Goal: Task Accomplishment & Management: Complete application form

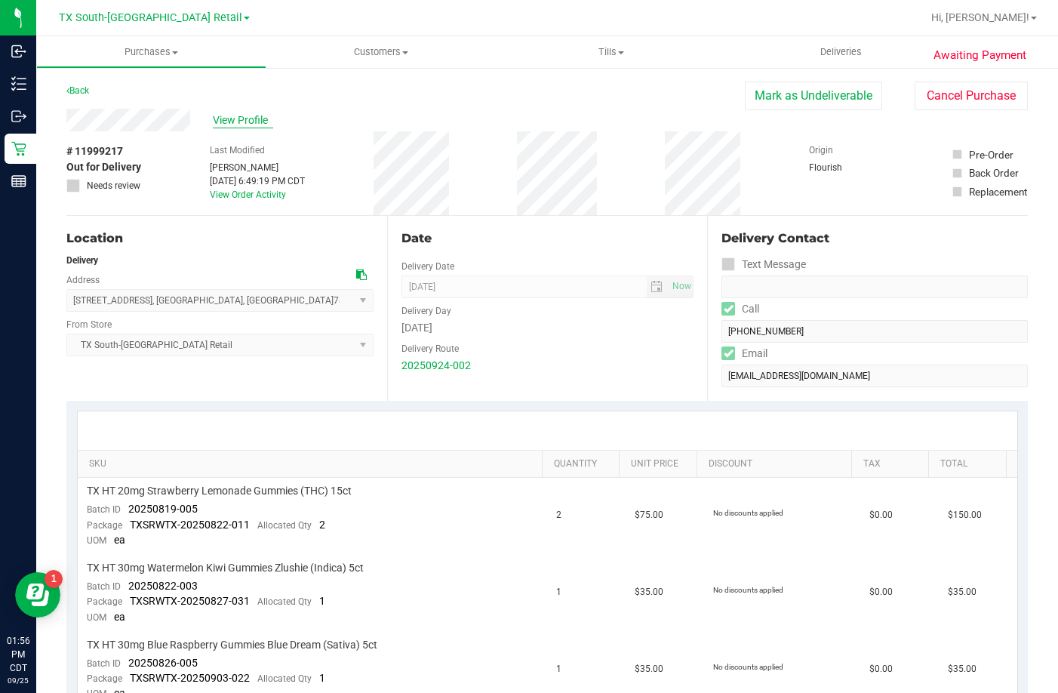
click at [255, 115] on span "View Profile" at bounding box center [243, 120] width 60 height 16
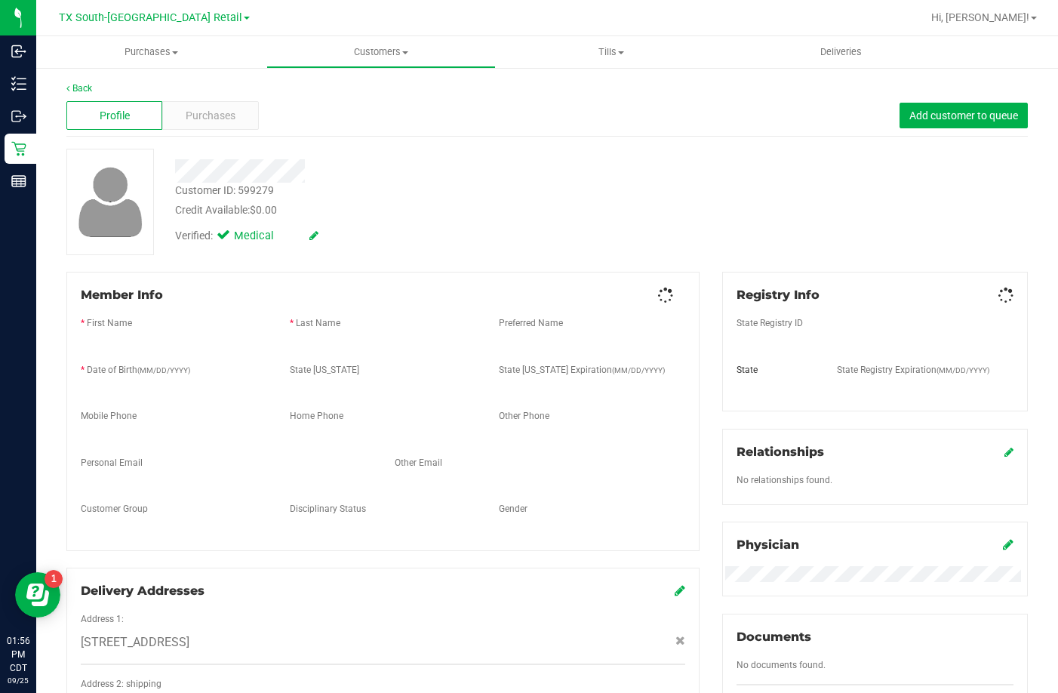
click at [212, 112] on span "Purchases" at bounding box center [211, 116] width 50 height 16
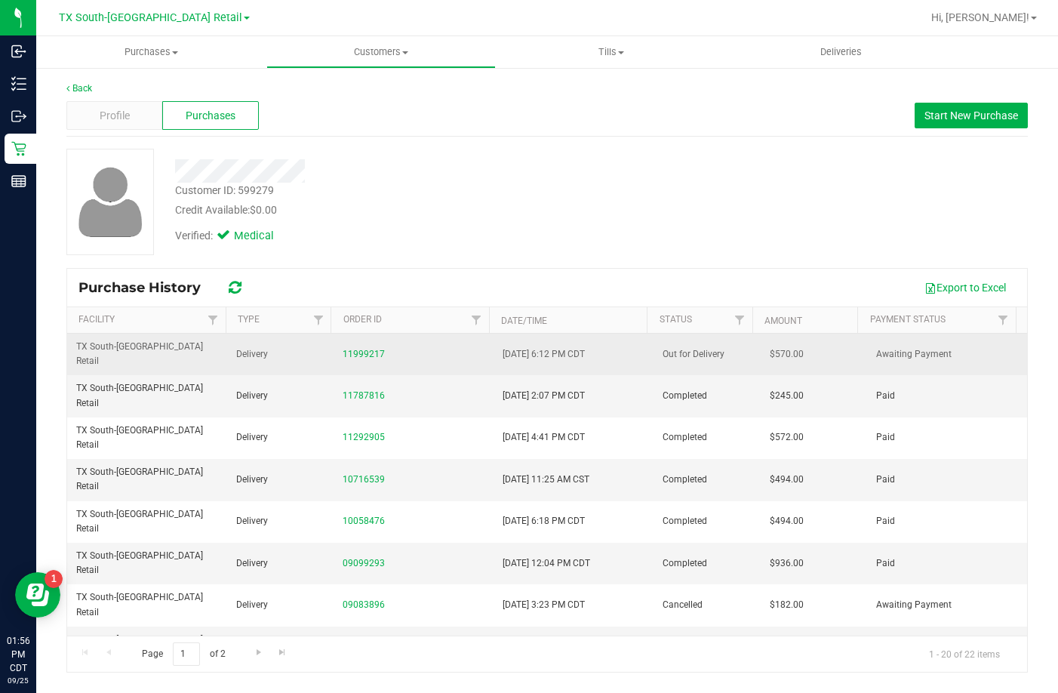
click at [370, 347] on div "11999217" at bounding box center [414, 354] width 142 height 14
click at [369, 349] on link "11999217" at bounding box center [364, 354] width 42 height 11
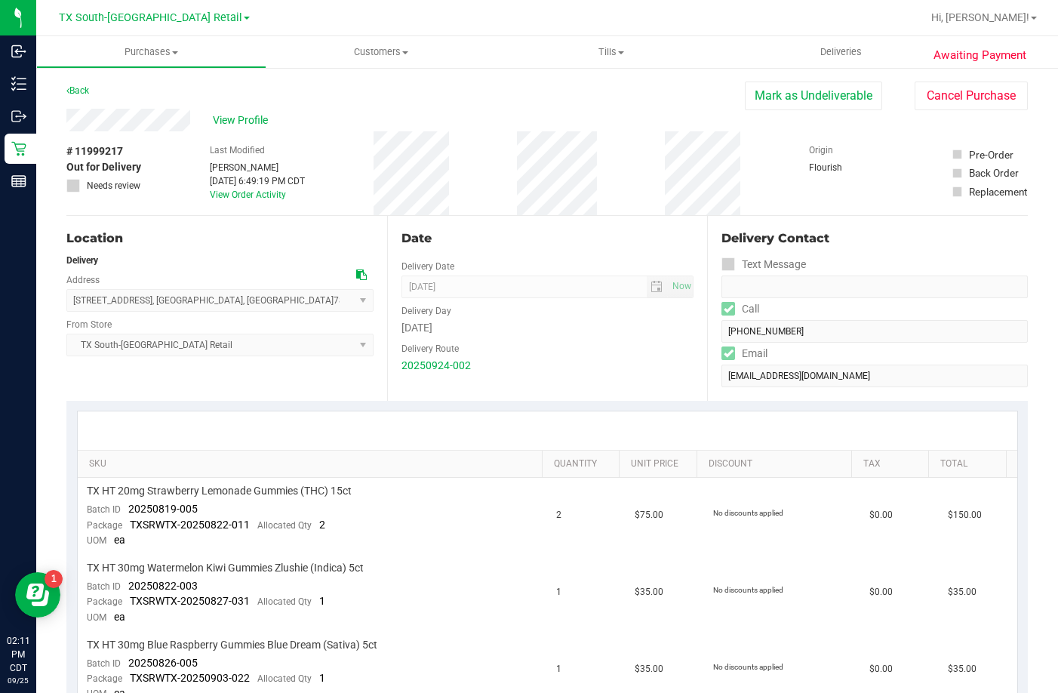
click at [272, 232] on div "Location" at bounding box center [219, 238] width 307 height 18
click at [254, 117] on span "View Profile" at bounding box center [243, 120] width 60 height 16
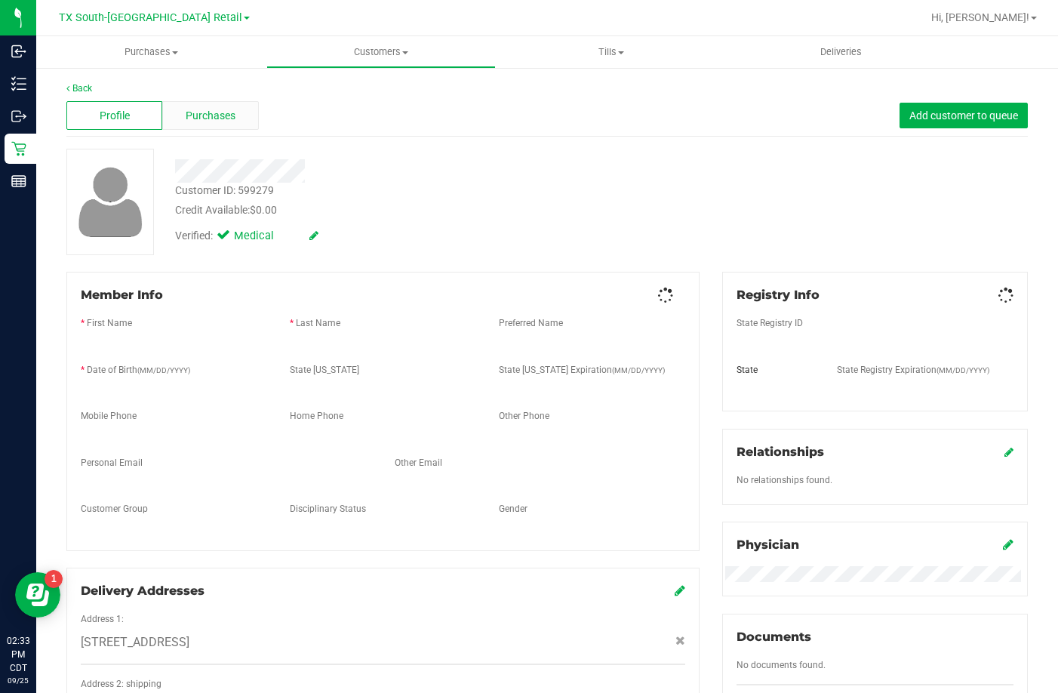
click at [207, 116] on span "Purchases" at bounding box center [211, 116] width 50 height 16
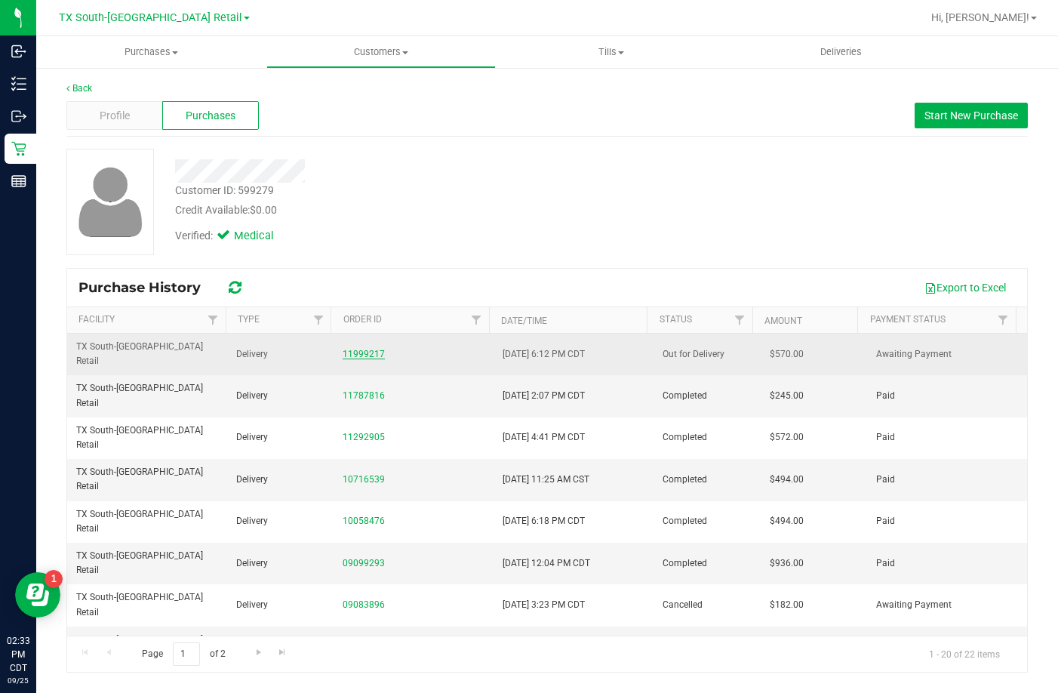
click at [370, 349] on link "11999217" at bounding box center [364, 354] width 42 height 11
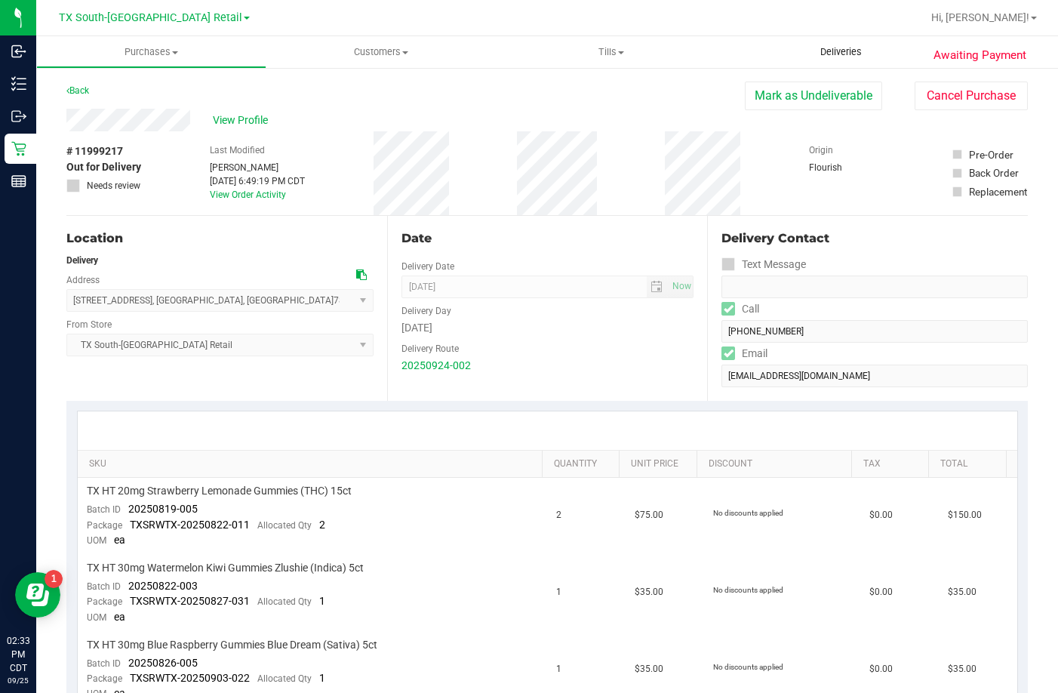
click at [822, 57] on span "Deliveries" at bounding box center [841, 52] width 82 height 14
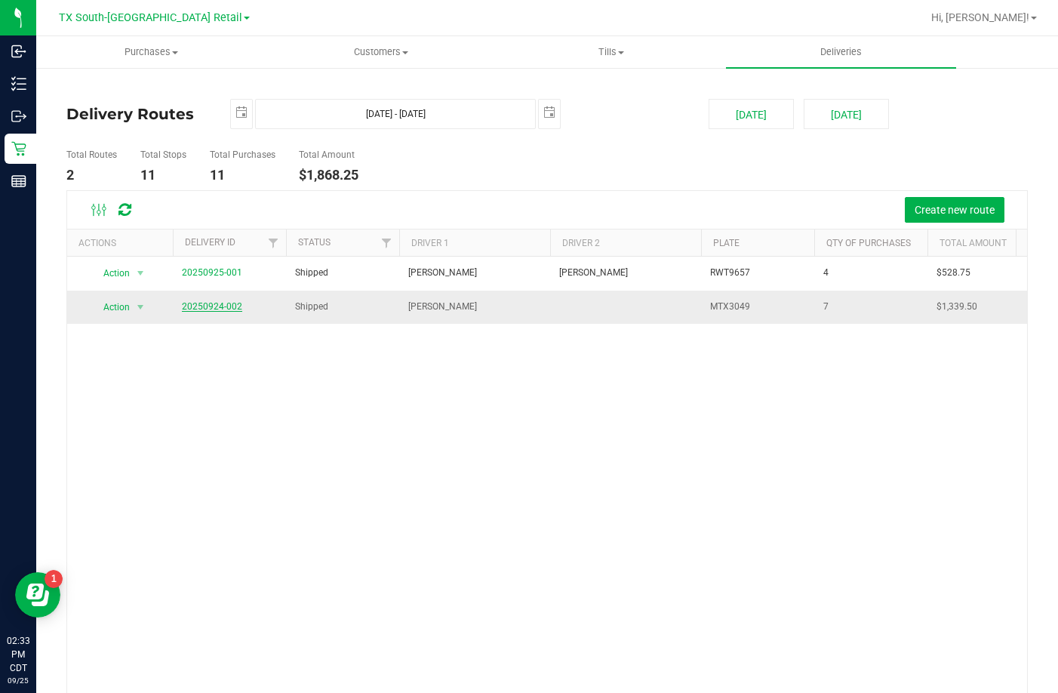
click at [237, 303] on link "20250924-002" at bounding box center [212, 306] width 60 height 11
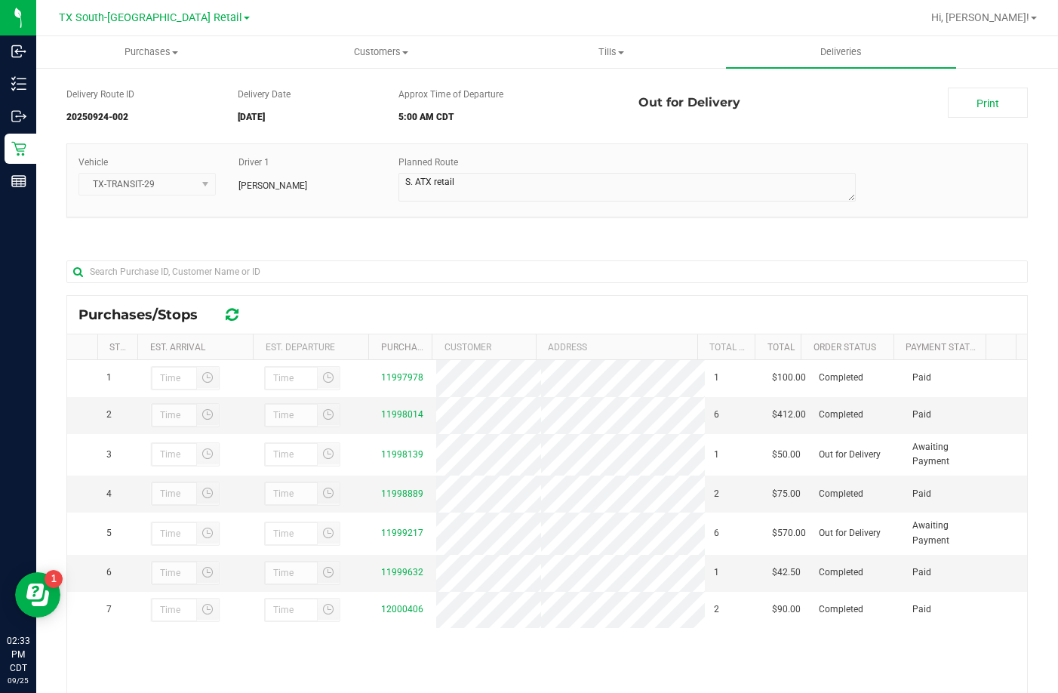
scroll to position [75, 0]
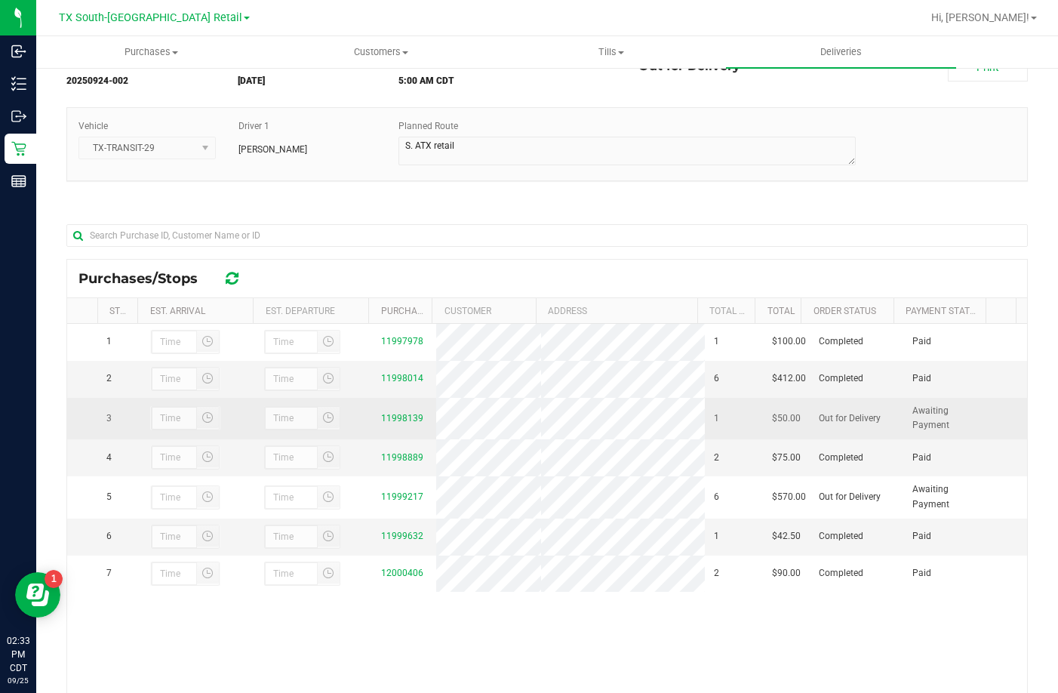
click at [386, 420] on div "11998139" at bounding box center [404, 418] width 46 height 14
click at [386, 423] on link "11998139" at bounding box center [402, 418] width 42 height 11
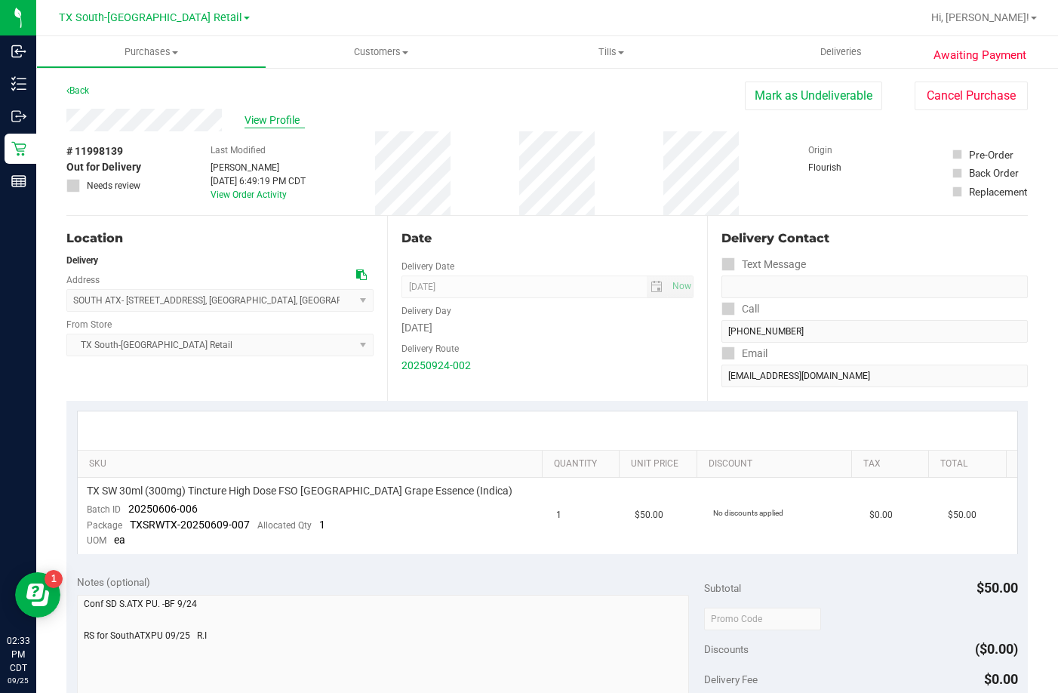
click at [251, 123] on span "View Profile" at bounding box center [274, 120] width 60 height 16
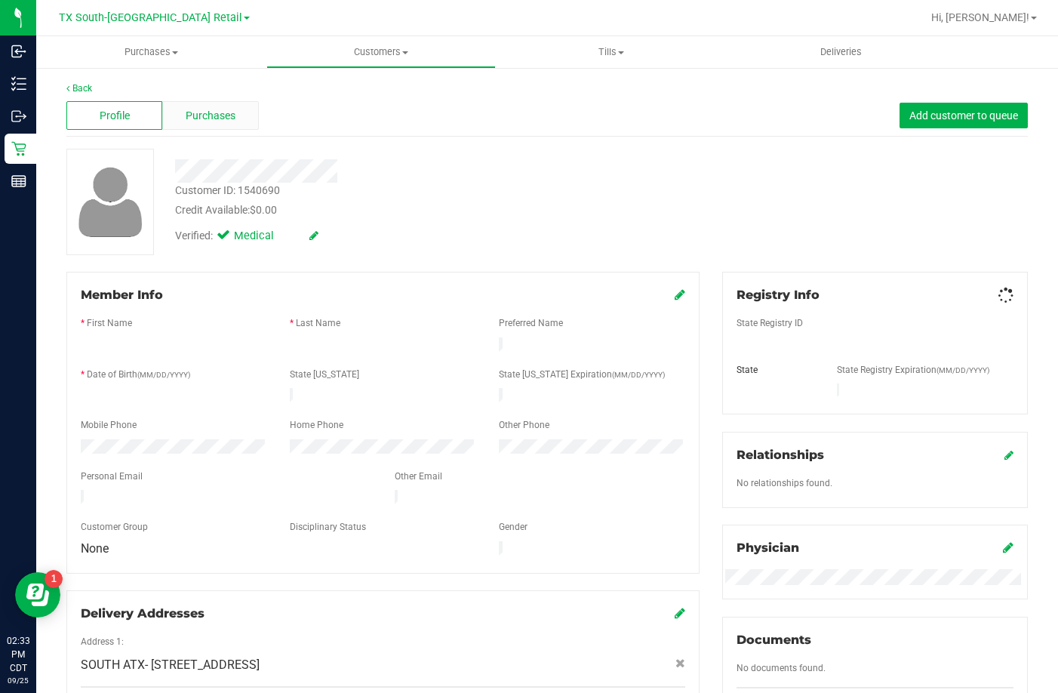
click at [233, 112] on span "Purchases" at bounding box center [211, 116] width 50 height 16
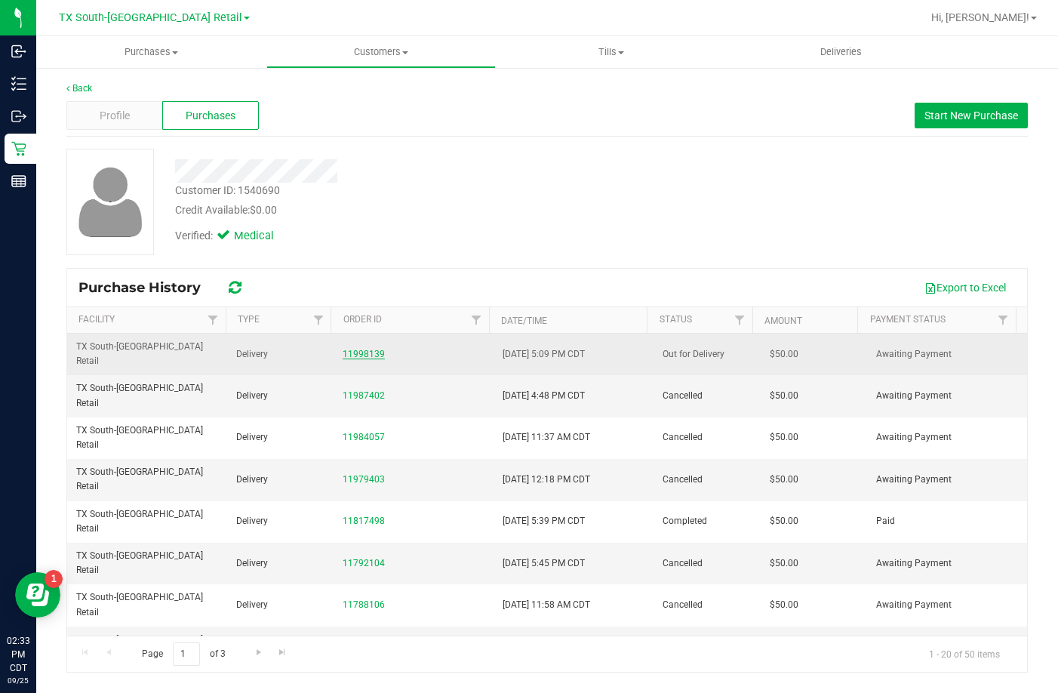
click at [367, 349] on link "11998139" at bounding box center [364, 354] width 42 height 11
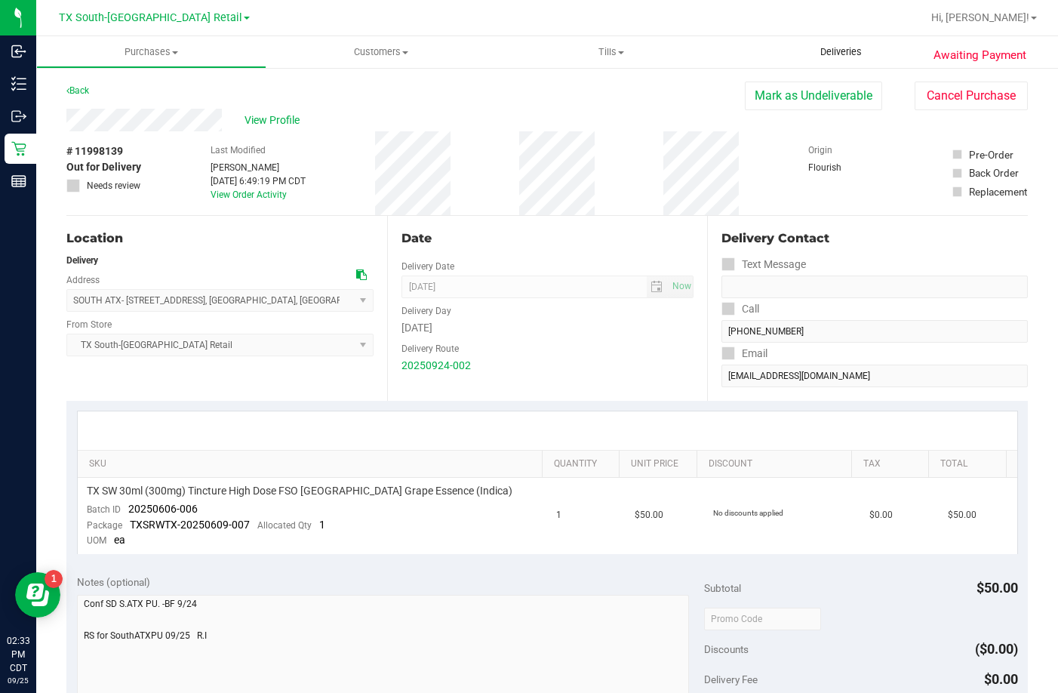
click at [809, 58] on span "Deliveries" at bounding box center [841, 52] width 82 height 14
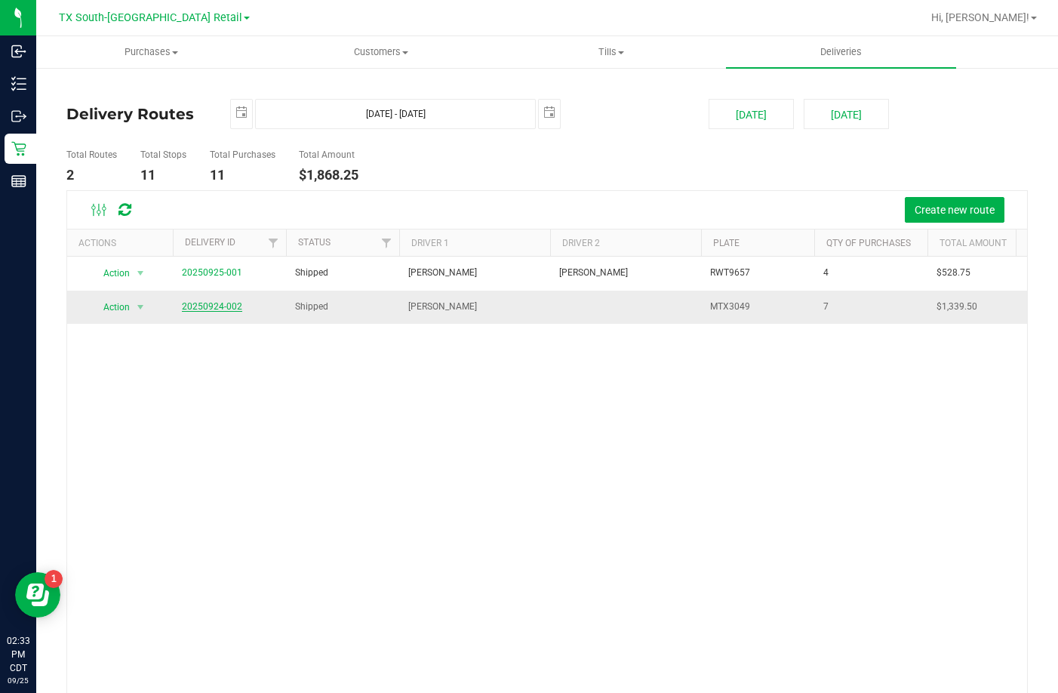
click at [219, 303] on link "20250924-002" at bounding box center [212, 306] width 60 height 11
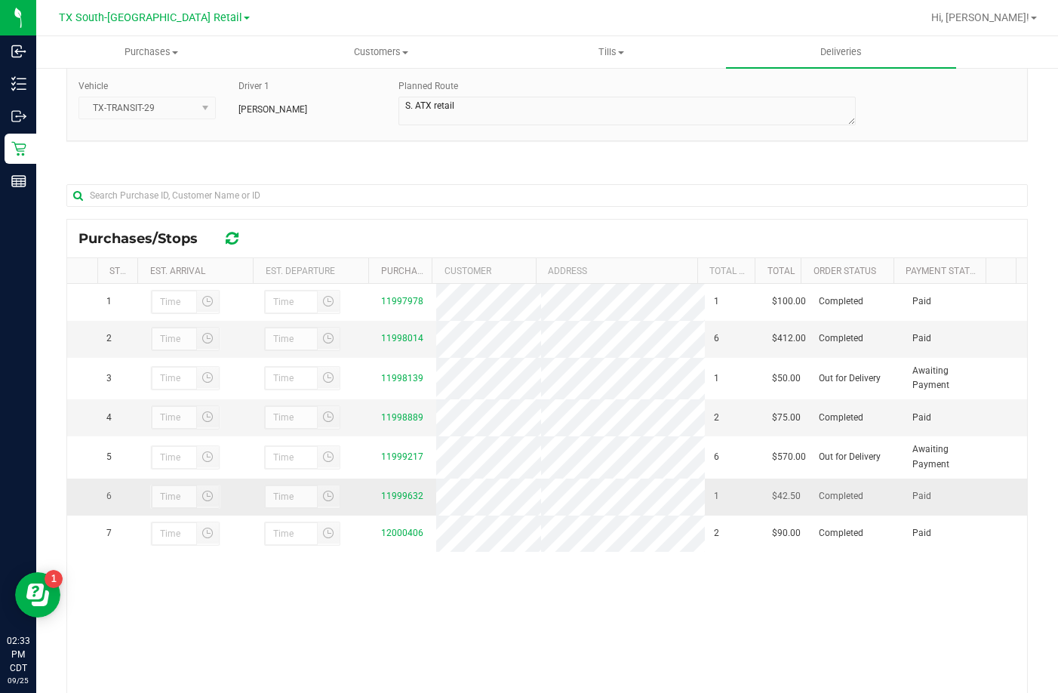
scroll to position [220, 0]
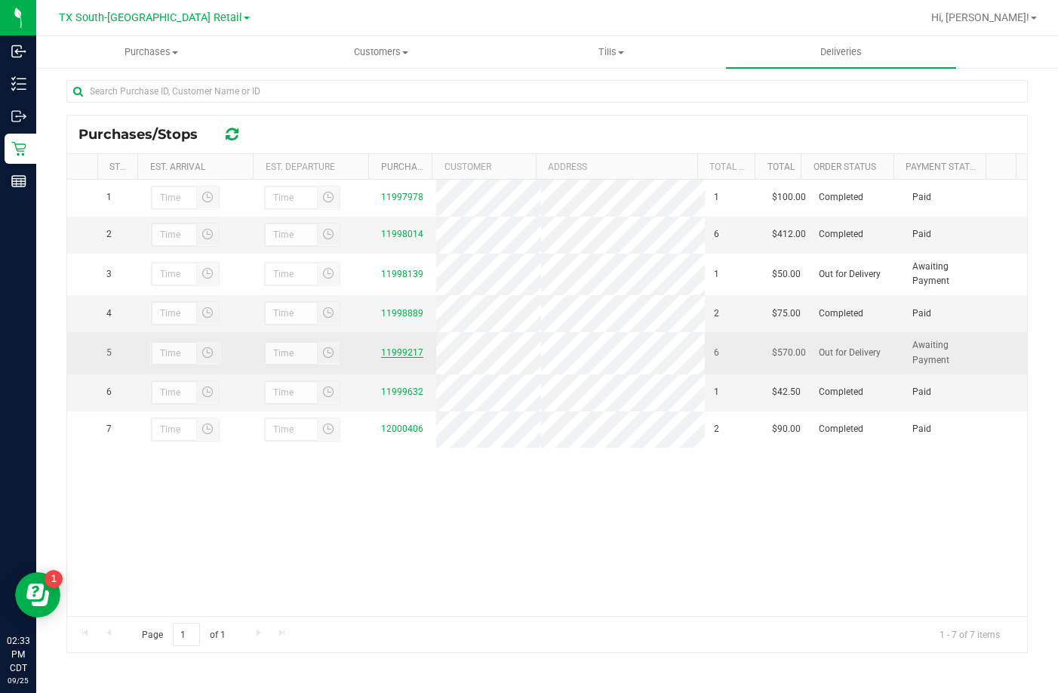
click at [398, 358] on link "11999217" at bounding box center [402, 352] width 42 height 11
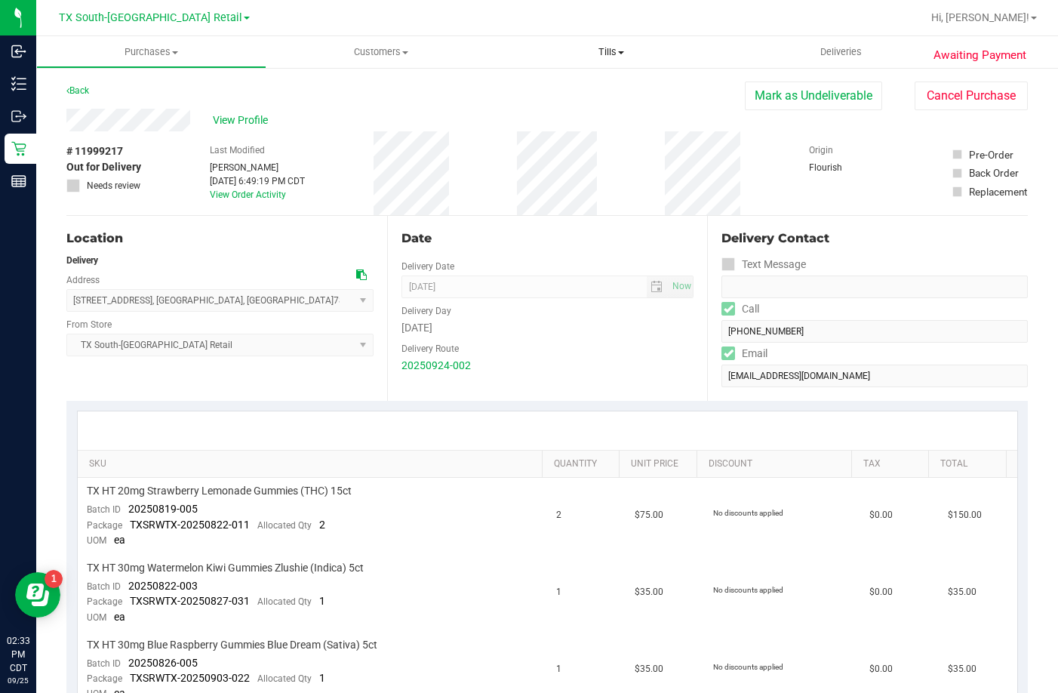
drag, startPoint x: 248, startPoint y: 3, endPoint x: 619, endPoint y: 52, distance: 374.5
click at [242, 130] on div "View Profile" at bounding box center [405, 120] width 678 height 23
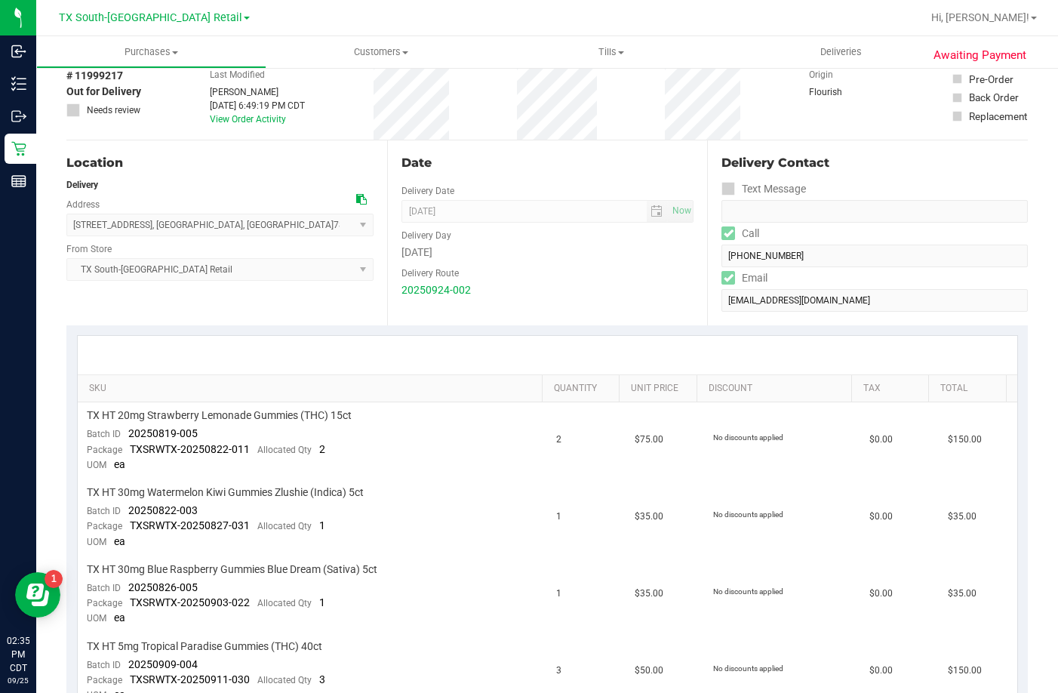
scroll to position [49, 0]
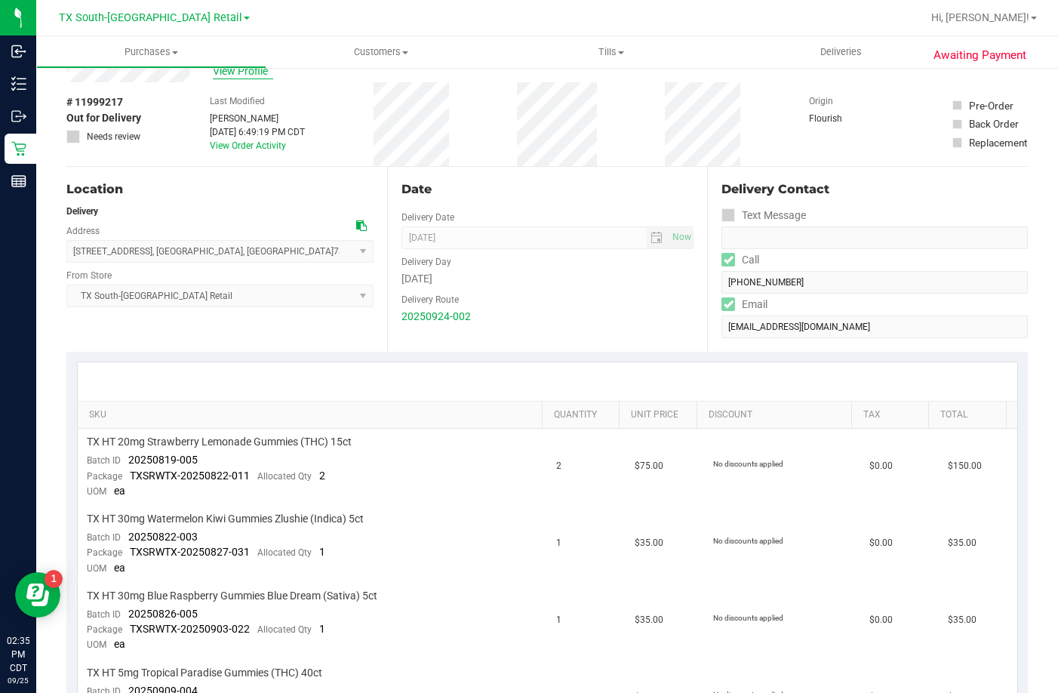
click at [258, 72] on span "View Profile" at bounding box center [243, 71] width 60 height 16
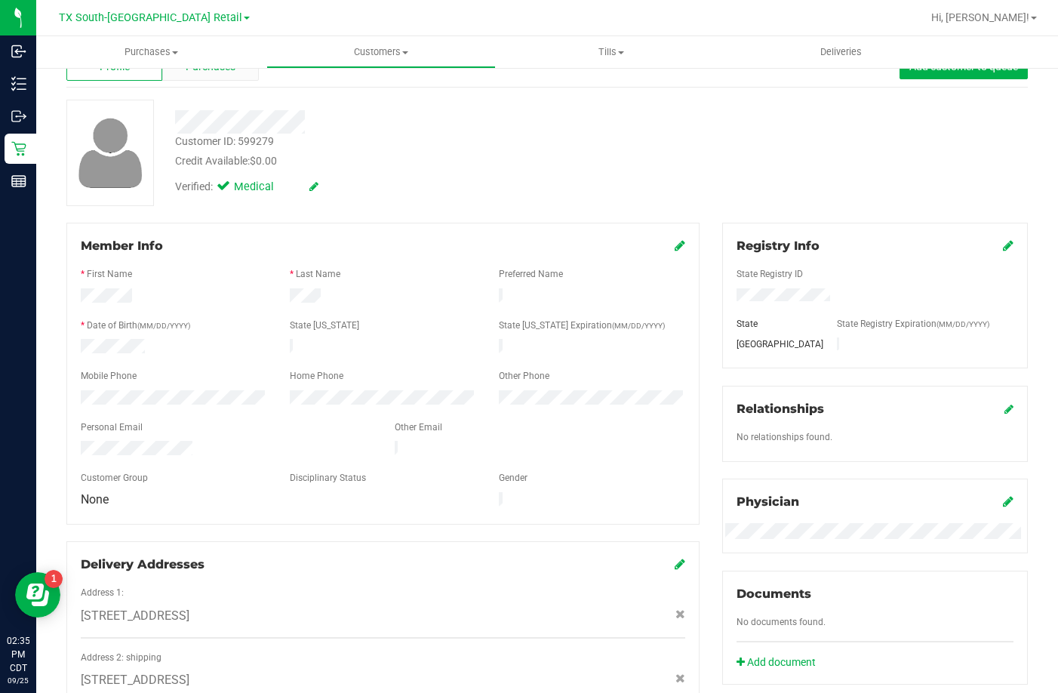
click at [194, 71] on span "Purchases" at bounding box center [211, 67] width 50 height 16
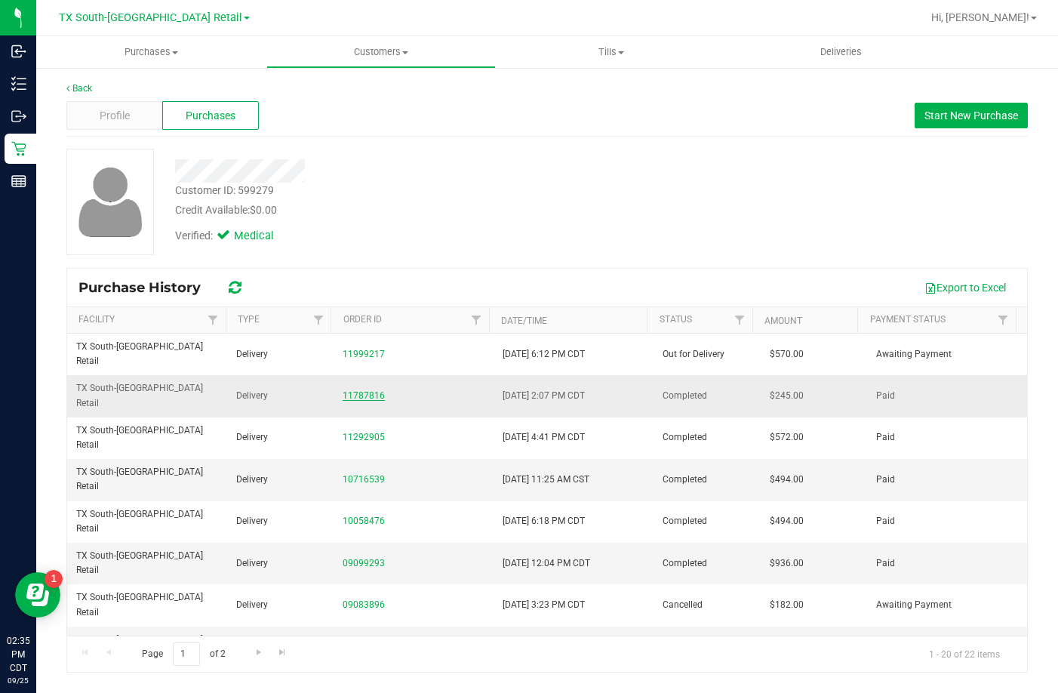
click at [355, 390] on link "11787816" at bounding box center [364, 395] width 42 height 11
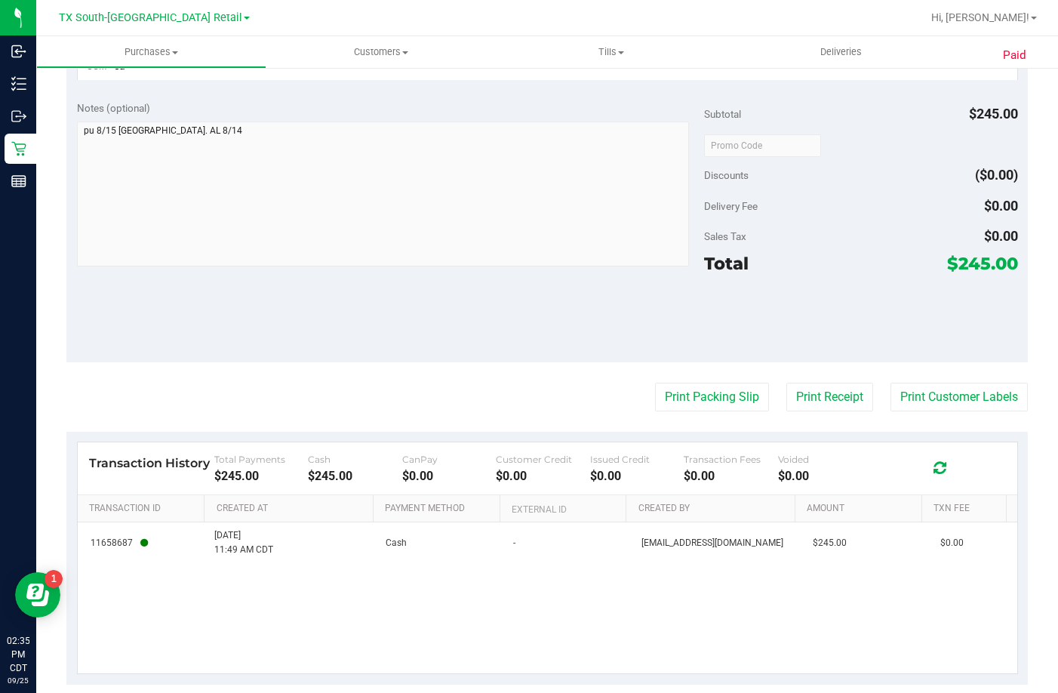
scroll to position [816, 0]
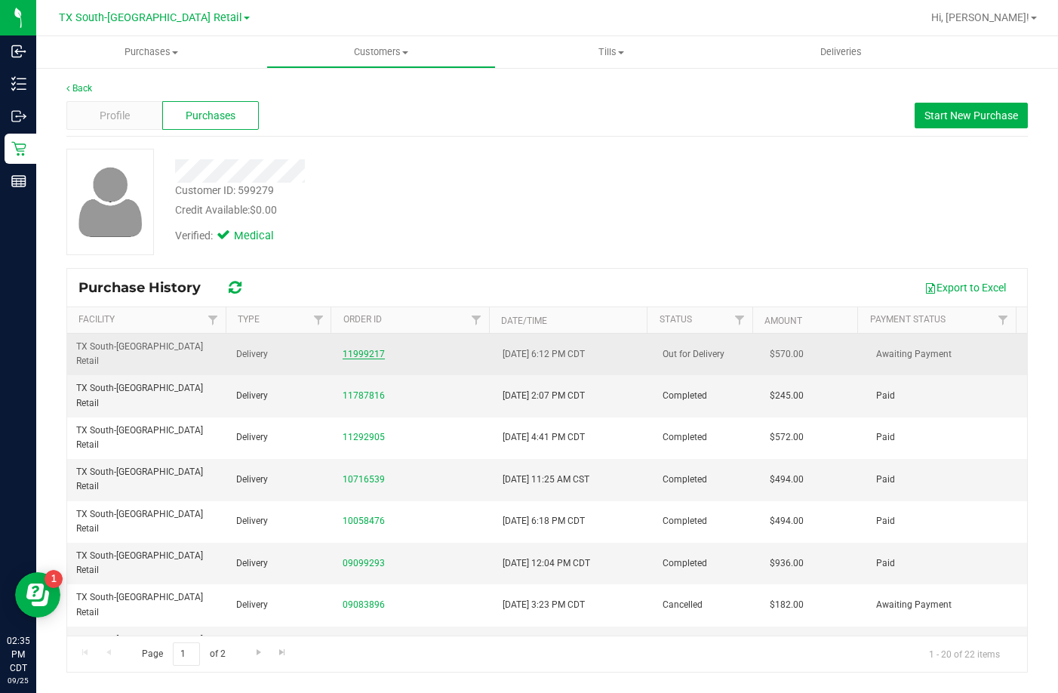
click at [344, 349] on link "11999217" at bounding box center [364, 354] width 42 height 11
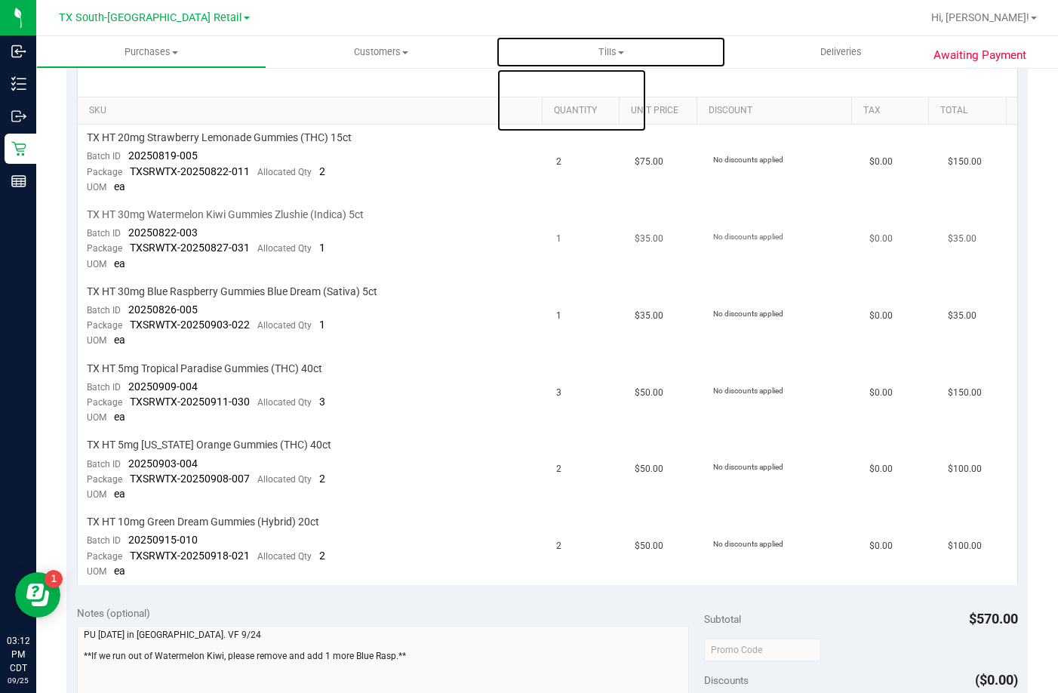
scroll to position [377, 0]
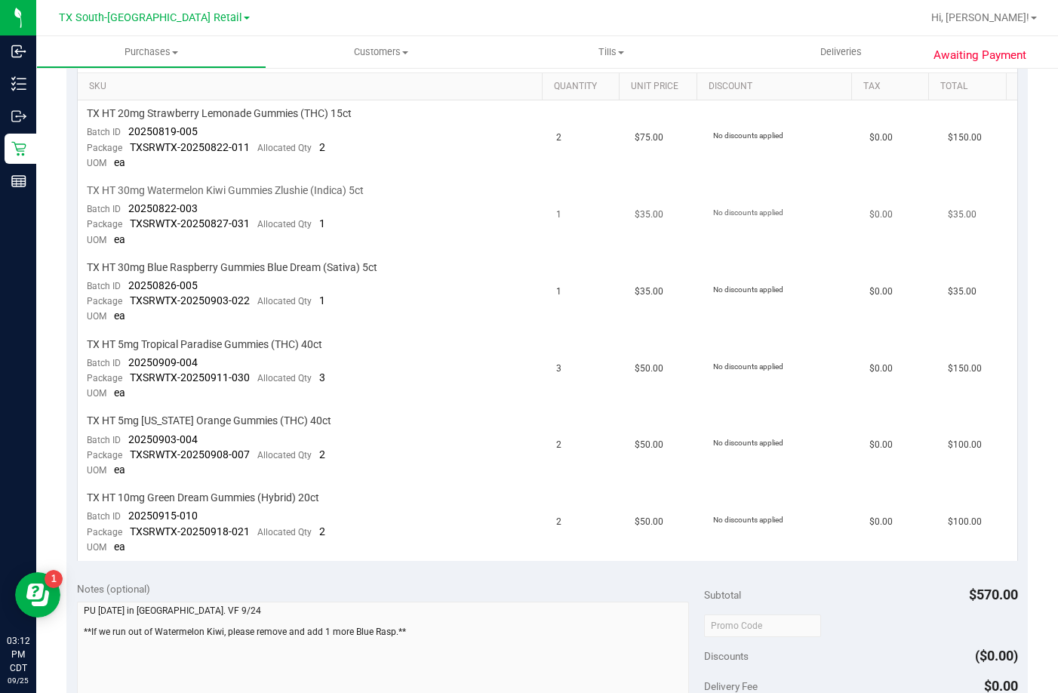
click at [365, 177] on td "TX HT 30mg Watermelon Kiwi Gummies Zlushie (Indica) 5ct Batch ID 20250822-003 P…" at bounding box center [313, 215] width 470 height 77
click at [289, 113] on span "TX HT 20mg Strawberry Lemonade Gummies (THC) 15ct" at bounding box center [219, 113] width 265 height 14
click at [337, 147] on td "TX HT 20mg Strawberry Lemonade Gummies (THC) 15ct Batch ID 20250819-005 Package…" at bounding box center [313, 138] width 470 height 77
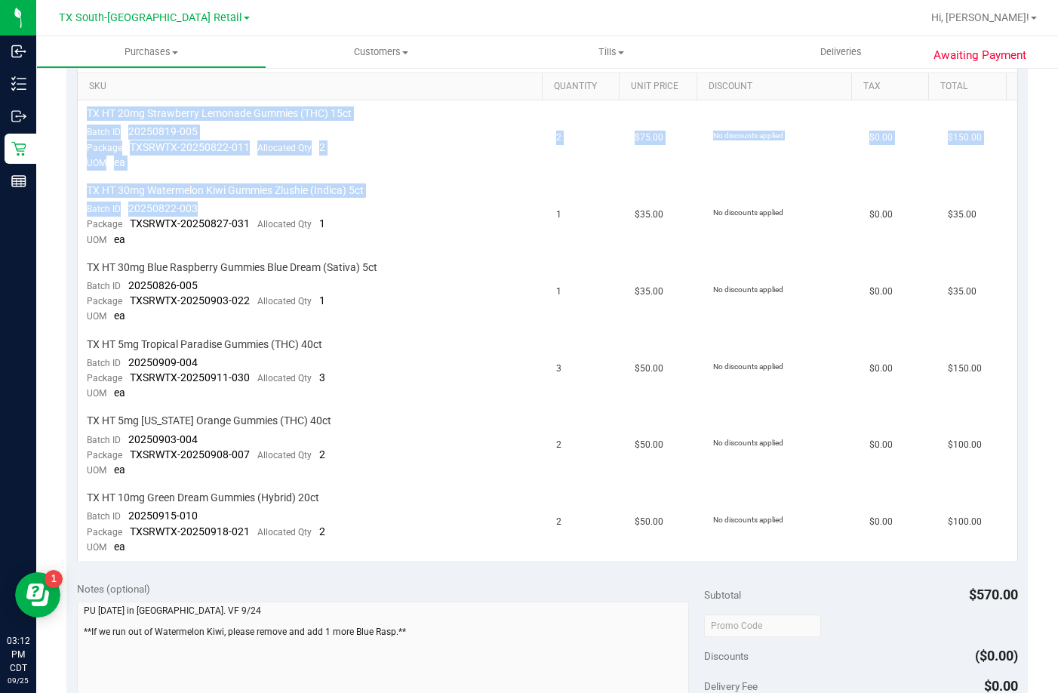
drag, startPoint x: 213, startPoint y: 208, endPoint x: 43, endPoint y: 213, distance: 169.8
click at [43, 213] on div "Awaiting Payment Back Mark as Undeliverable Cancel Purchase View Profile # 1199…" at bounding box center [547, 441] width 1022 height 1505
click at [137, 212] on span "20250822-003" at bounding box center [162, 208] width 69 height 12
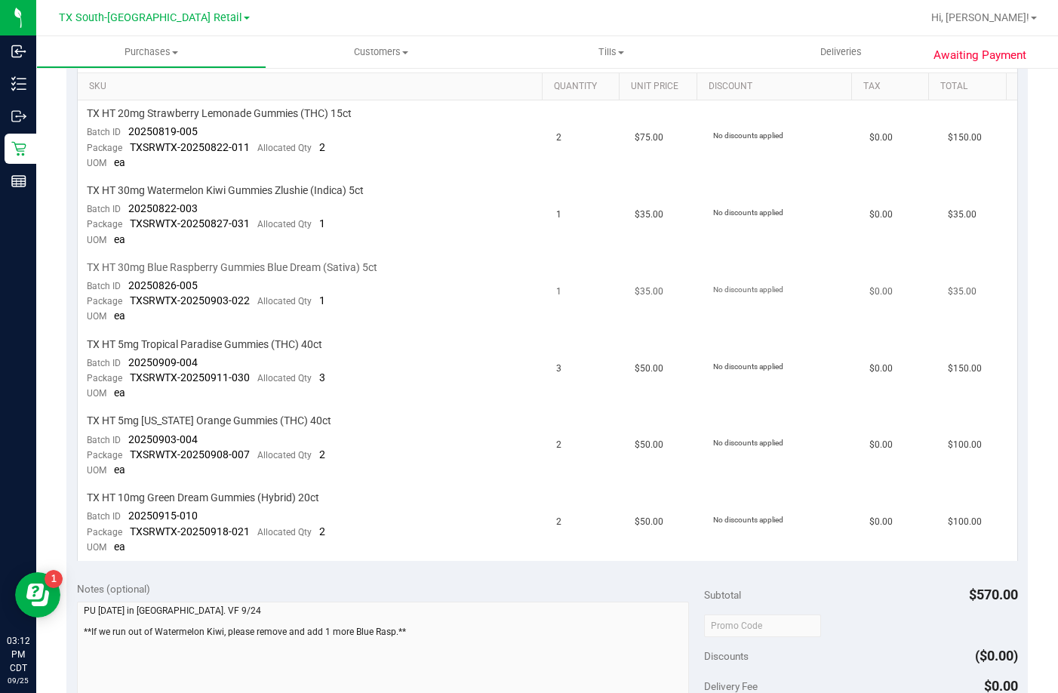
click at [528, 274] on td "TX HT 30mg Blue Raspberry Gummies Blue Dream (Sativa) 5ct Batch ID 20250826-005…" at bounding box center [313, 292] width 470 height 77
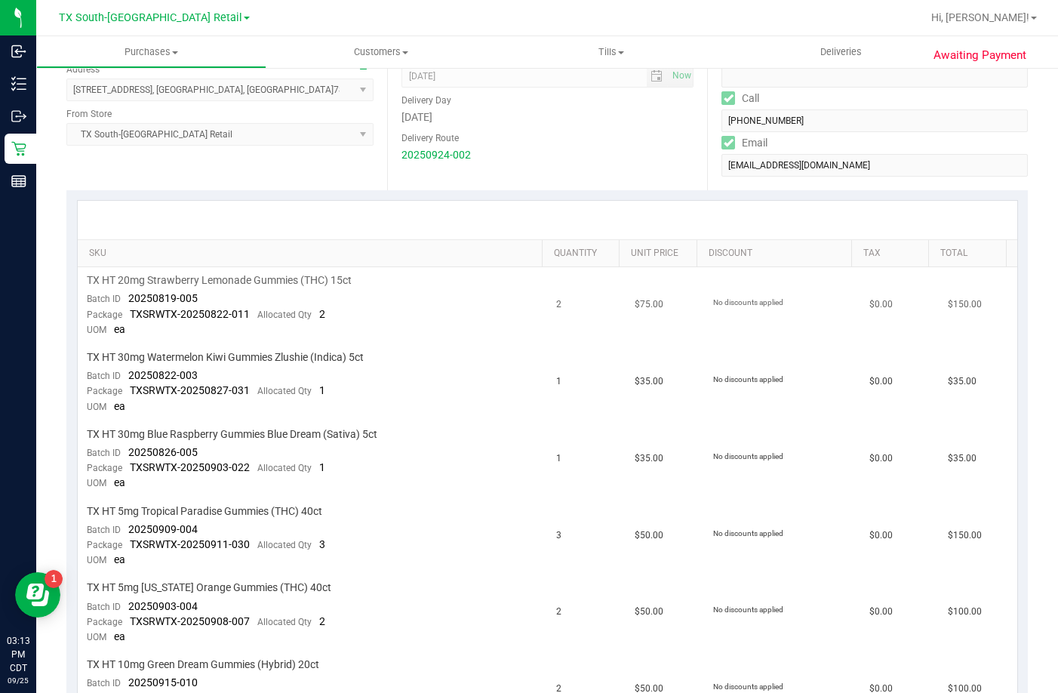
scroll to position [302, 0]
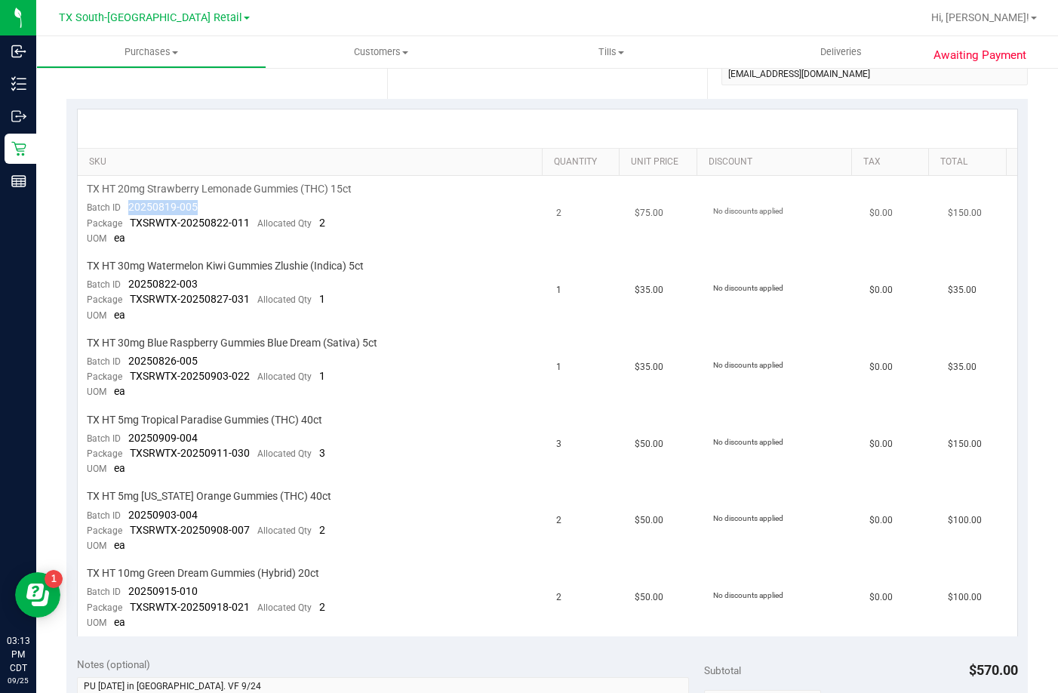
drag, startPoint x: 211, startPoint y: 209, endPoint x: 128, endPoint y: 212, distance: 83.1
click at [128, 212] on td "TX HT 20mg Strawberry Lemonade Gummies (THC) 15ct Batch ID 20250819-005 Package…" at bounding box center [313, 214] width 470 height 77
drag, startPoint x: 199, startPoint y: 279, endPoint x: 129, endPoint y: 281, distance: 70.2
click at [129, 281] on td "TX HT 30mg Watermelon Kiwi Gummies Zlushie (Indica) 5ct Batch ID 20250822-003 P…" at bounding box center [313, 291] width 470 height 77
drag, startPoint x: 198, startPoint y: 361, endPoint x: 126, endPoint y: 359, distance: 72.5
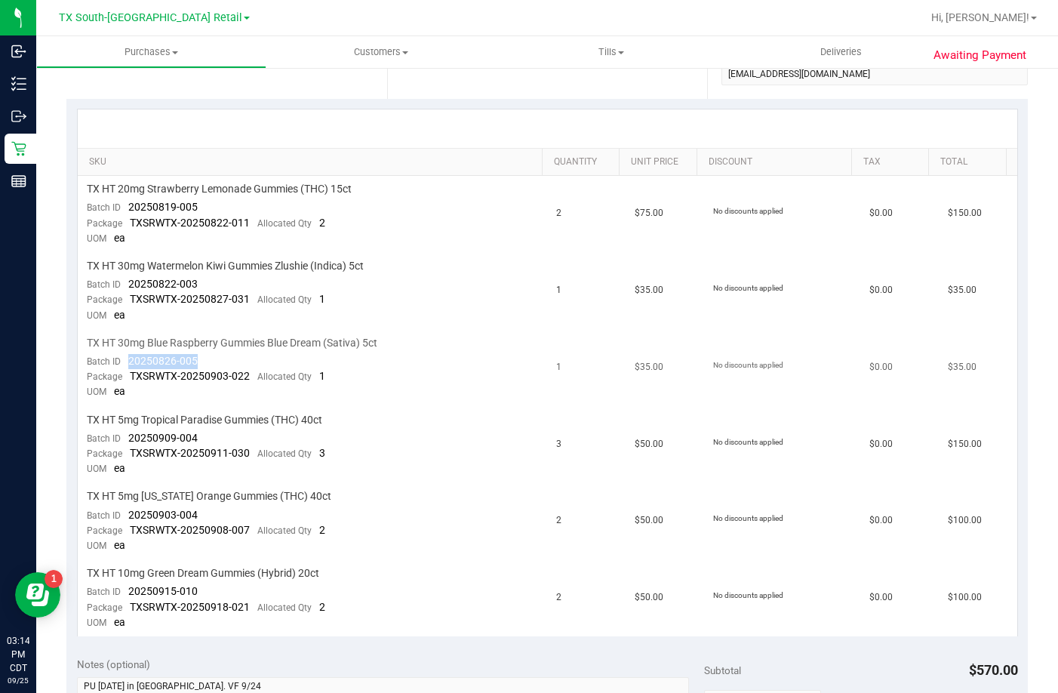
click at [126, 359] on td "TX HT 30mg Blue Raspberry Gummies Blue Dream (Sativa) 5ct Batch ID 20250826-005…" at bounding box center [313, 368] width 470 height 77
drag, startPoint x: 201, startPoint y: 435, endPoint x: 124, endPoint y: 442, distance: 78.1
click at [124, 442] on td "TX HT 5mg Tropical Paradise Gummies (THC) 40ct Batch ID 20250909-004 Package TX…" at bounding box center [313, 445] width 470 height 77
drag, startPoint x: 195, startPoint y: 515, endPoint x: 130, endPoint y: 512, distance: 64.9
click at [130, 512] on td "TX HT 5mg Texas Orange Gummies (THC) 40ct Batch ID 20250903-004 Package TXSRWTX…" at bounding box center [313, 521] width 470 height 77
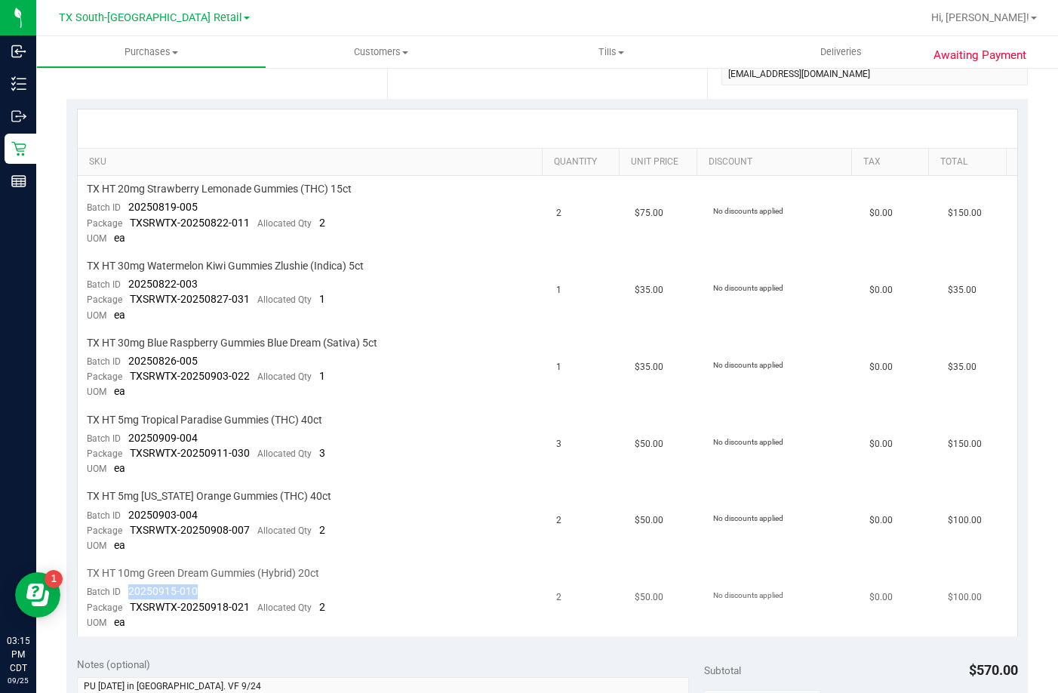
drag, startPoint x: 198, startPoint y: 590, endPoint x: 137, endPoint y: 592, distance: 61.2
click at [126, 592] on td "TX HT 10mg Green Dream Gummies (Hybrid) 20ct Batch ID 20250915-010 Package TXSR…" at bounding box center [313, 598] width 470 height 76
click at [836, 57] on span "Deliveries" at bounding box center [841, 52] width 82 height 14
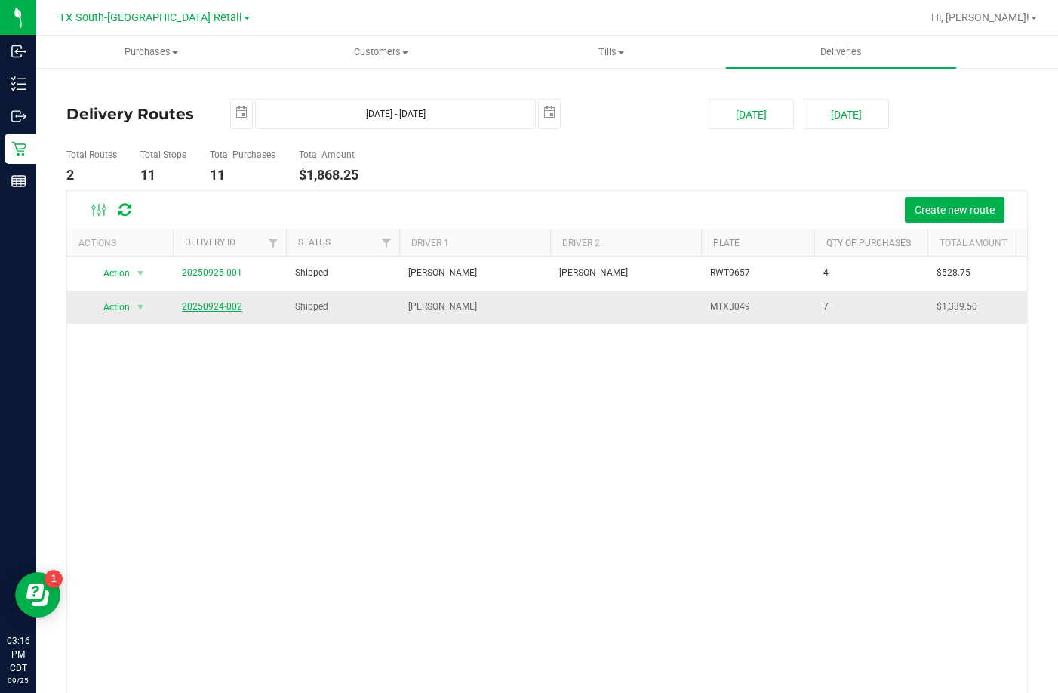
click at [217, 309] on link "20250924-002" at bounding box center [212, 306] width 60 height 11
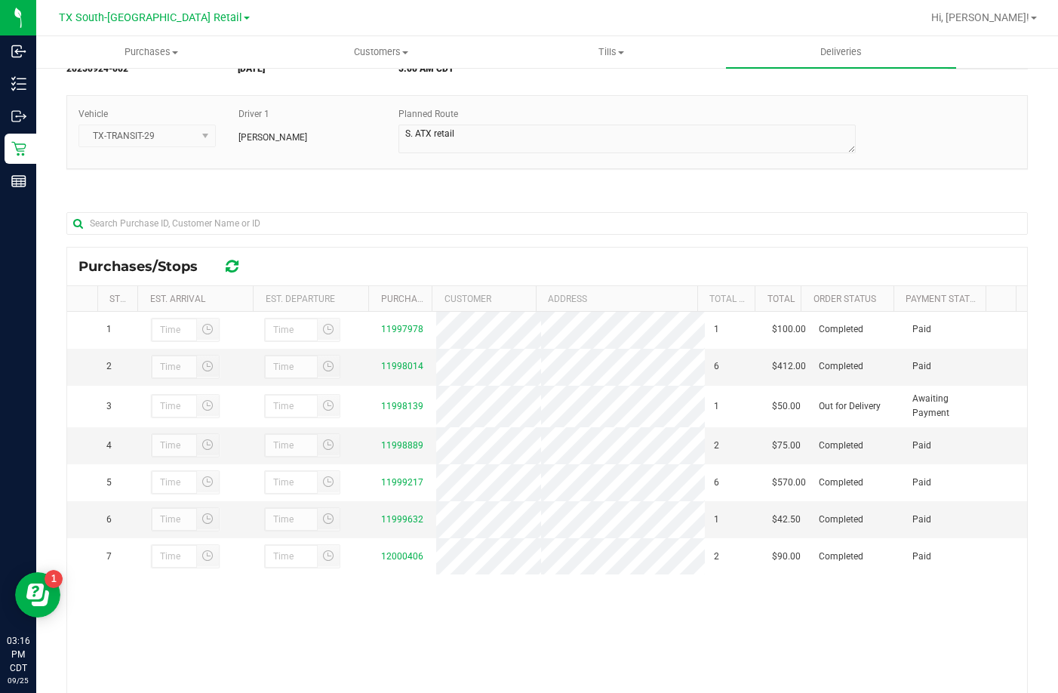
scroll to position [220, 0]
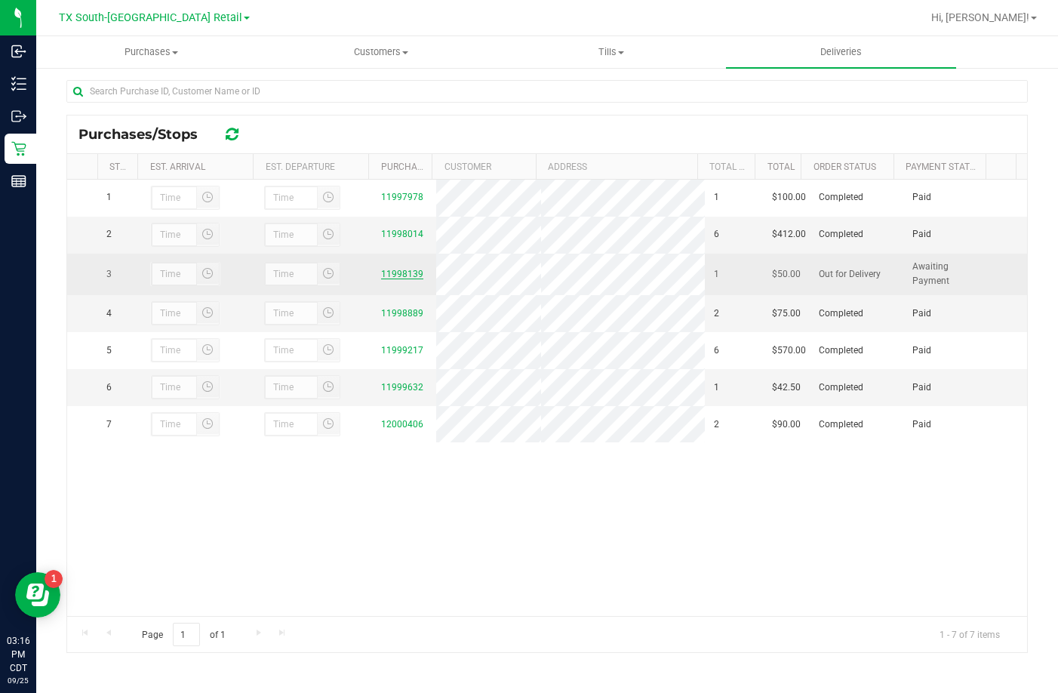
click at [384, 279] on link "11998139" at bounding box center [402, 274] width 42 height 11
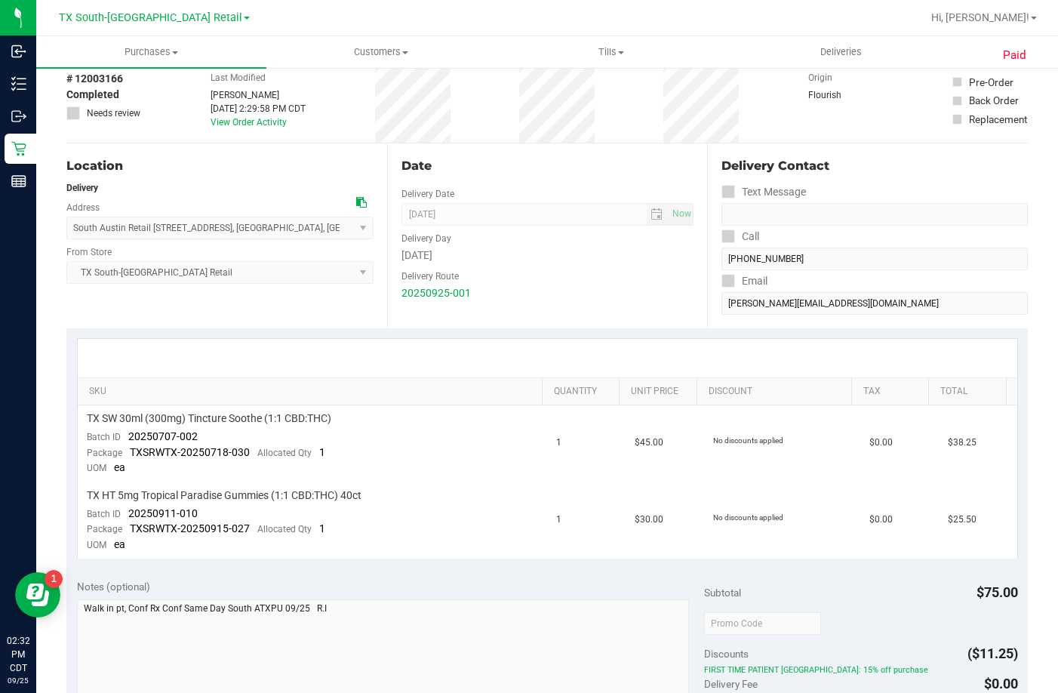
scroll to position [151, 0]
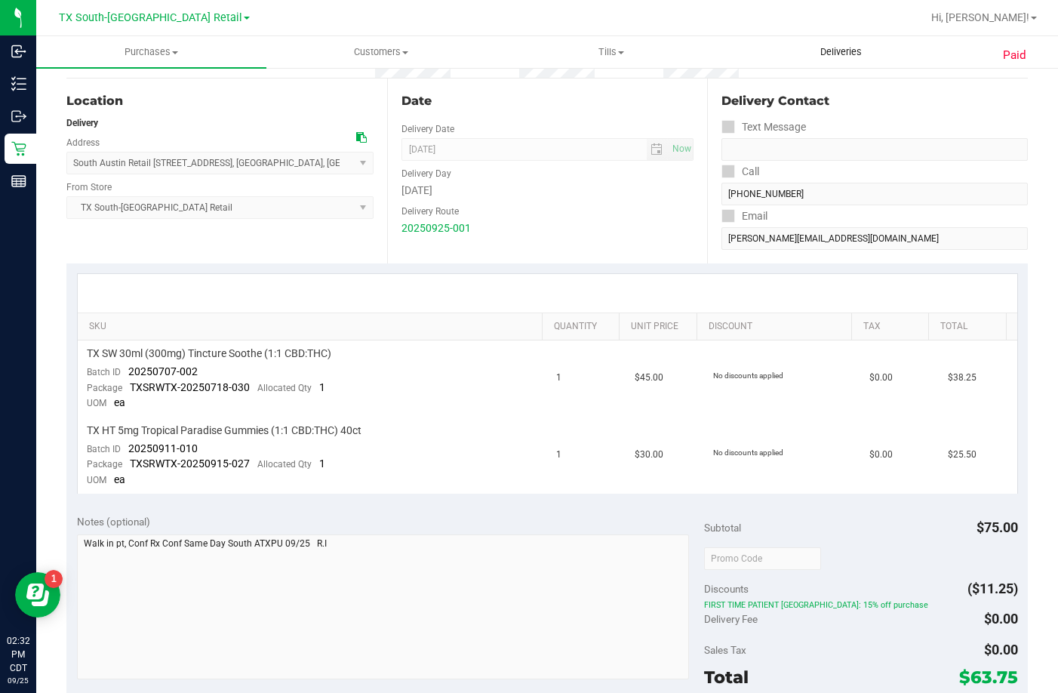
click at [832, 54] on span "Deliveries" at bounding box center [841, 52] width 82 height 14
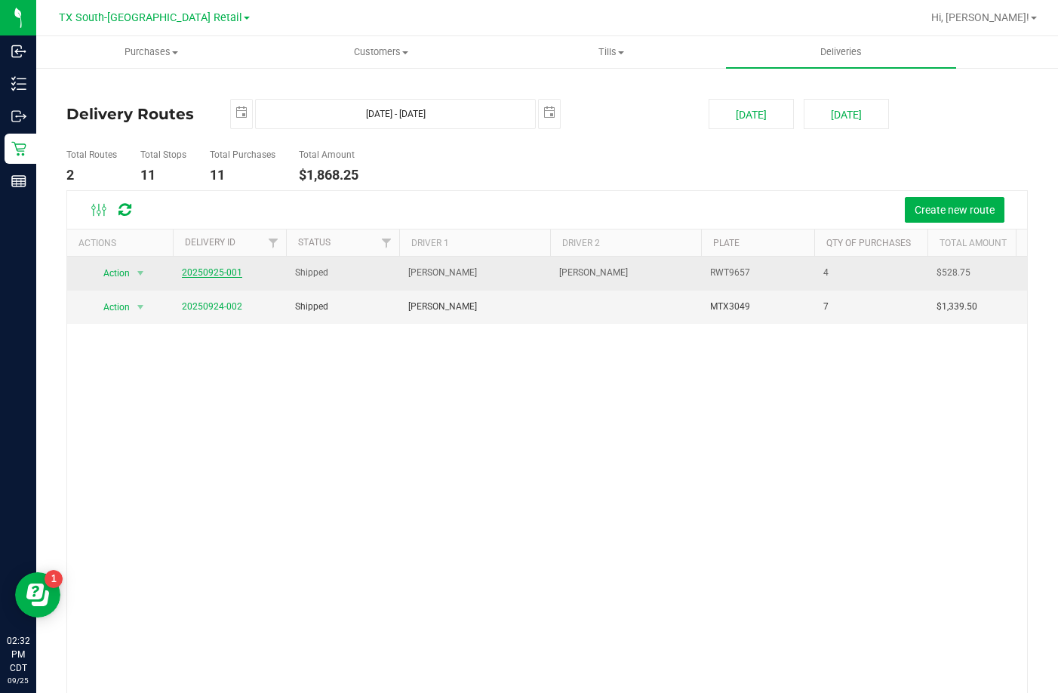
click at [206, 269] on link "20250925-001" at bounding box center [212, 272] width 60 height 11
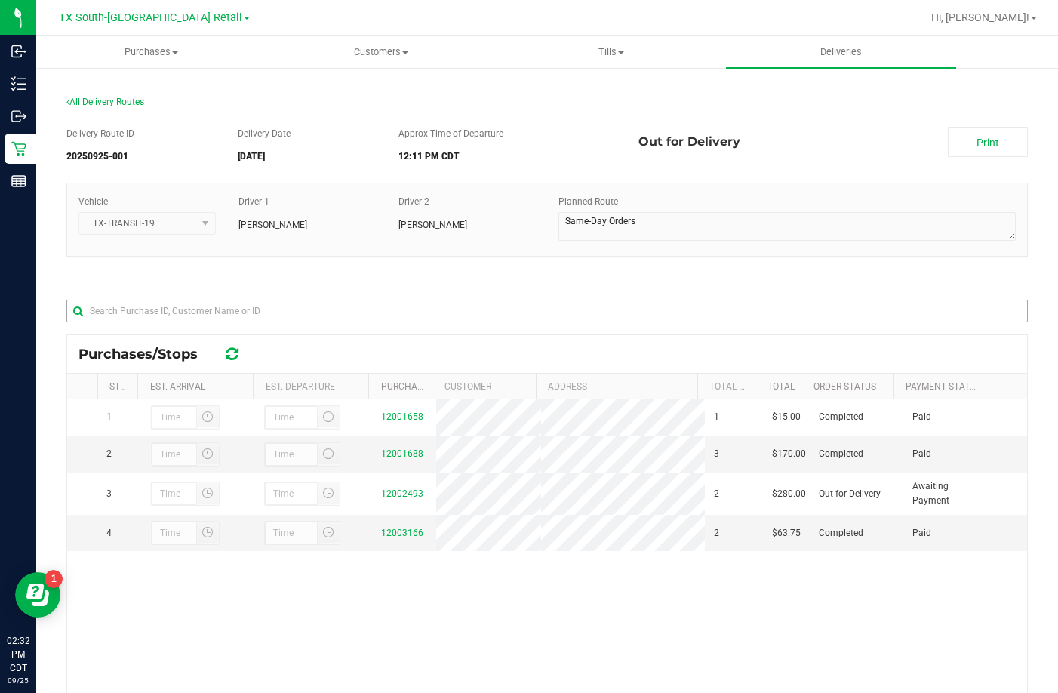
scroll to position [151, 0]
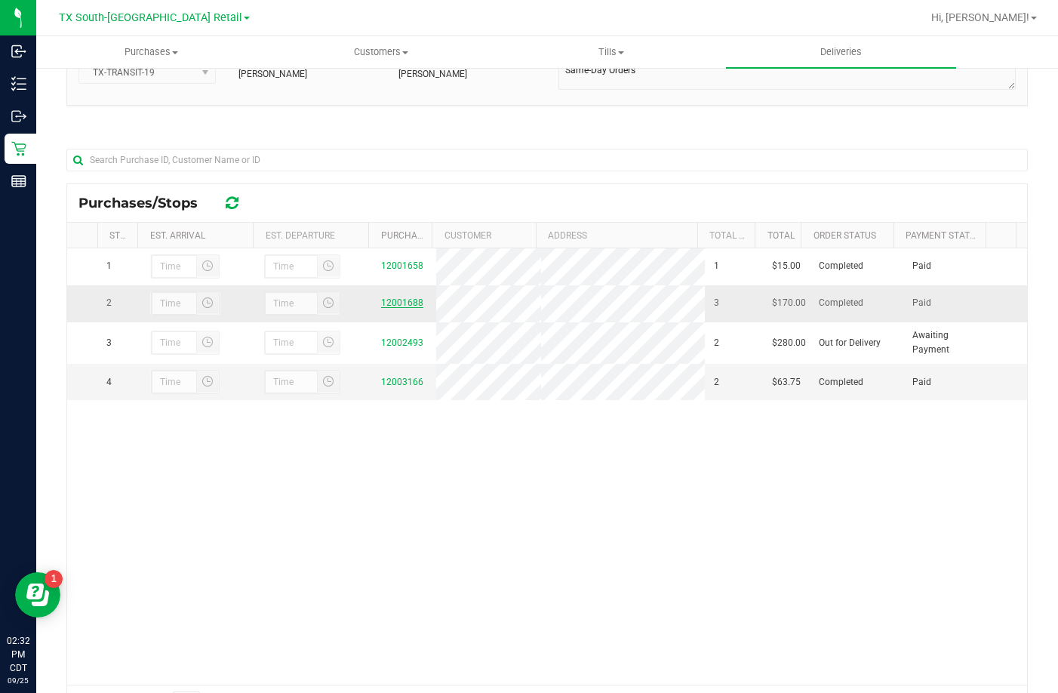
click at [410, 306] on link "12001688" at bounding box center [402, 302] width 42 height 11
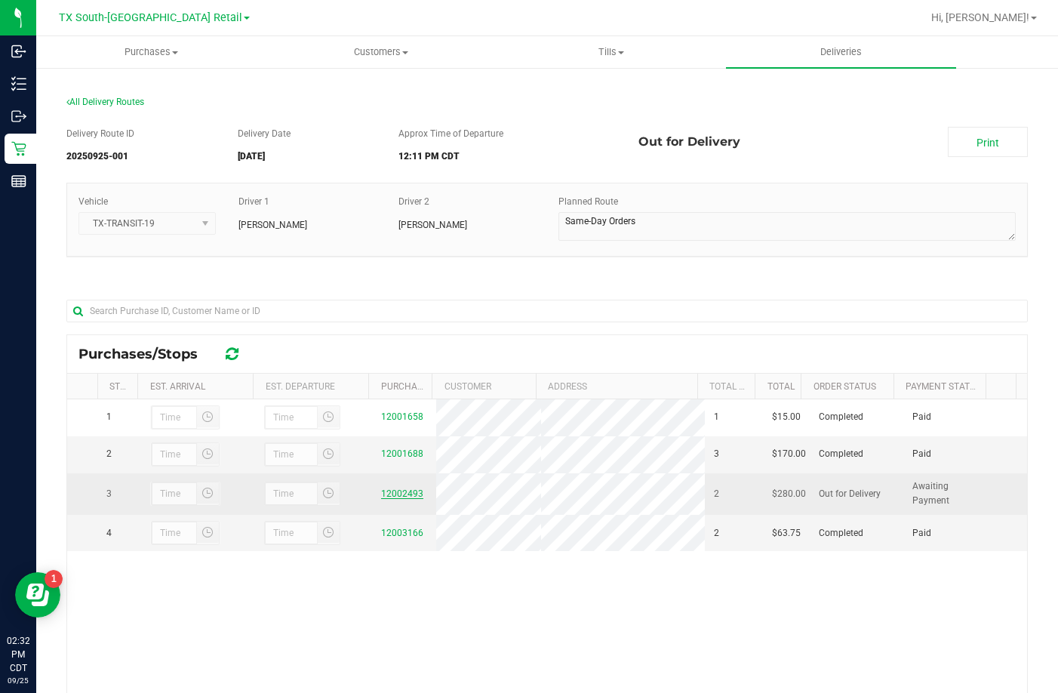
click at [395, 499] on link "12002493" at bounding box center [402, 493] width 42 height 11
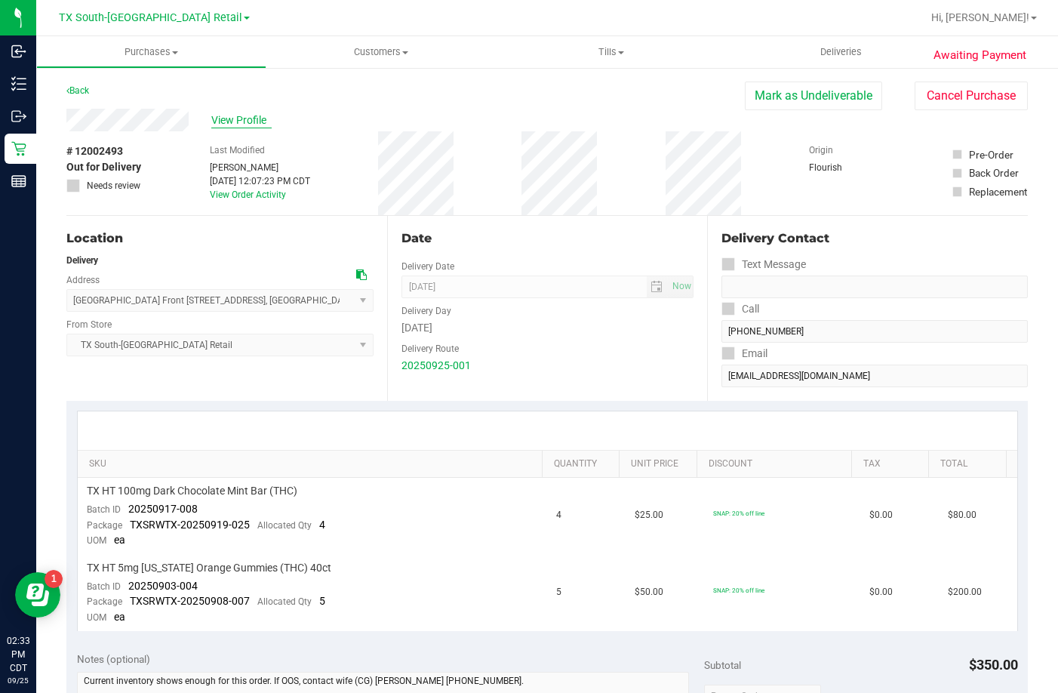
click at [234, 113] on span "View Profile" at bounding box center [241, 120] width 60 height 16
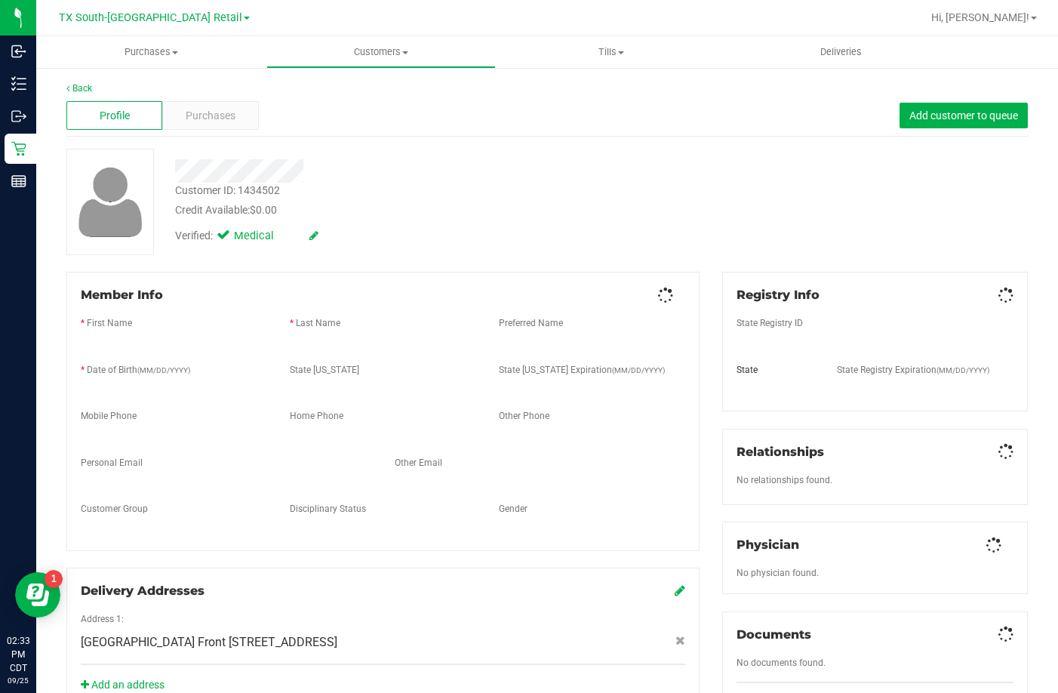
click at [204, 116] on span "Purchases" at bounding box center [211, 116] width 50 height 16
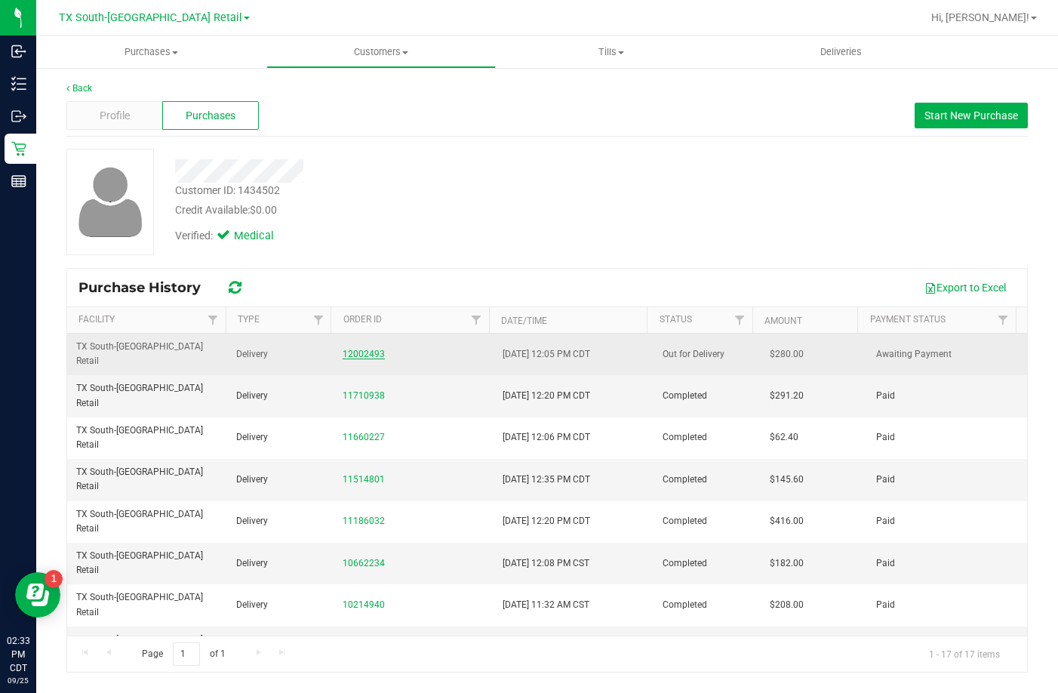
click at [374, 349] on link "12002493" at bounding box center [364, 354] width 42 height 11
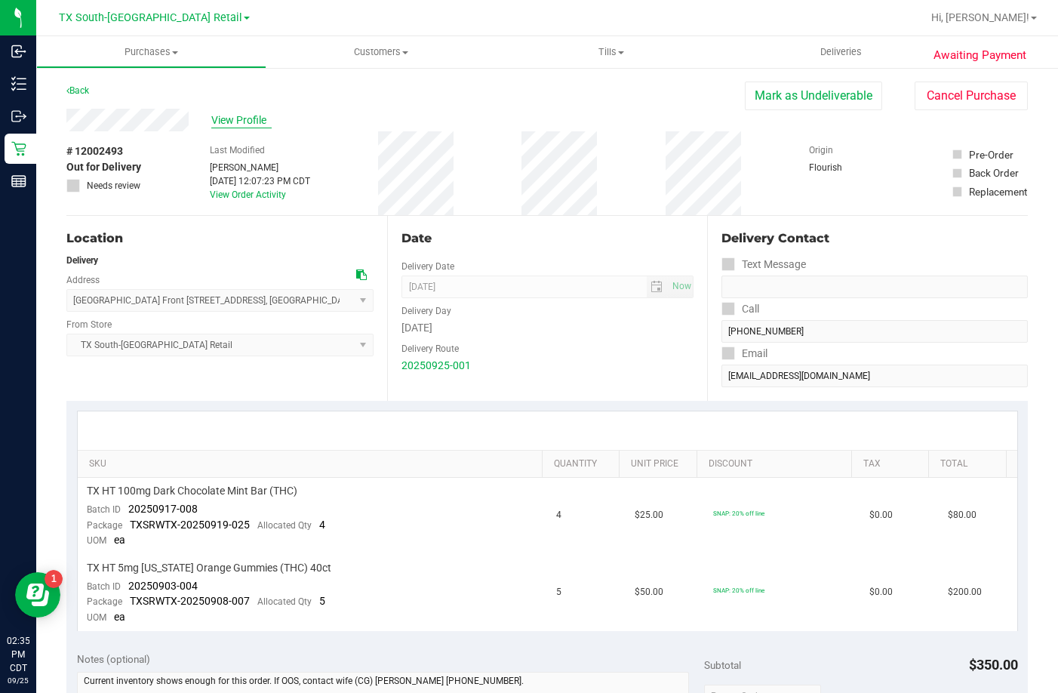
click at [238, 123] on span "View Profile" at bounding box center [241, 120] width 60 height 16
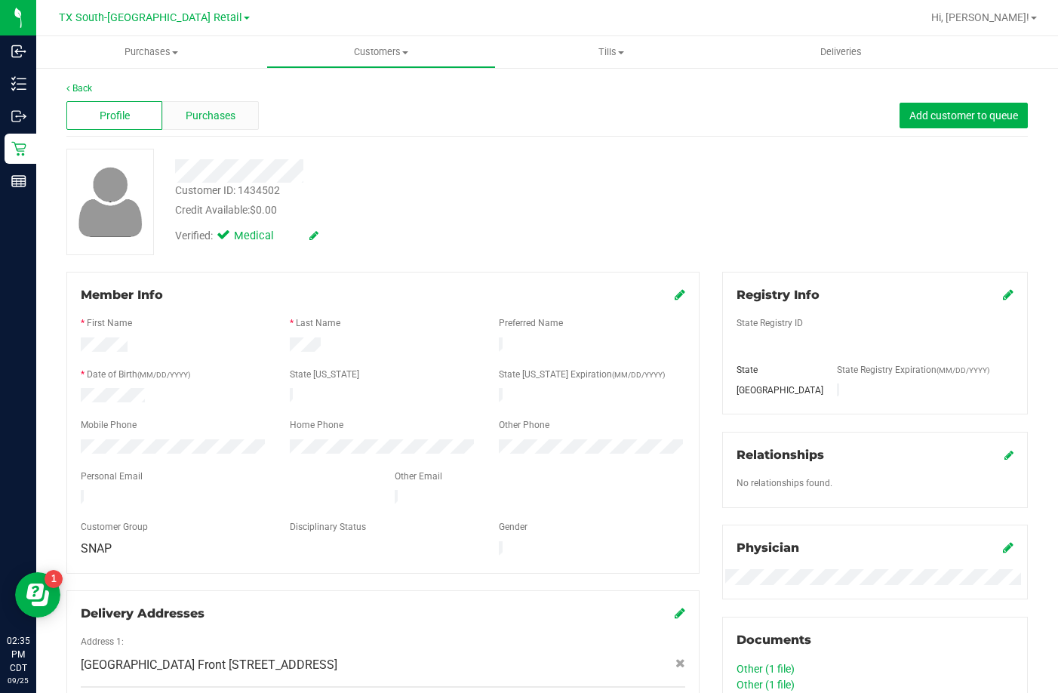
click at [203, 117] on span "Purchases" at bounding box center [211, 116] width 50 height 16
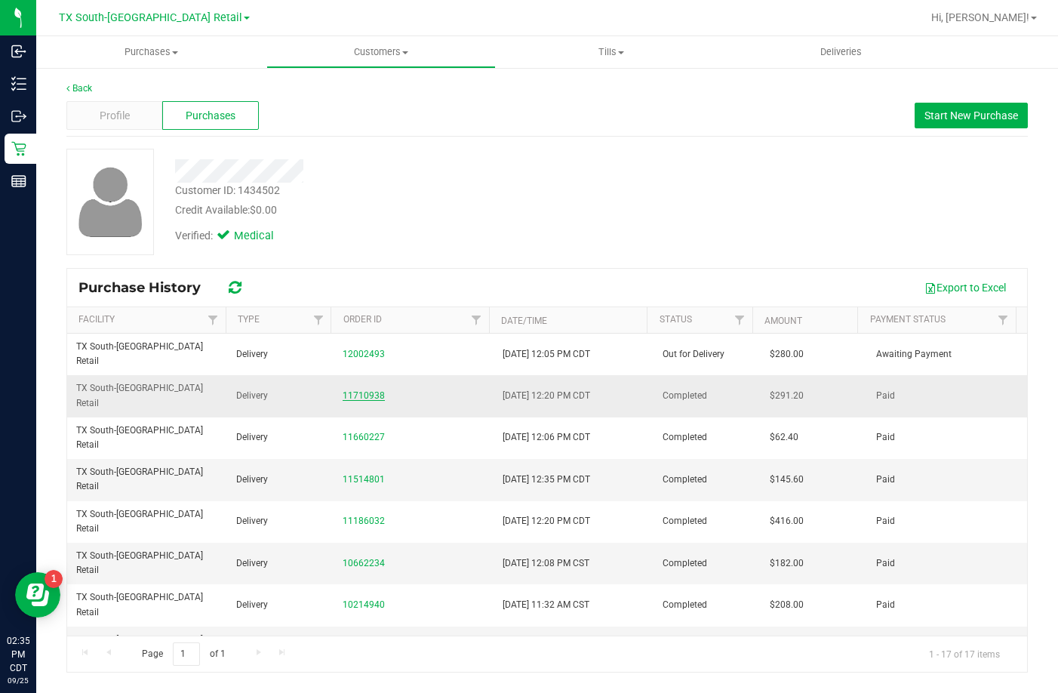
click at [374, 390] on link "11710938" at bounding box center [364, 395] width 42 height 11
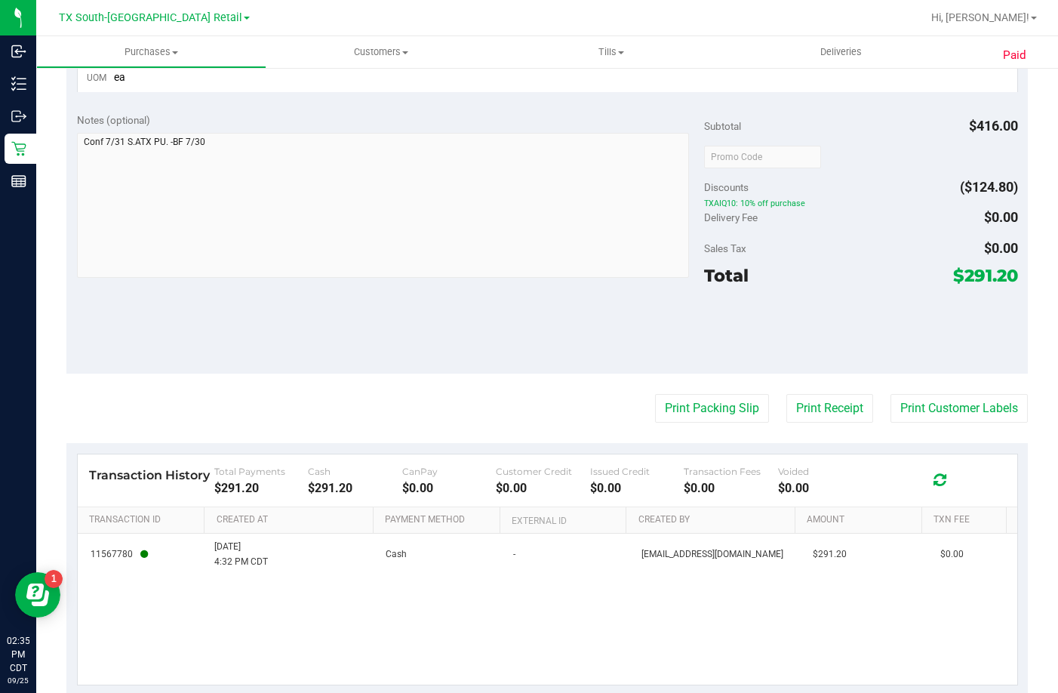
scroll to position [663, 0]
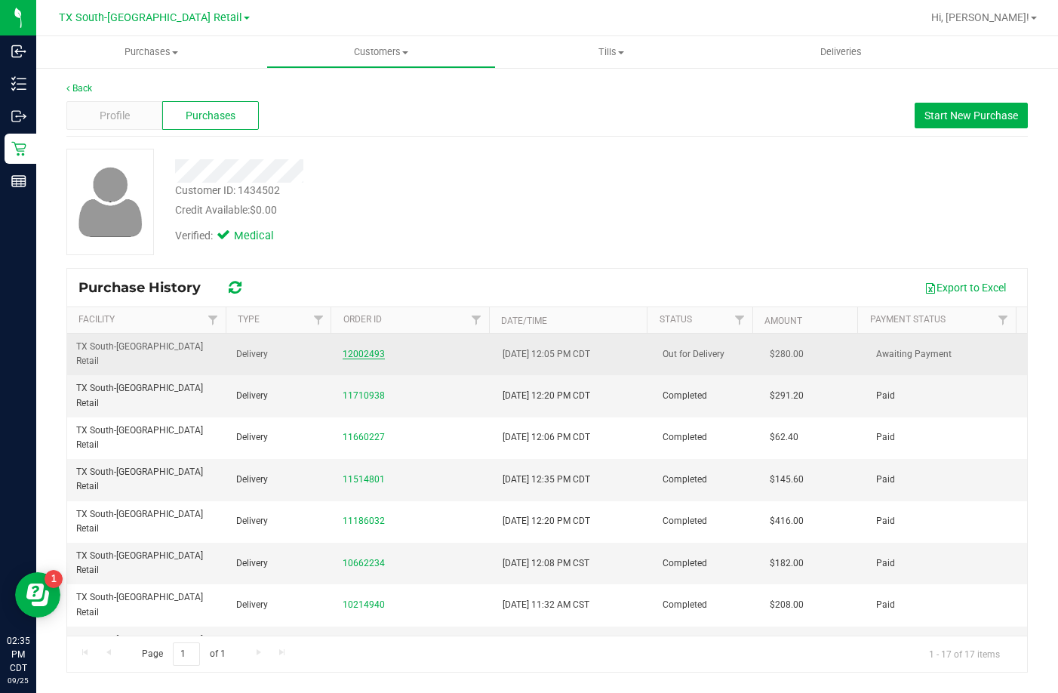
click at [358, 349] on link "12002493" at bounding box center [364, 354] width 42 height 11
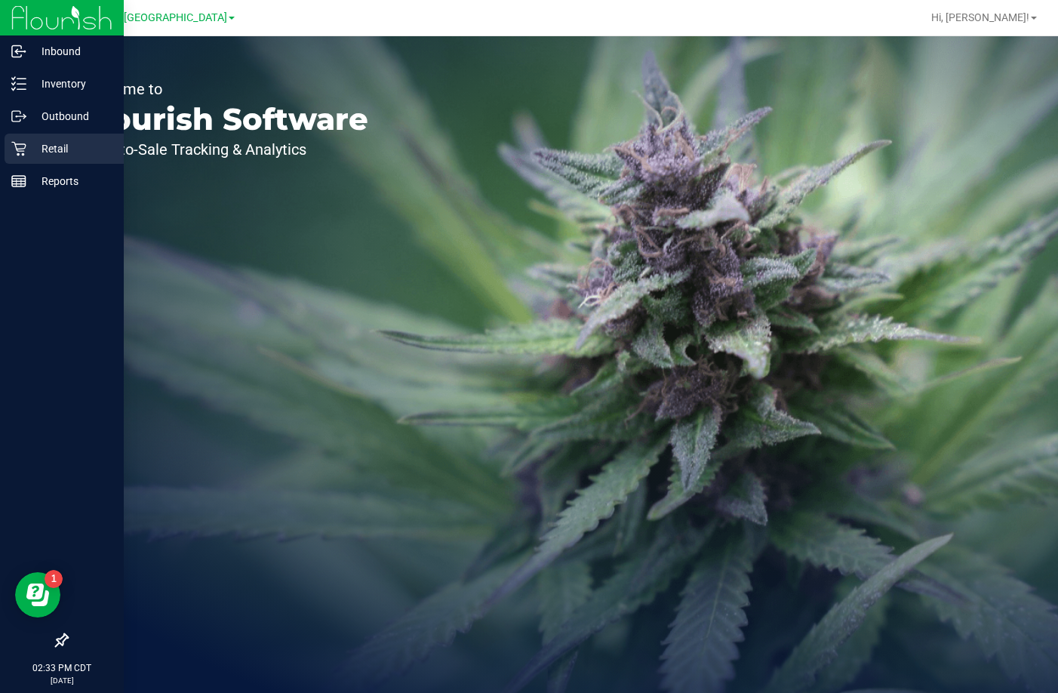
click at [21, 156] on div "Retail" at bounding box center [64, 149] width 119 height 30
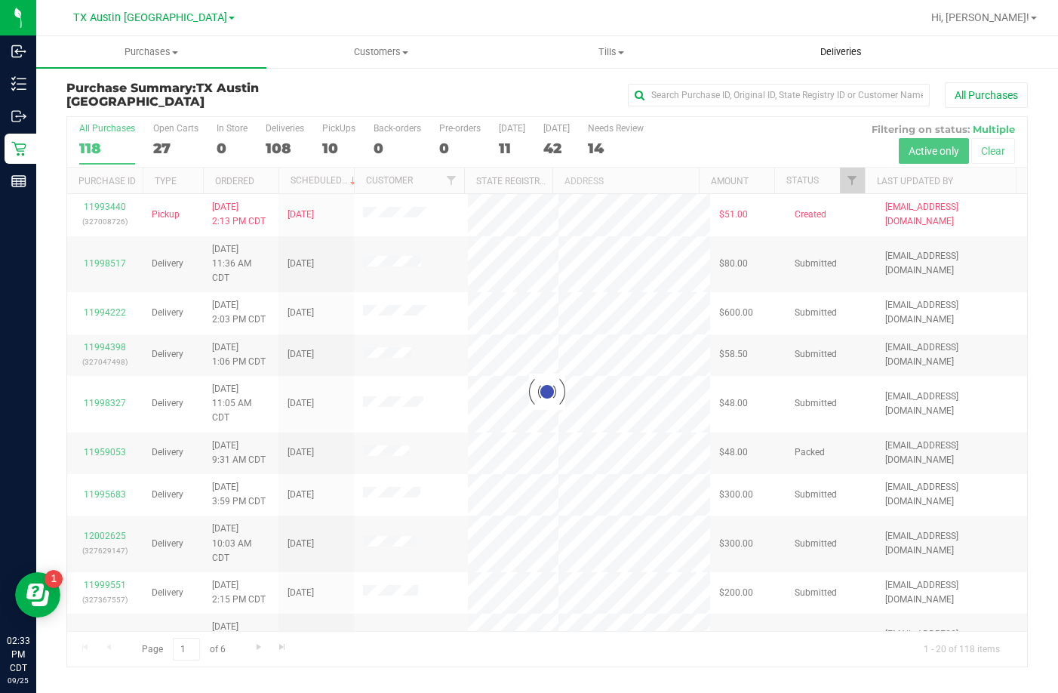
click at [814, 48] on span "Deliveries" at bounding box center [841, 52] width 82 height 14
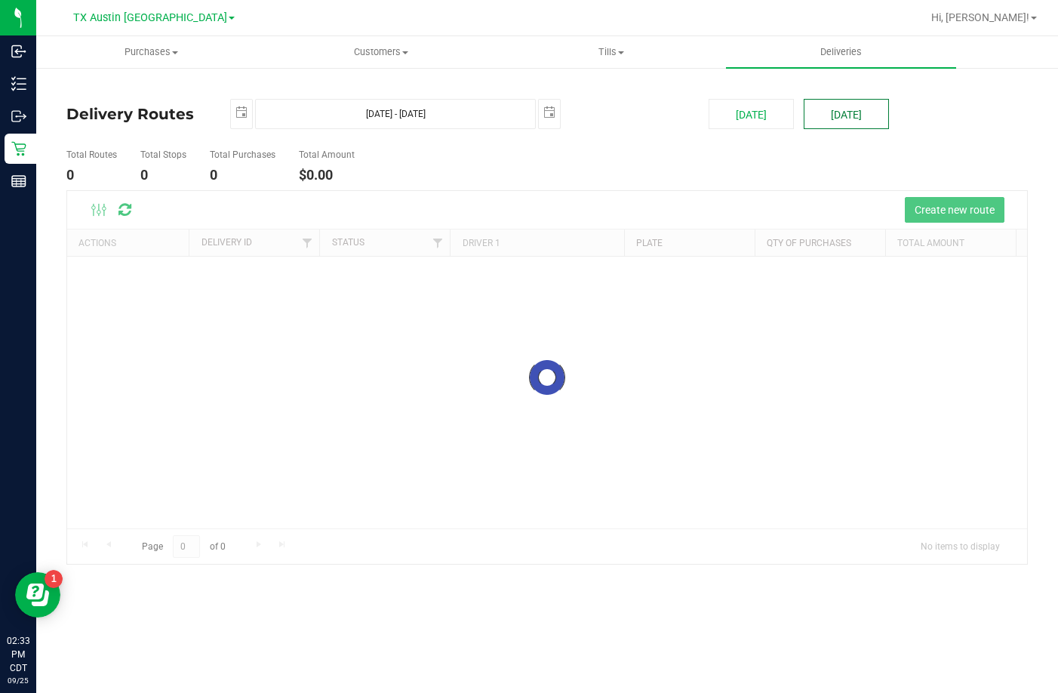
click at [836, 112] on button "[DATE]" at bounding box center [846, 114] width 85 height 30
type input "Sep 26, 2025 - Sep 26, 2025"
type input "2025-09-26"
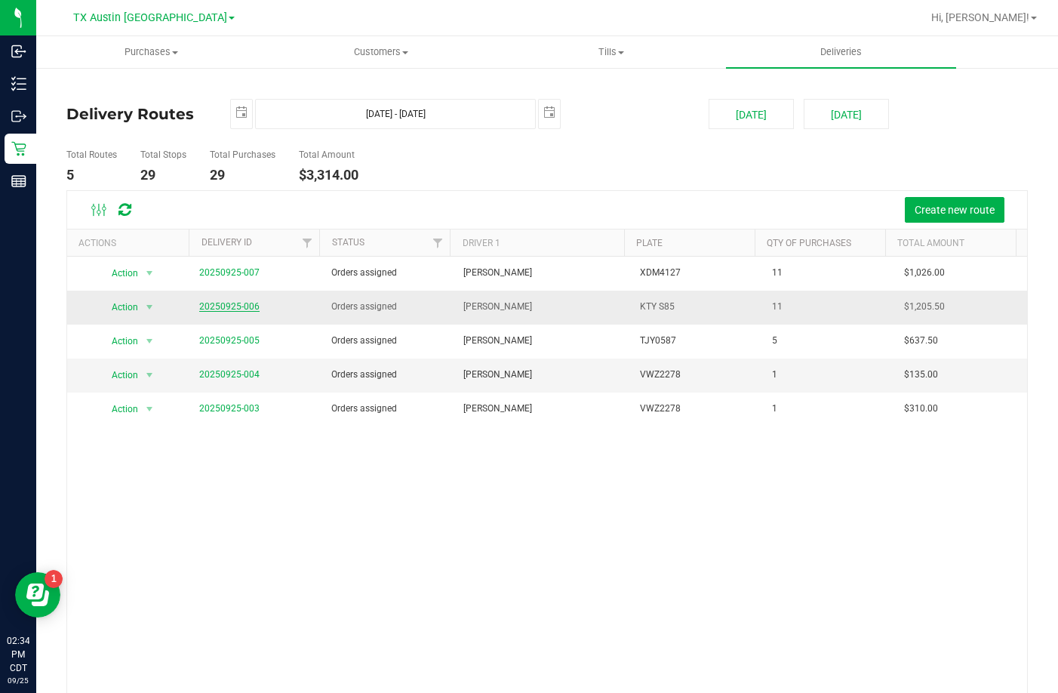
click at [244, 306] on link "20250925-006" at bounding box center [229, 306] width 60 height 11
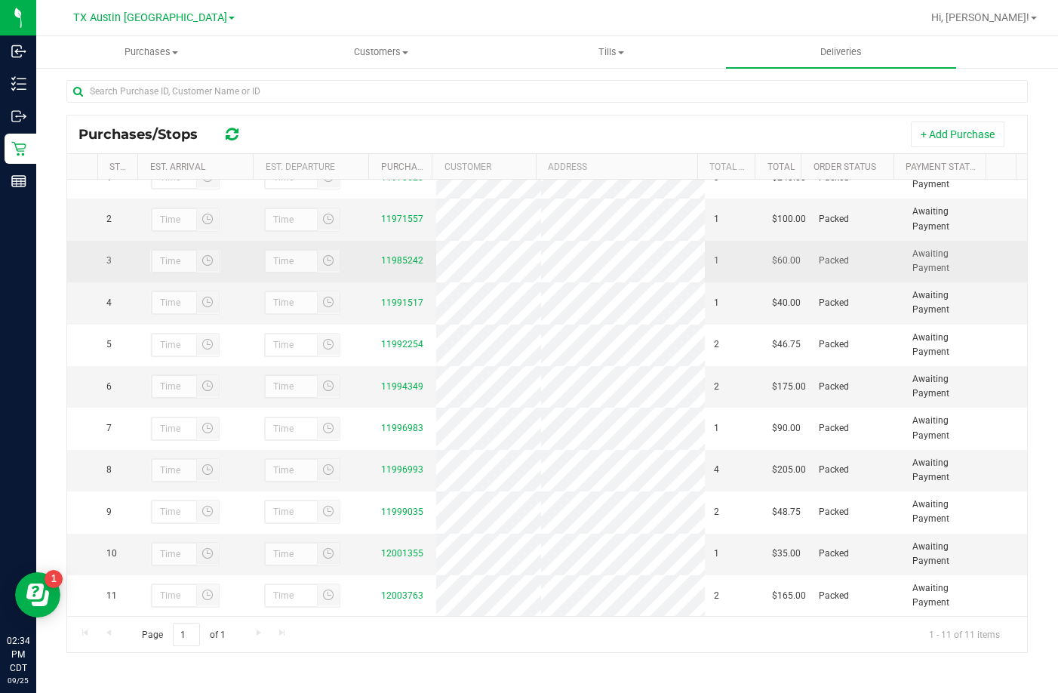
scroll to position [95, 0]
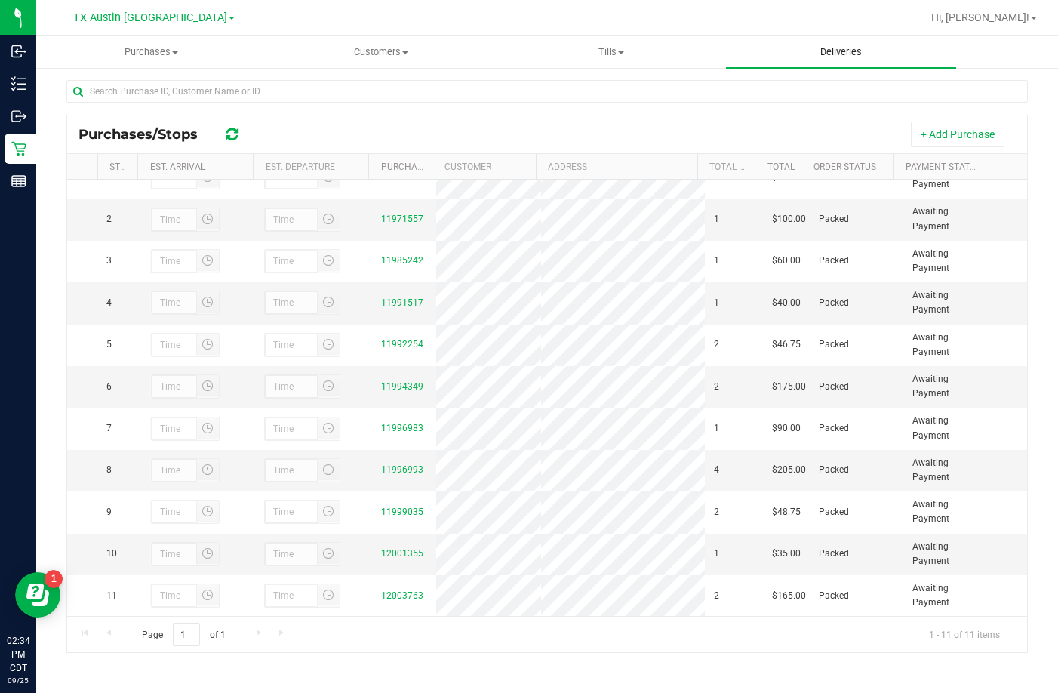
click at [853, 58] on span "Deliveries" at bounding box center [841, 52] width 82 height 14
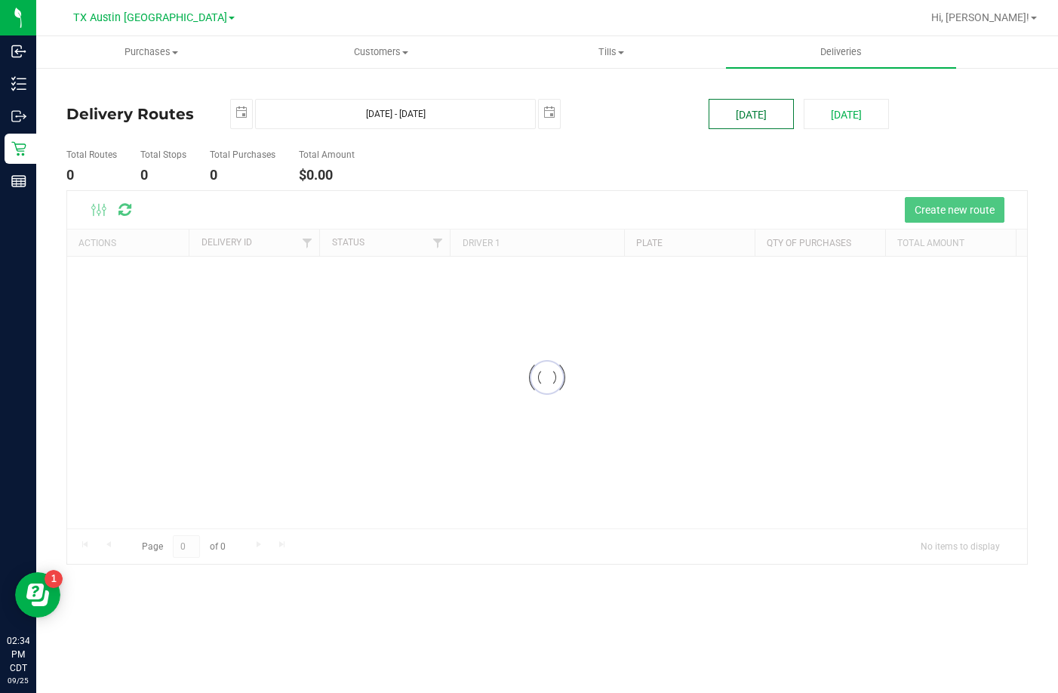
click at [729, 113] on button "[DATE]" at bounding box center [751, 114] width 85 height 30
type input "[DATE] - [DATE]"
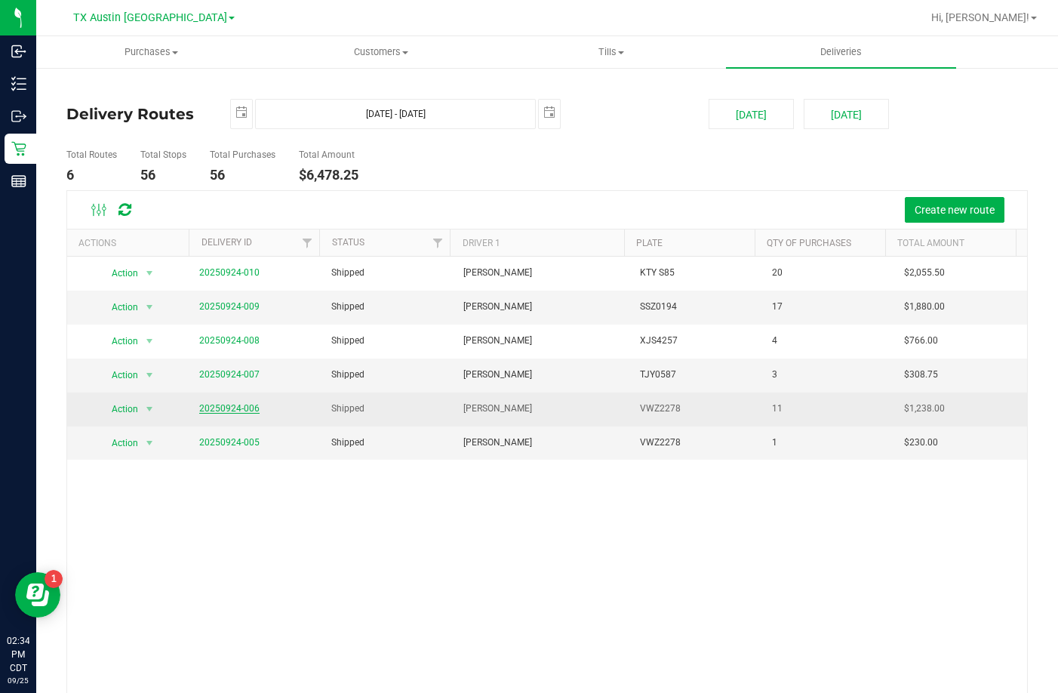
click at [227, 410] on link "20250924-006" at bounding box center [229, 408] width 60 height 11
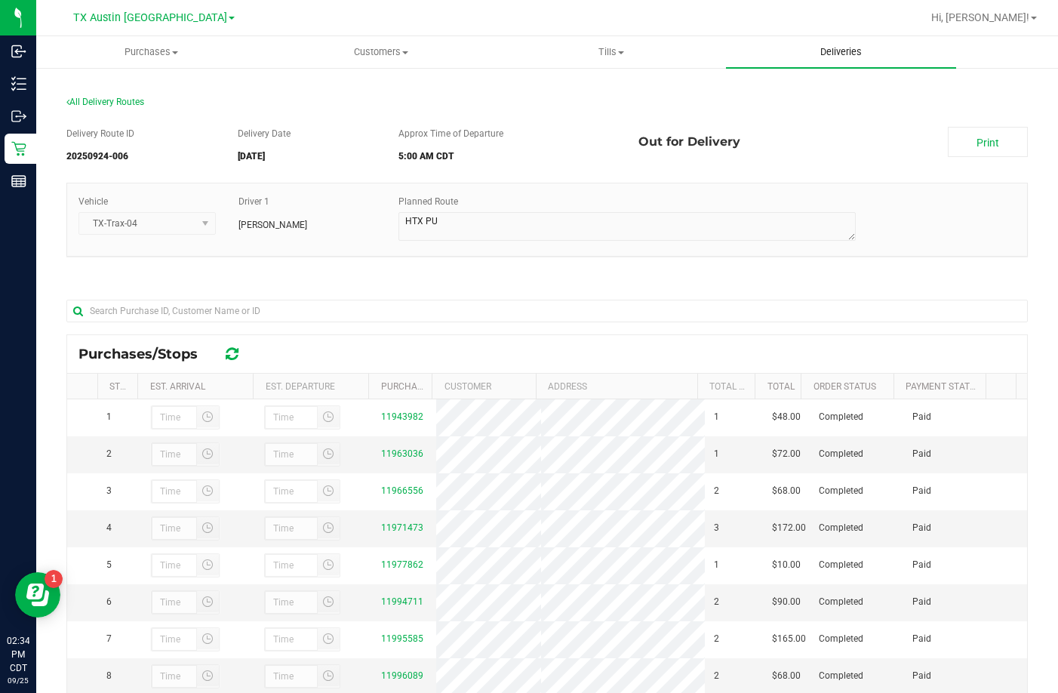
click at [839, 60] on uib-tab-heading "Deliveries" at bounding box center [841, 52] width 230 height 32
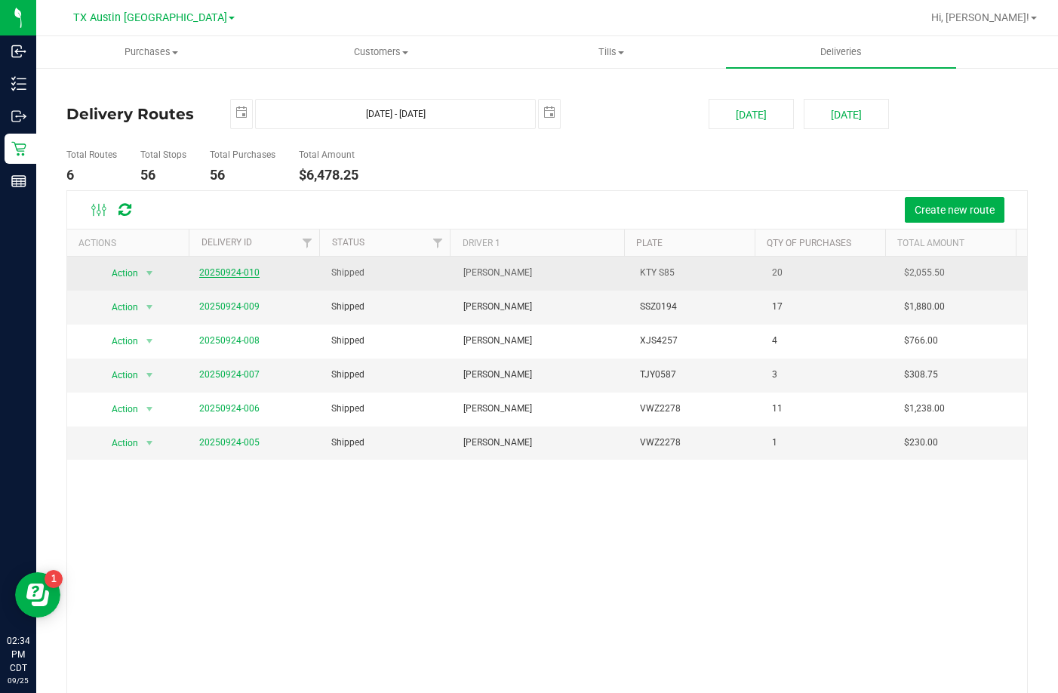
click at [211, 273] on link "20250924-010" at bounding box center [229, 272] width 60 height 11
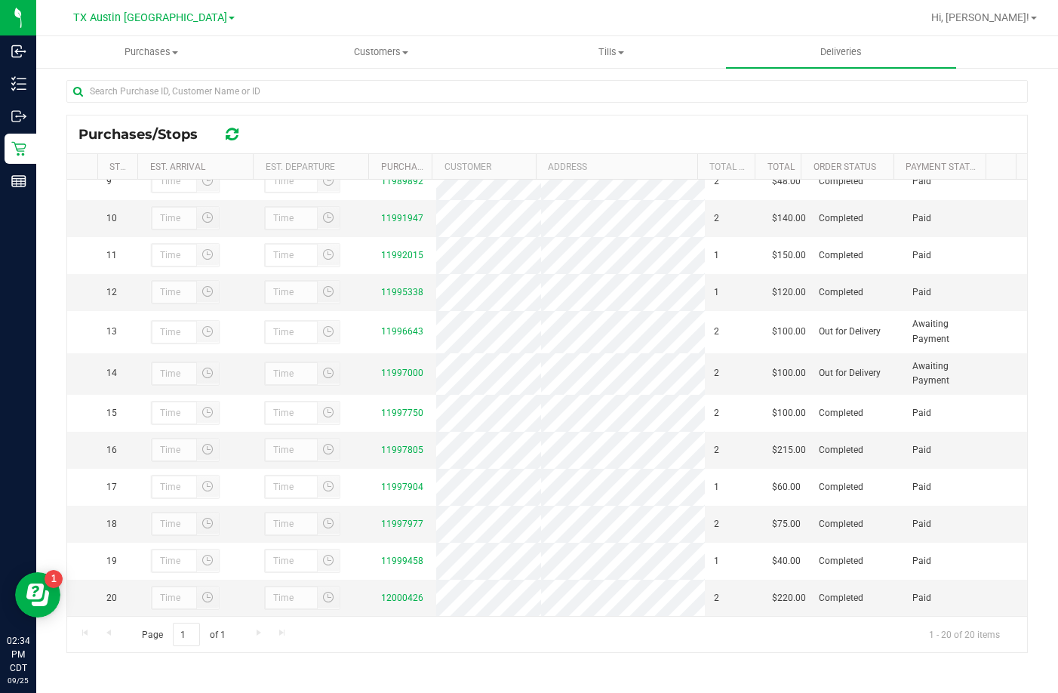
scroll to position [472, 0]
click at [814, 56] on span "Deliveries" at bounding box center [841, 52] width 82 height 14
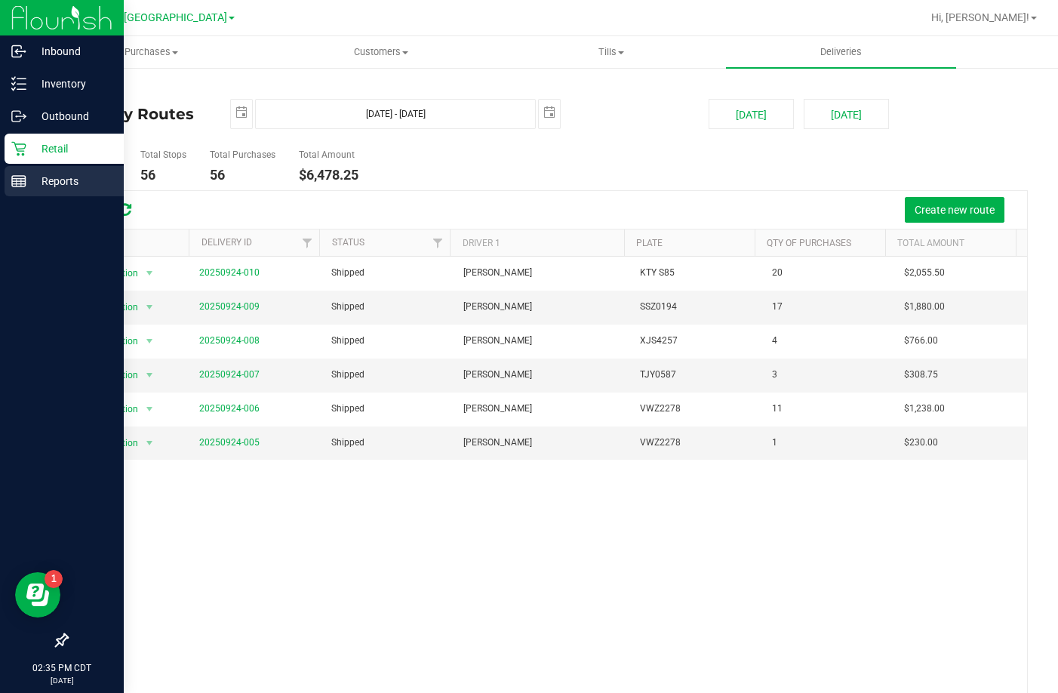
click at [23, 173] on div "Reports" at bounding box center [64, 181] width 119 height 30
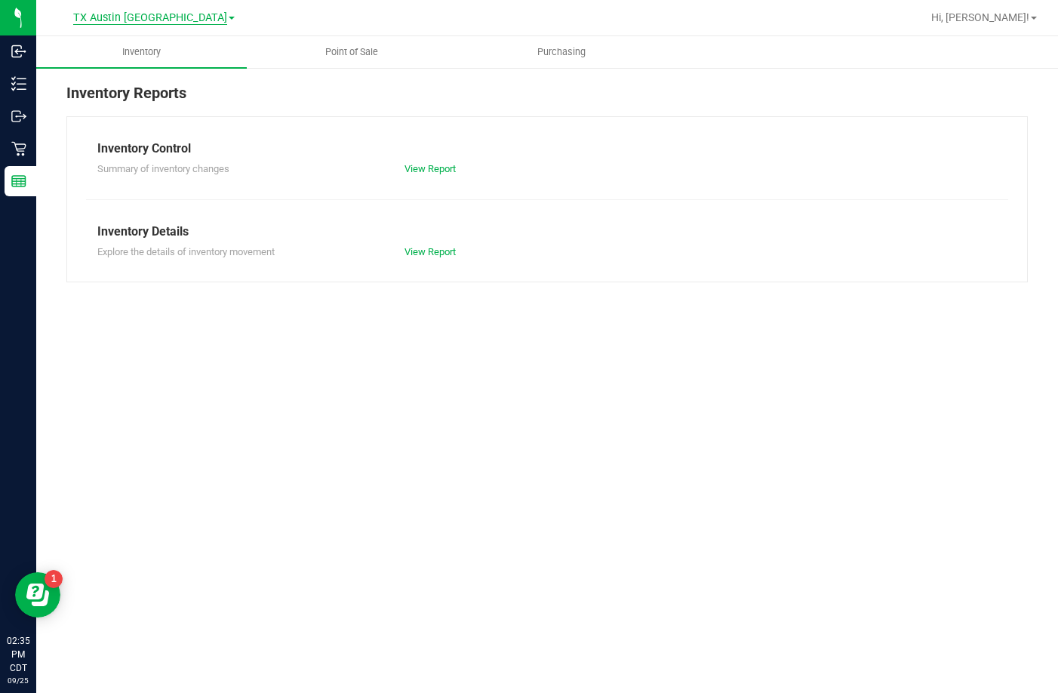
click at [178, 21] on span "TX Austin [GEOGRAPHIC_DATA]" at bounding box center [150, 18] width 154 height 14
click at [155, 68] on link "TX South-[GEOGRAPHIC_DATA] Retail" at bounding box center [154, 73] width 220 height 20
click at [334, 40] on uib-tab-heading "Point of Sale" at bounding box center [381, 52] width 229 height 30
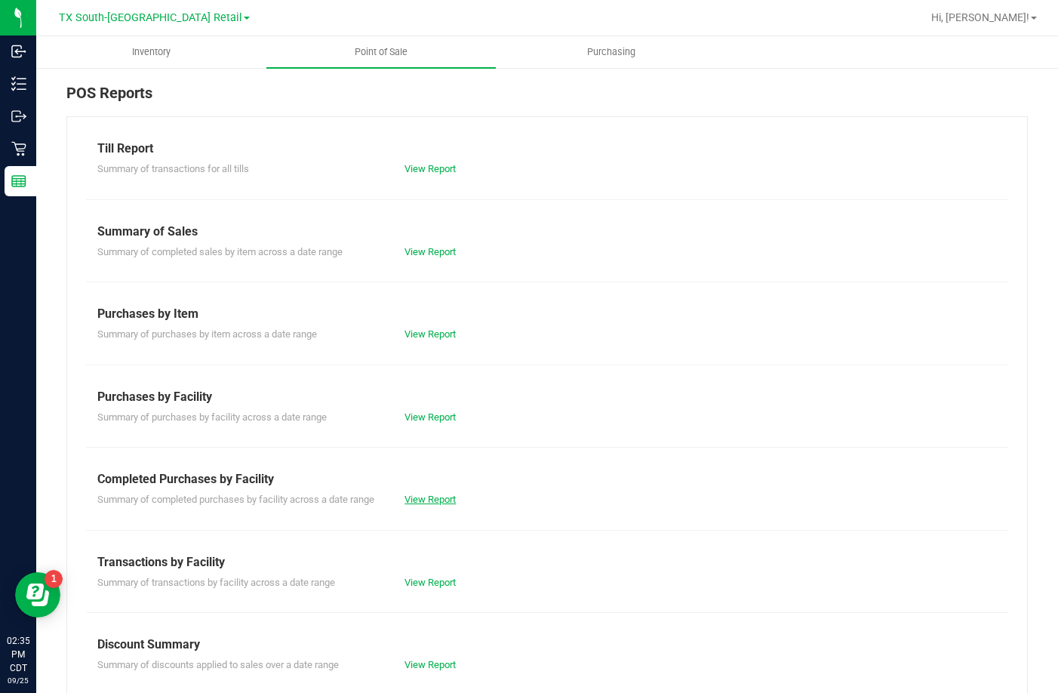
click at [428, 494] on link "View Report" at bounding box center [429, 498] width 51 height 11
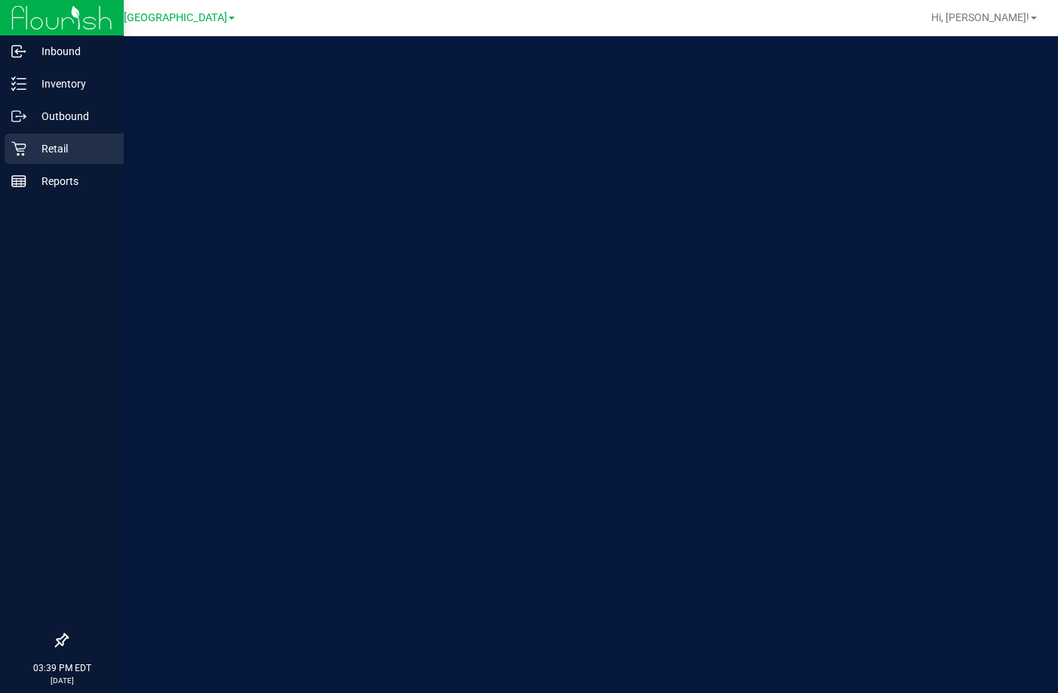
click at [8, 155] on div "Retail" at bounding box center [64, 149] width 119 height 30
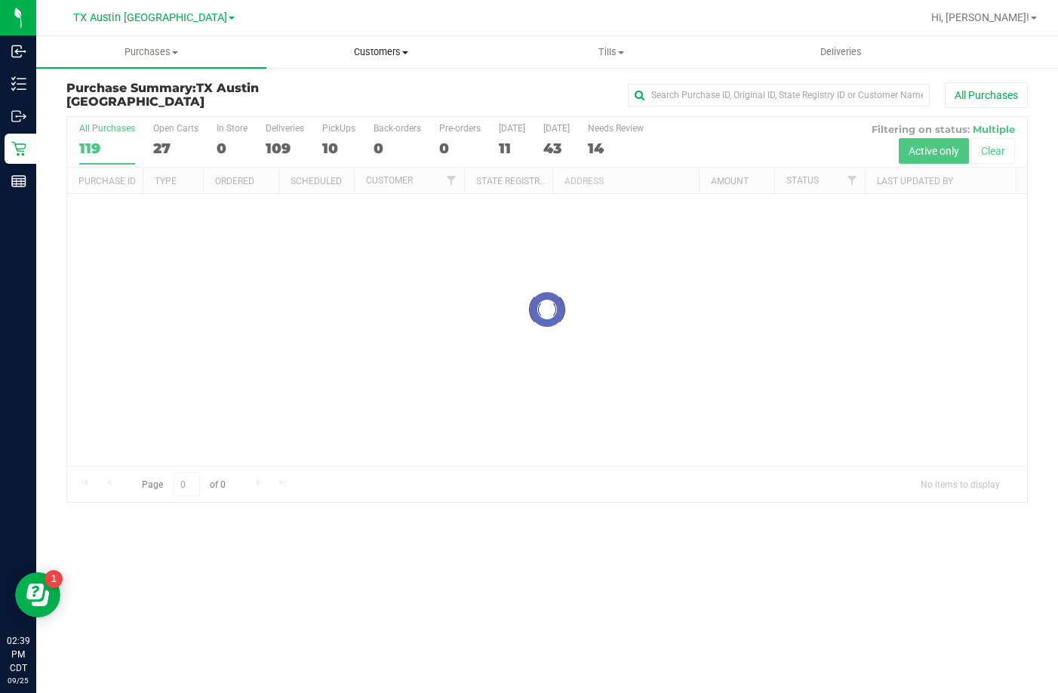
click at [388, 52] on span "Customers" at bounding box center [381, 52] width 229 height 14
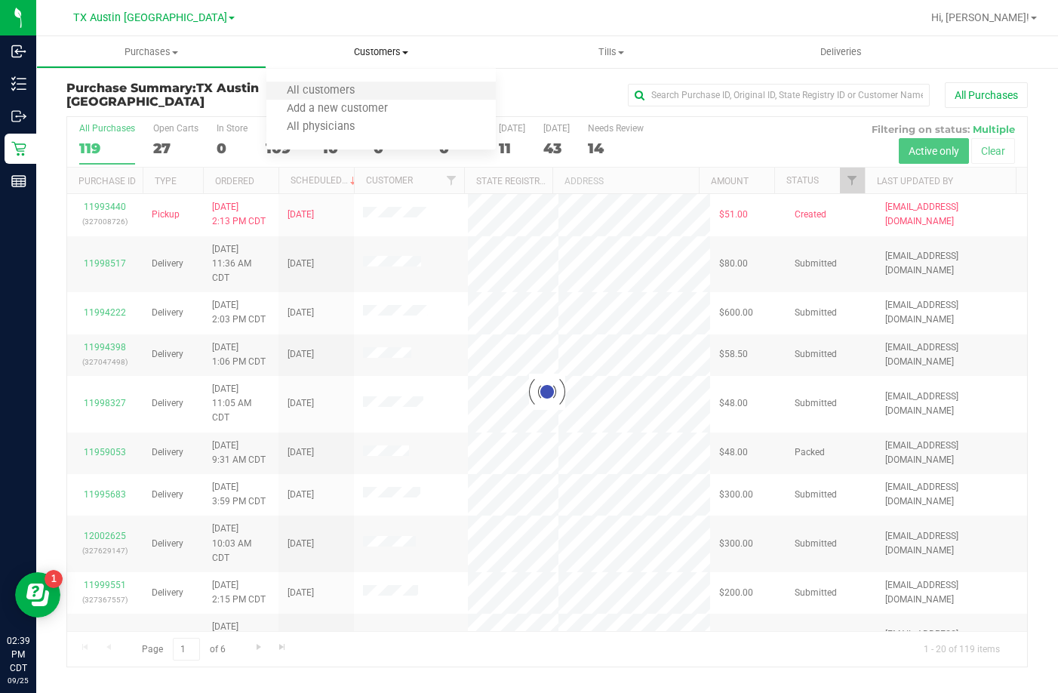
click at [378, 88] on li "All customers" at bounding box center [381, 91] width 230 height 18
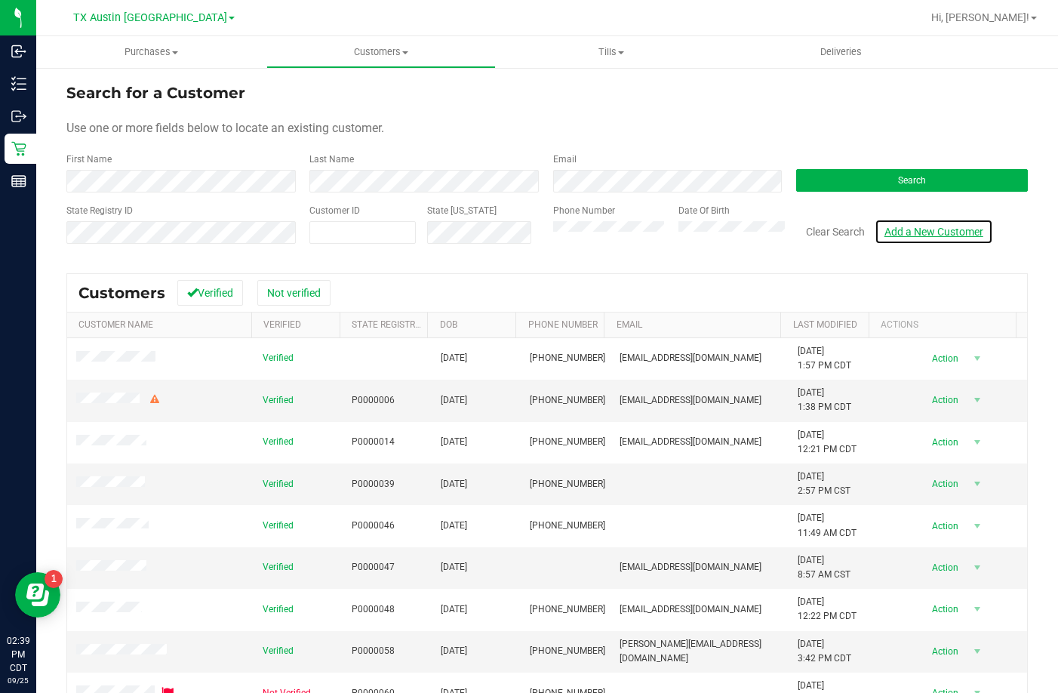
click at [893, 231] on link "Add a New Customer" at bounding box center [934, 232] width 118 height 26
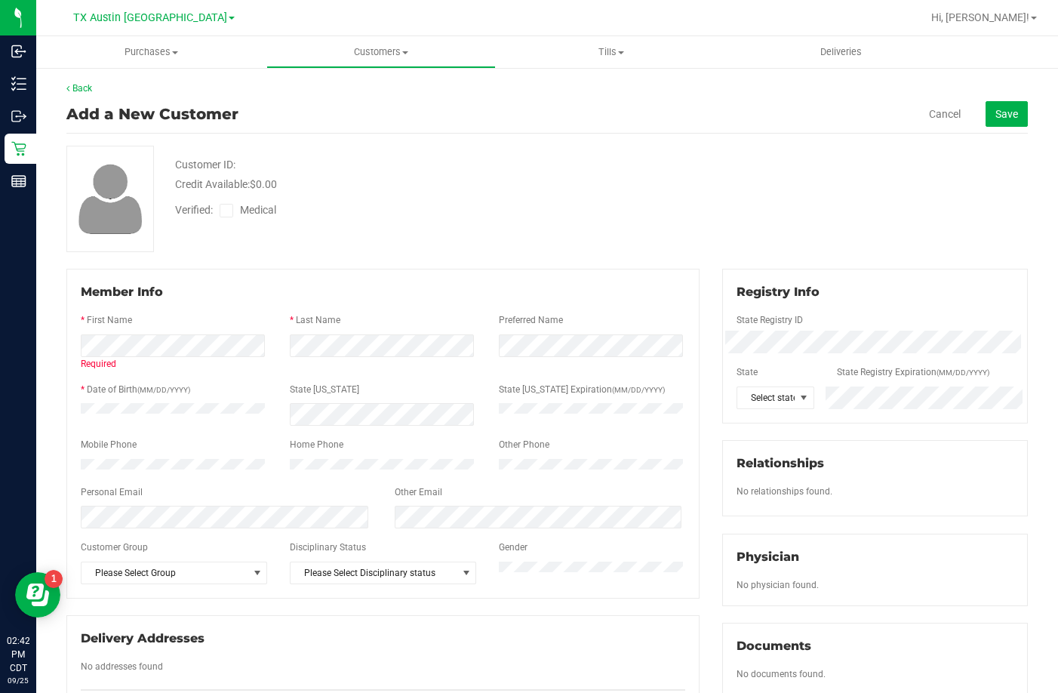
drag, startPoint x: 198, startPoint y: 249, endPoint x: 197, endPoint y: 263, distance: 14.4
click at [197, 249] on div "Customer ID: Credit Available: $0.00 Verified: Medical" at bounding box center [547, 199] width 984 height 106
click at [195, 261] on div "Back Add a New Customer Cancel Save Customer ID: Credit Available: $0.00 Verifi…" at bounding box center [546, 555] width 961 height 949
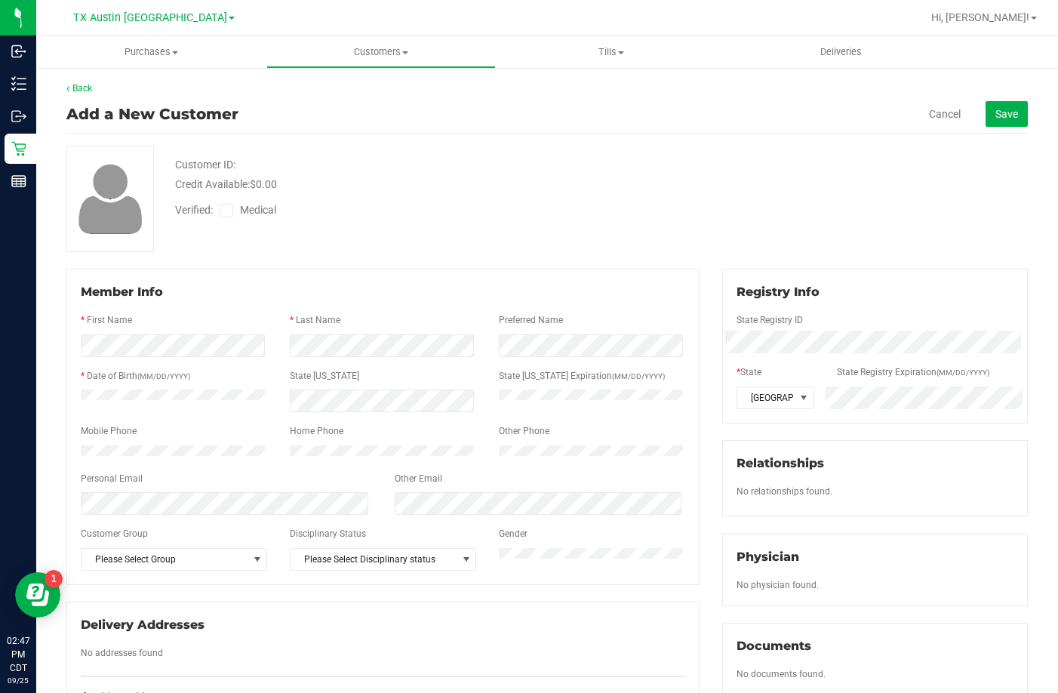
click at [241, 208] on span "Medical" at bounding box center [261, 210] width 43 height 16
click at [0, 0] on input "Medical" at bounding box center [0, 0] width 0 height 0
click at [233, 209] on span at bounding box center [227, 211] width 14 height 14
click at [0, 0] on input "Medical" at bounding box center [0, 0] width 0 height 0
click at [233, 209] on span at bounding box center [227, 211] width 14 height 14
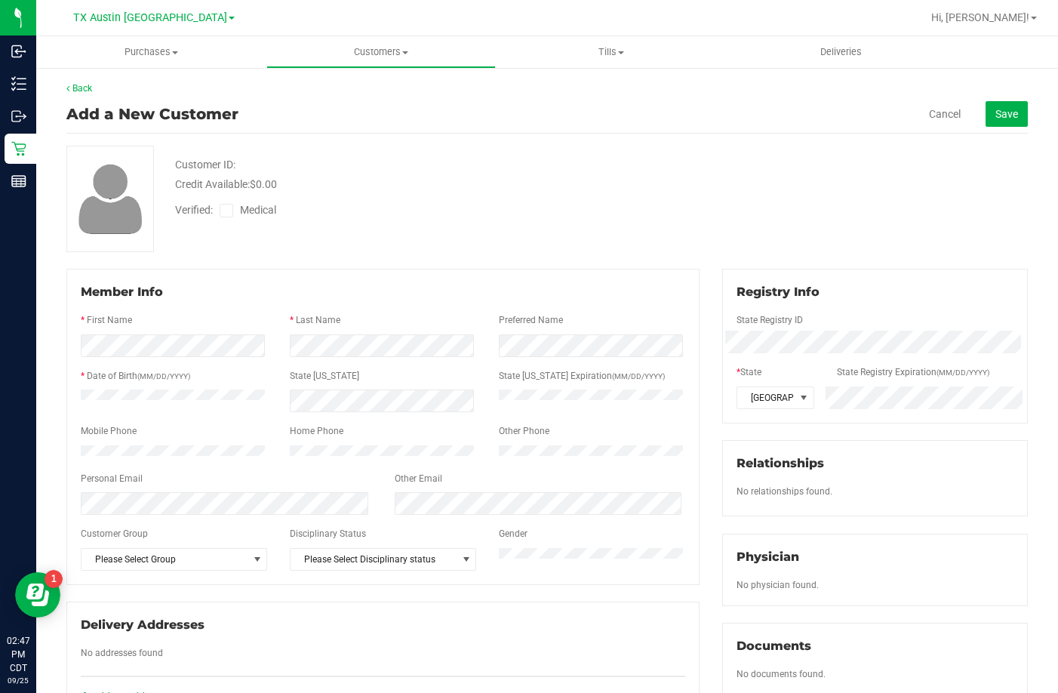
click at [0, 0] on input "Medical" at bounding box center [0, 0] width 0 height 0
click at [995, 115] on span "Save" at bounding box center [1006, 114] width 23 height 12
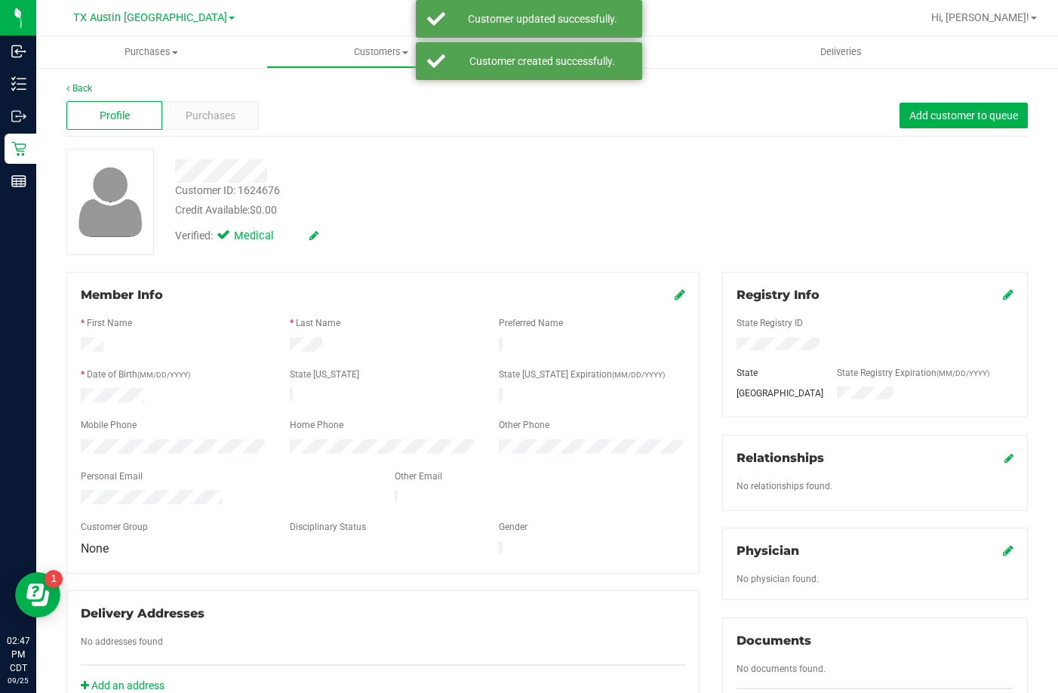
click at [1003, 547] on icon at bounding box center [1008, 550] width 11 height 12
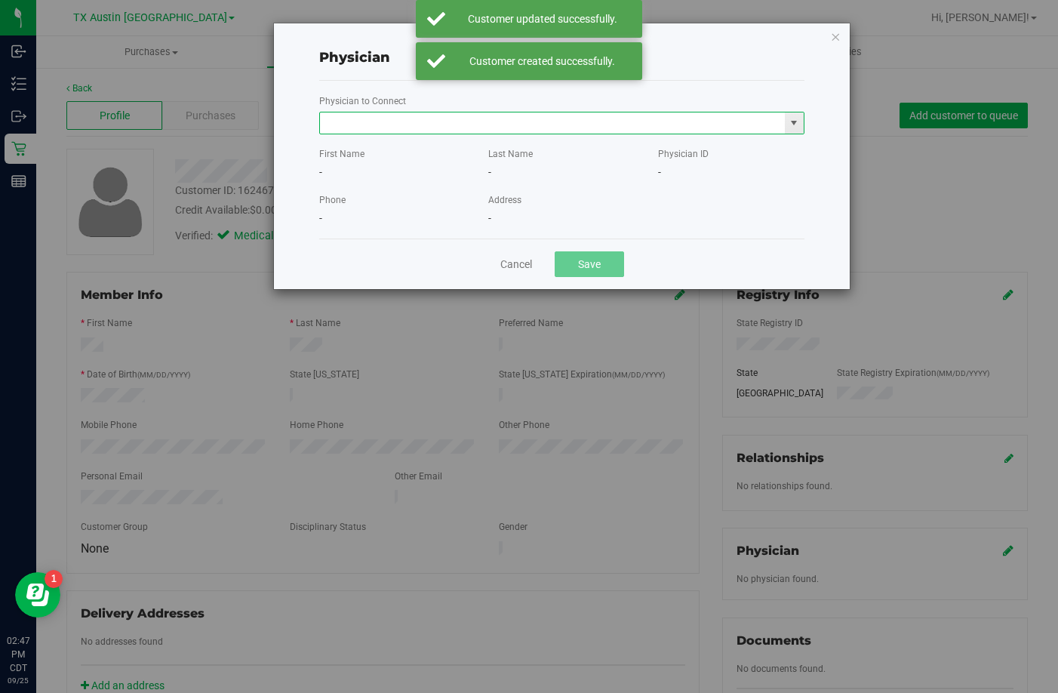
click at [406, 125] on input "text" at bounding box center [552, 122] width 465 height 21
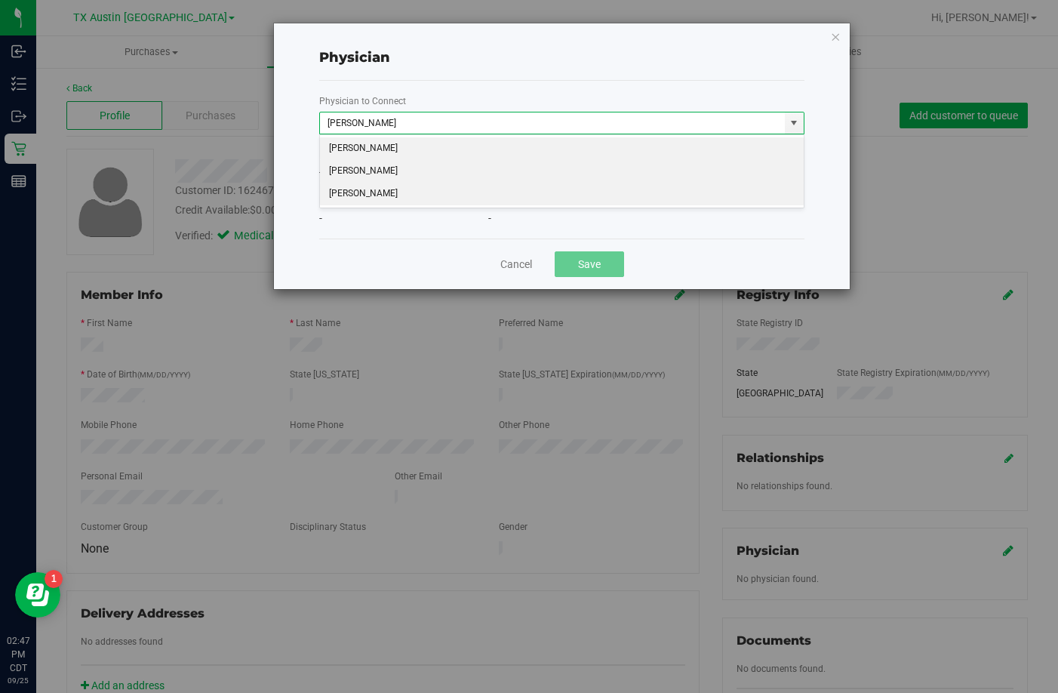
click at [382, 180] on li "TARA REYNOLDS" at bounding box center [562, 171] width 484 height 23
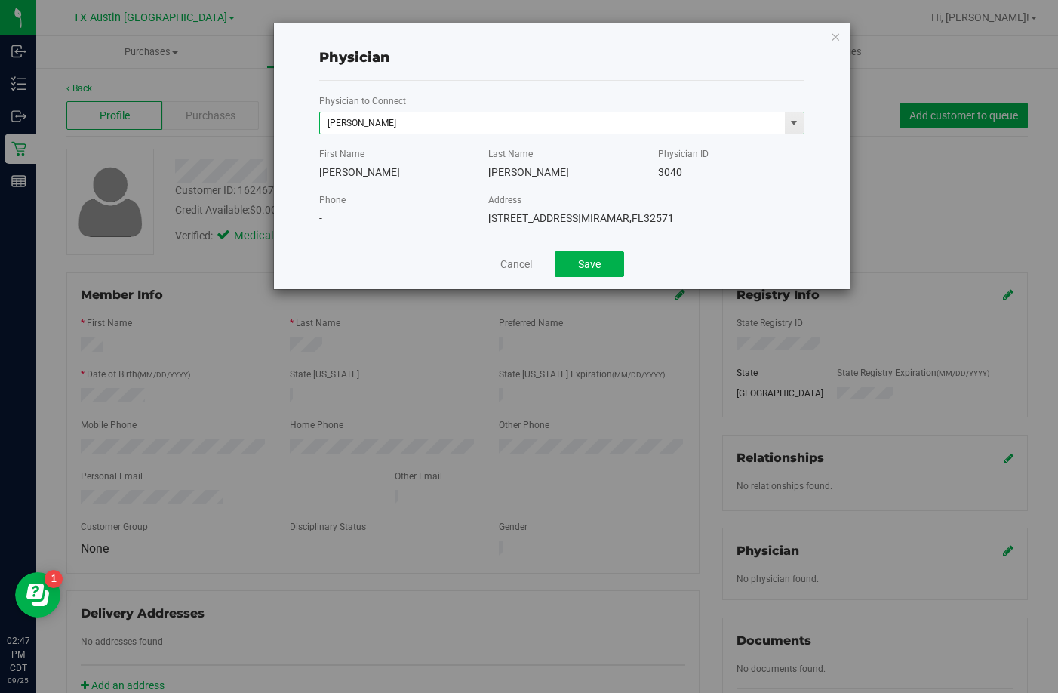
click at [383, 134] on span "TARA REYNOLDS" at bounding box center [561, 123] width 485 height 23
click at [398, 119] on input "TARA REYNOLDS" at bounding box center [552, 122] width 465 height 21
drag, startPoint x: 411, startPoint y: 123, endPoint x: 195, endPoint y: 119, distance: 215.8
click at [202, 119] on div "Physician Physician to Connect TARA REYNOLDS 3040 First Name TARA Last Name REY…" at bounding box center [534, 346] width 1069 height 693
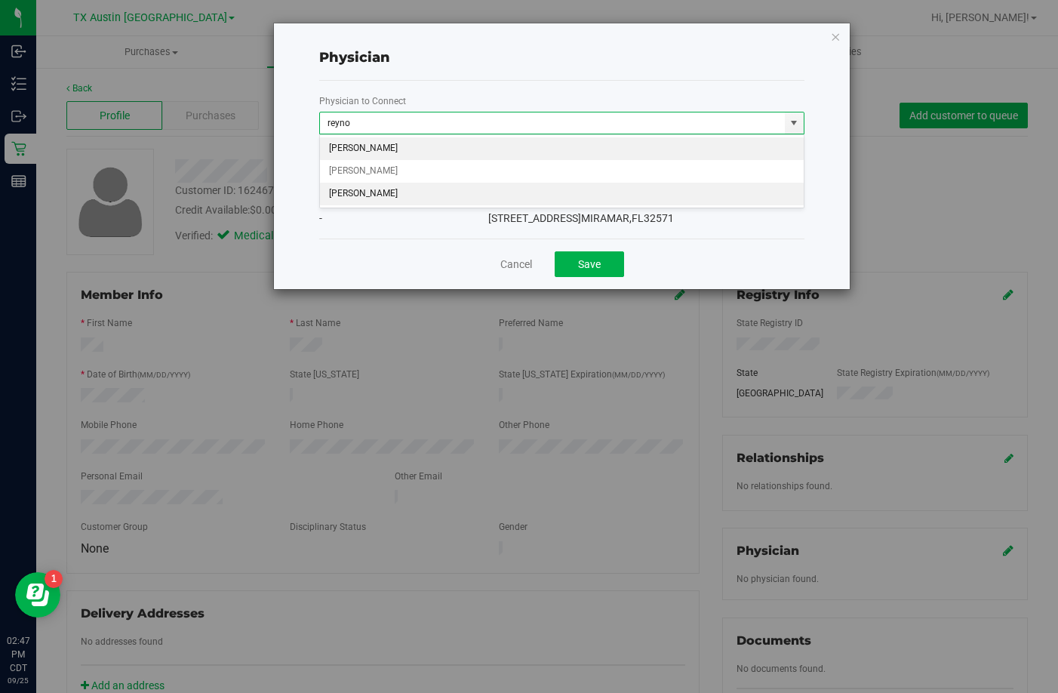
click at [364, 187] on li "Matthew Reynolds" at bounding box center [562, 194] width 484 height 23
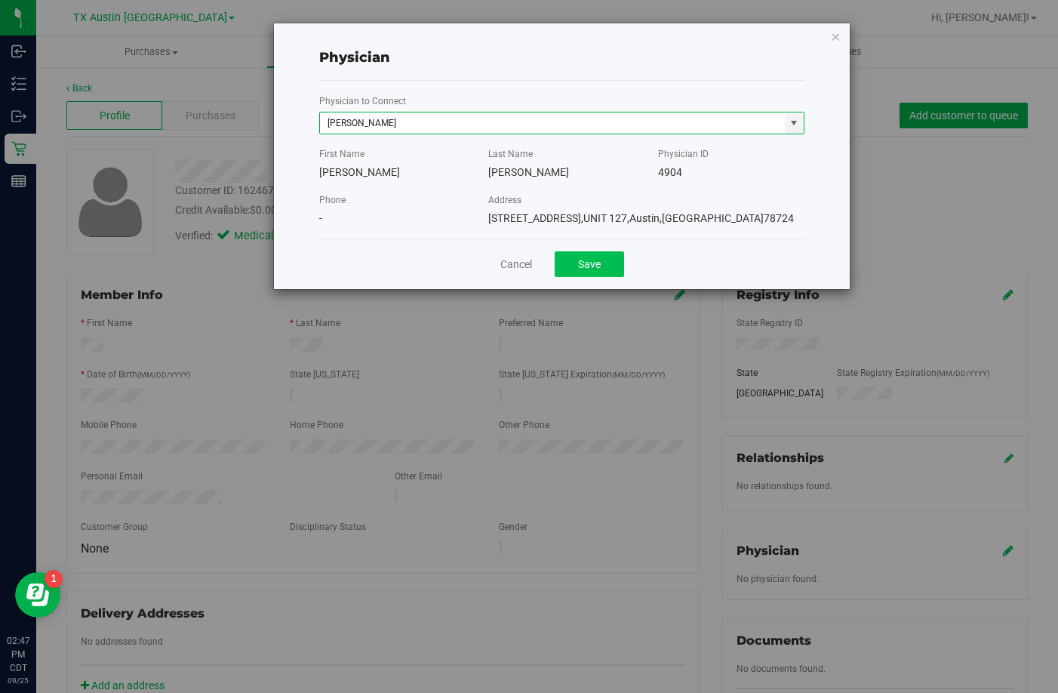
type input "Matthew Reynolds"
click at [577, 260] on button "Save" at bounding box center [589, 264] width 69 height 26
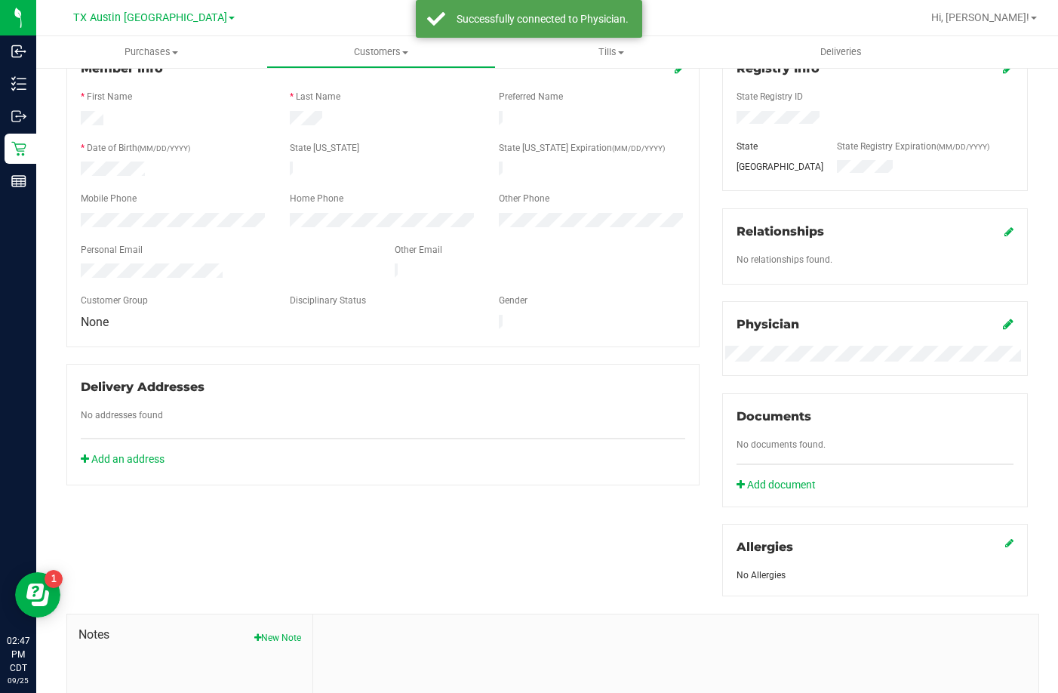
scroll to position [377, 0]
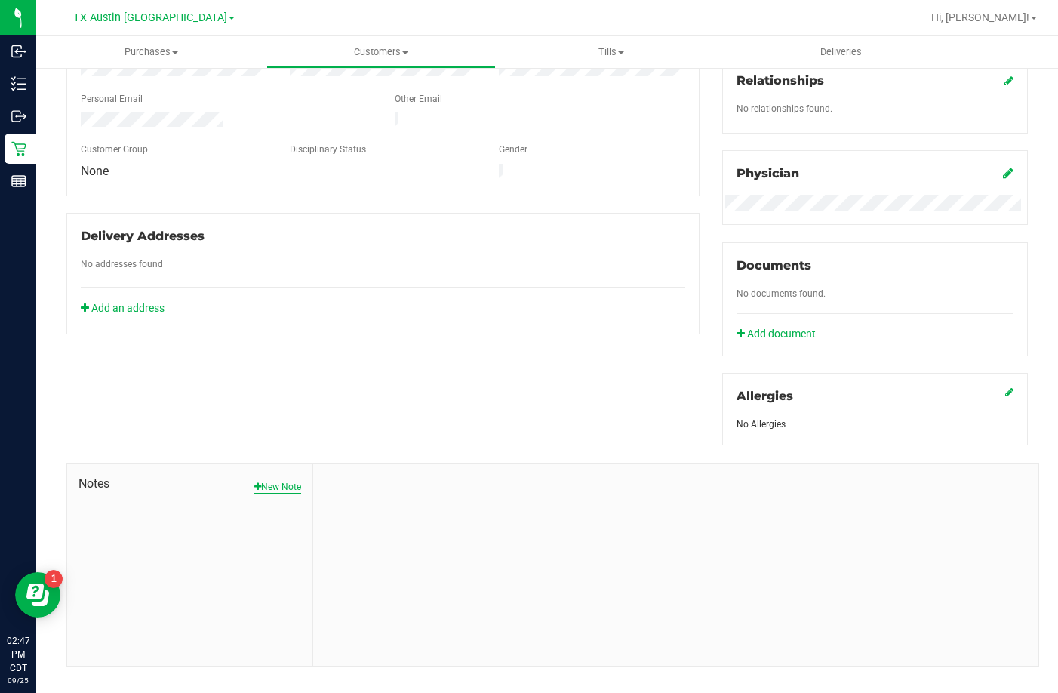
click at [273, 484] on button "New Note" at bounding box center [277, 487] width 47 height 14
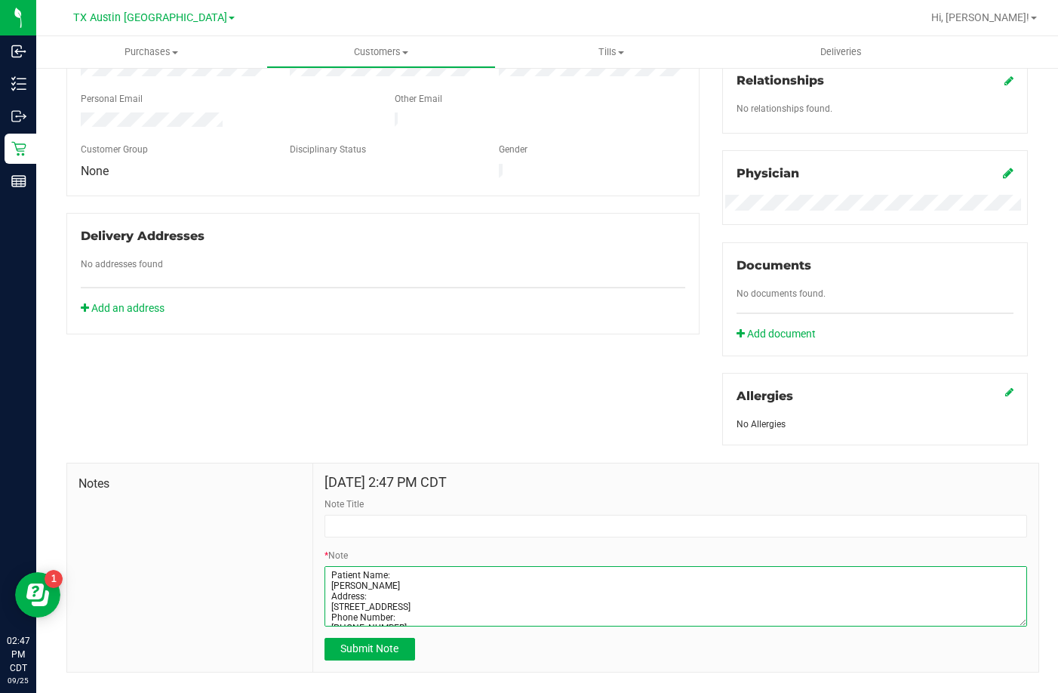
type textarea "Patient Name: Bert Lopez Address: 4401 Belfield Lane Austin, TX, 78725 Phone Nu…"
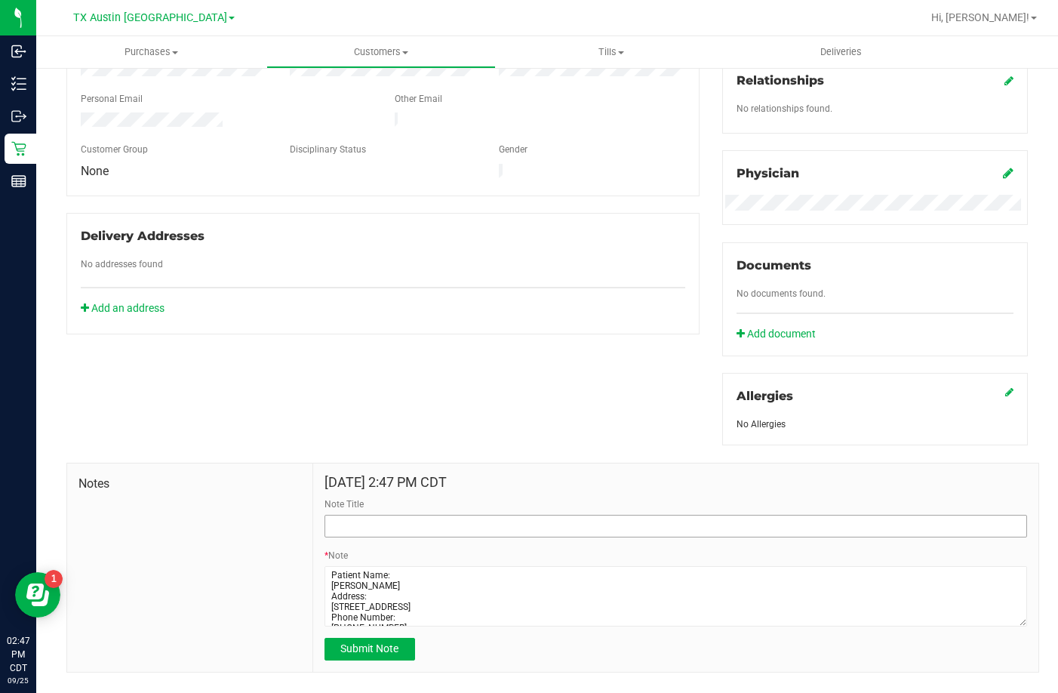
drag, startPoint x: 378, startPoint y: 536, endPoint x: 380, endPoint y: 524, distance: 11.5
click at [378, 535] on form "Sep 25, 2025 2:47 PM CDT Note Title * Note Submit Note" at bounding box center [675, 568] width 703 height 186
click at [380, 524] on input "Note Title" at bounding box center [675, 526] width 703 height 23
type input "CURT Profile"
click at [359, 659] on div "Sep 25, 2025 2:47 PM CDT Note Title CURT Profile * Note Submit Note" at bounding box center [675, 567] width 725 height 208
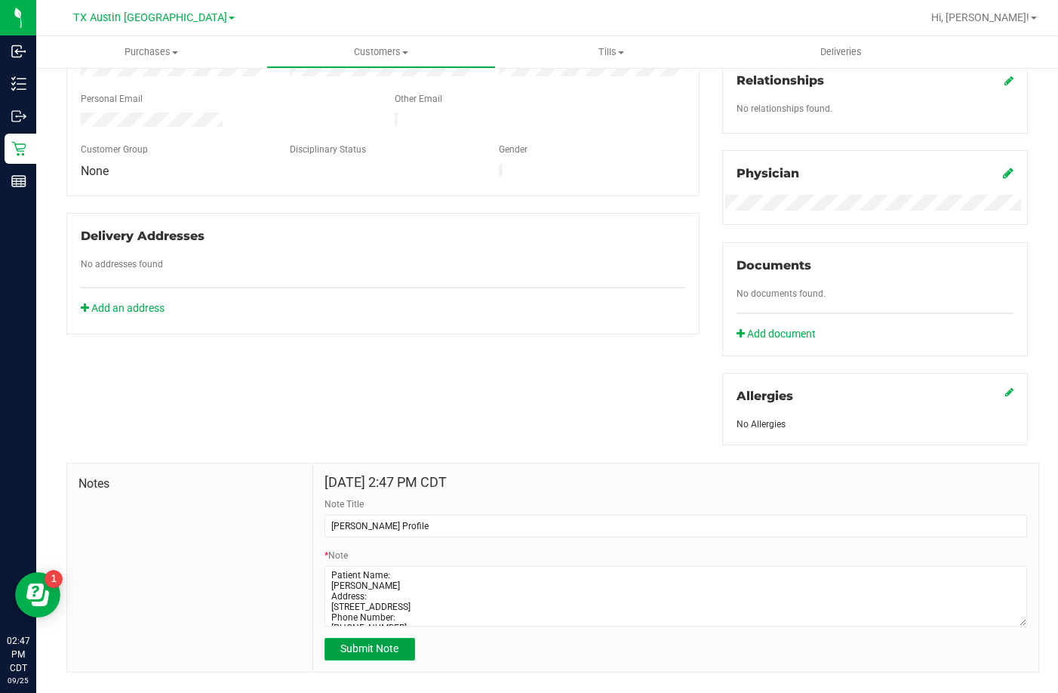
click at [359, 655] on button "Submit Note" at bounding box center [369, 649] width 91 height 23
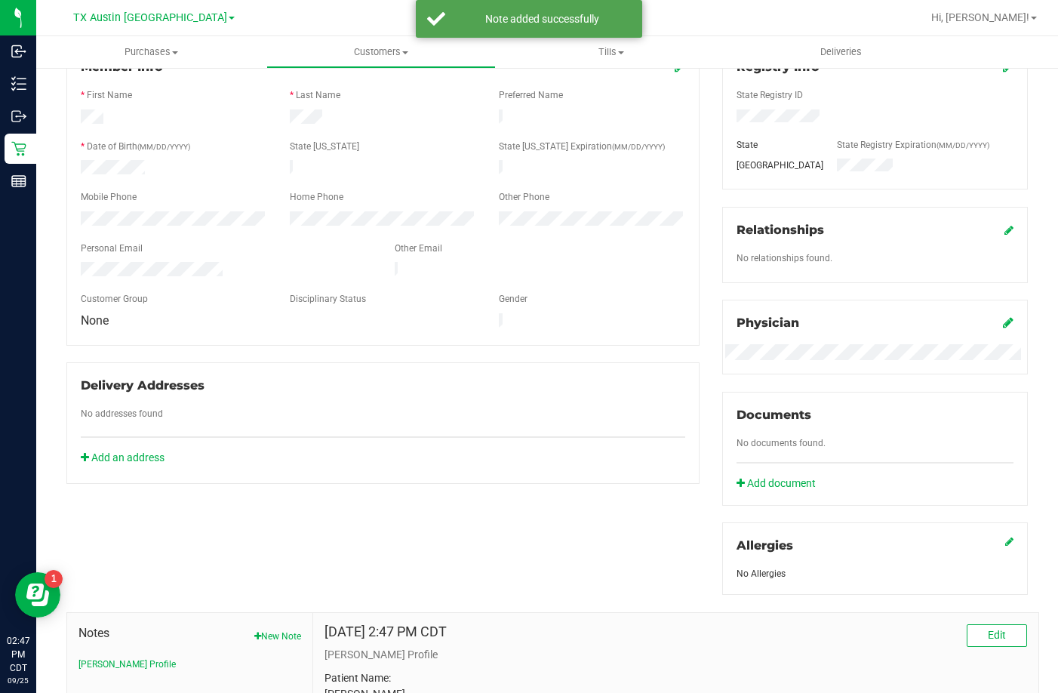
scroll to position [0, 0]
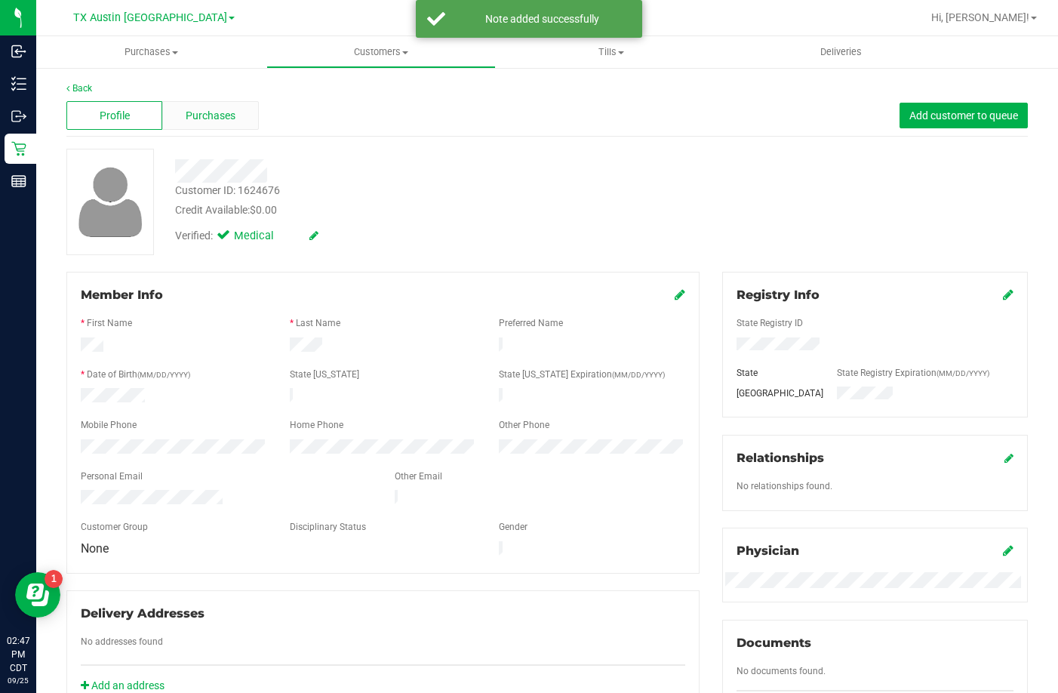
click at [215, 110] on span "Purchases" at bounding box center [211, 116] width 50 height 16
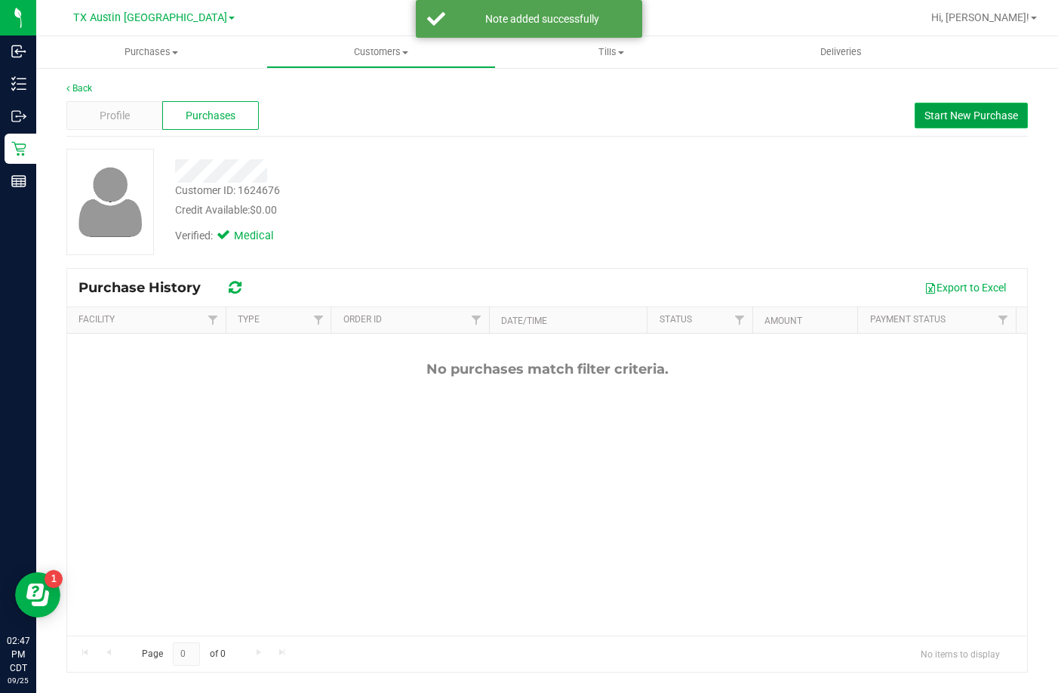
click at [1004, 115] on span "Start New Purchase" at bounding box center [971, 115] width 94 height 12
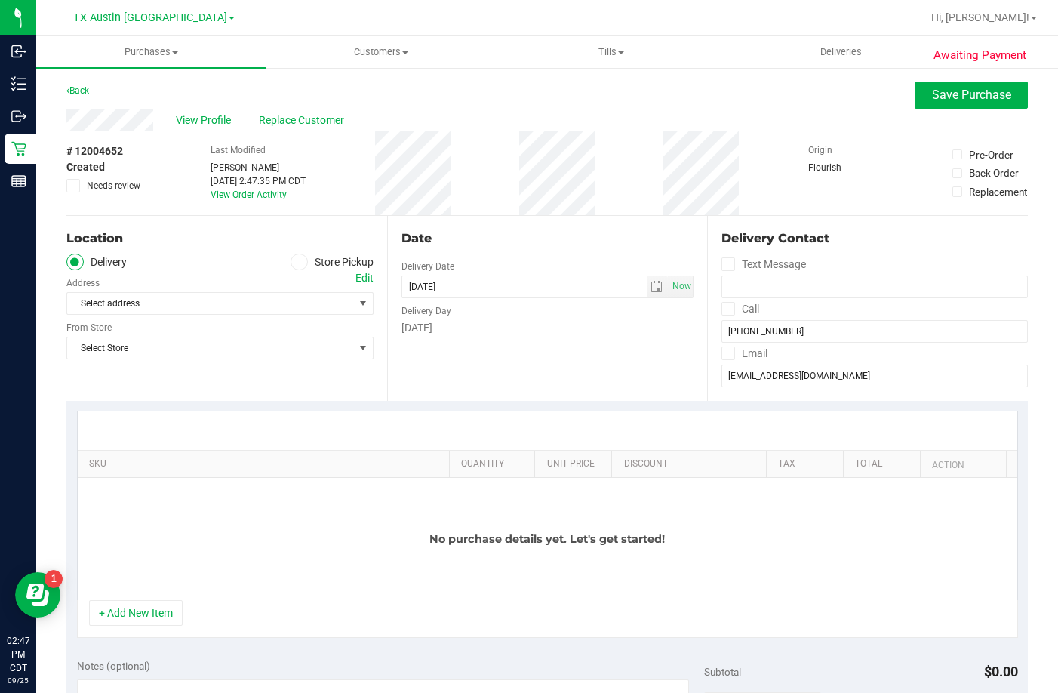
click at [357, 274] on div "Edit" at bounding box center [364, 278] width 18 height 16
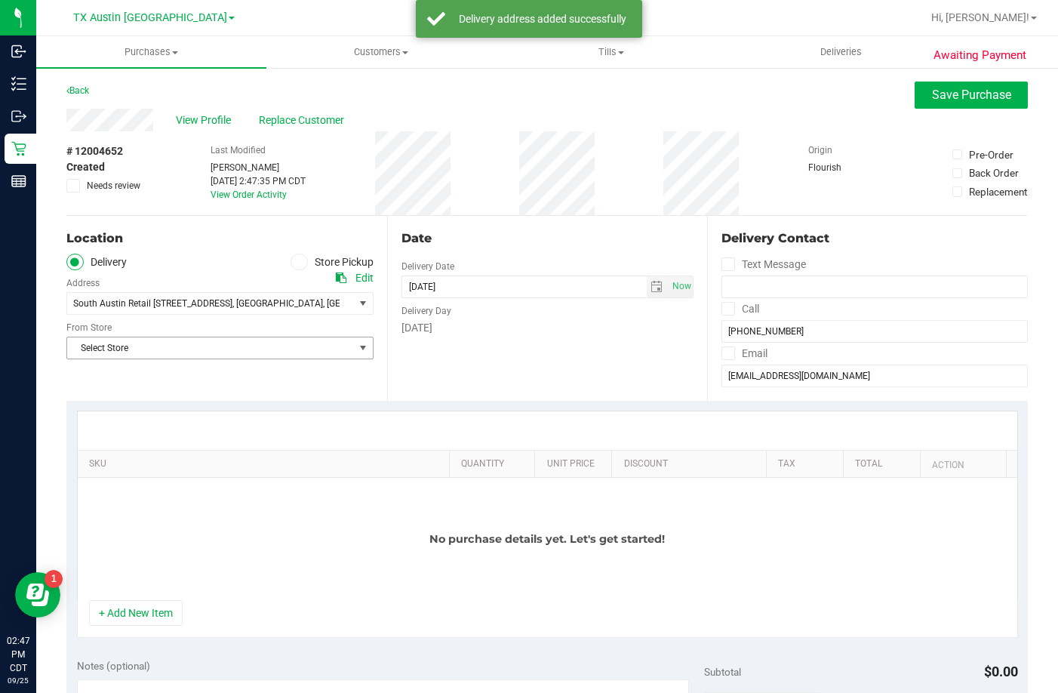
click at [141, 346] on span "Select Store" at bounding box center [210, 347] width 287 height 21
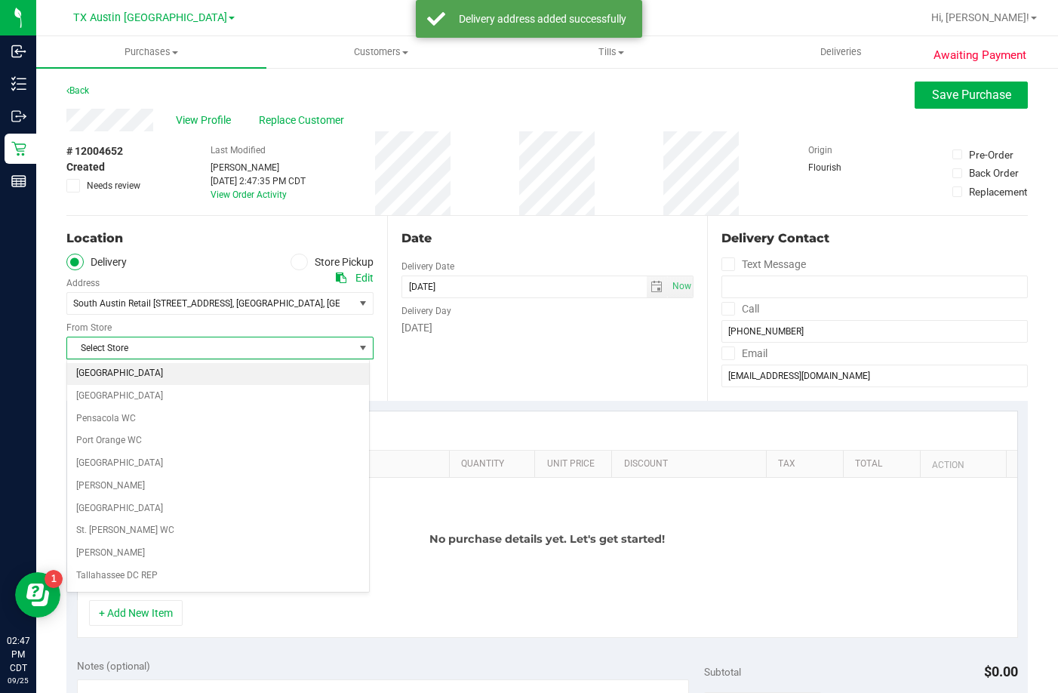
scroll to position [1096, 0]
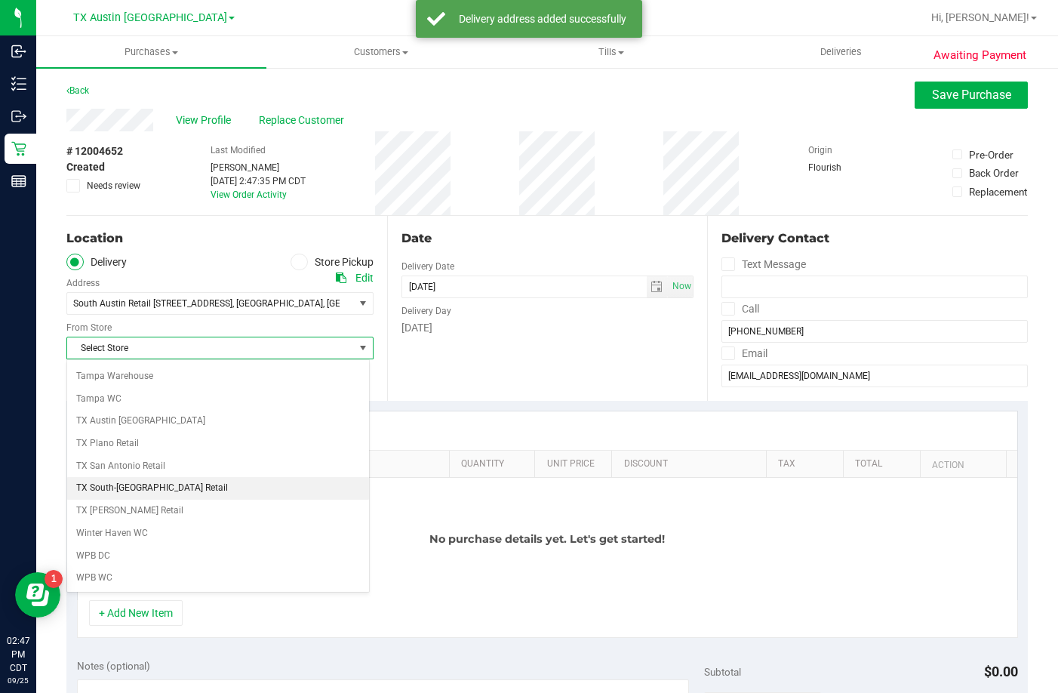
click at [125, 487] on li "TX South-[GEOGRAPHIC_DATA] Retail" at bounding box center [218, 488] width 302 height 23
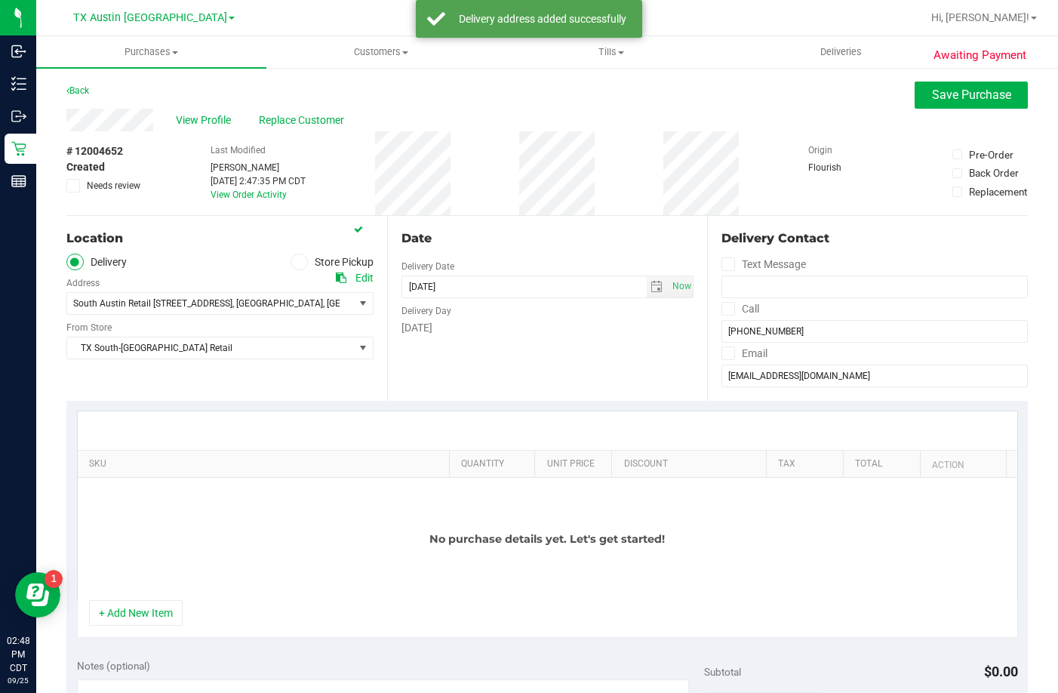
click at [587, 328] on div "Thursday" at bounding box center [547, 328] width 293 height 16
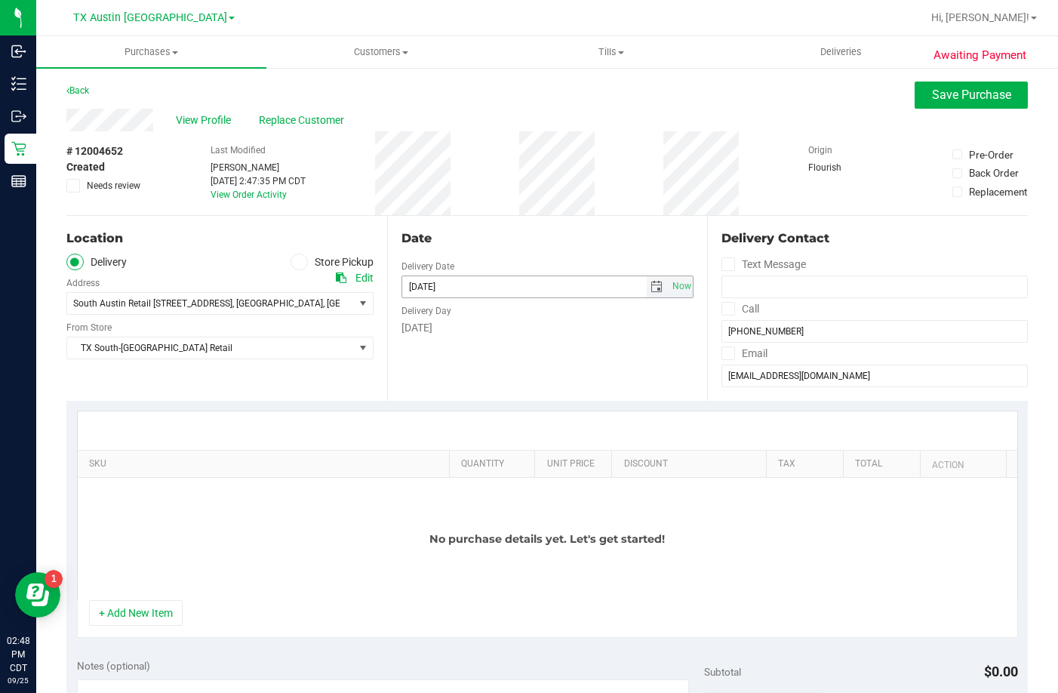
click at [647, 290] on span "select" at bounding box center [658, 286] width 22 height 21
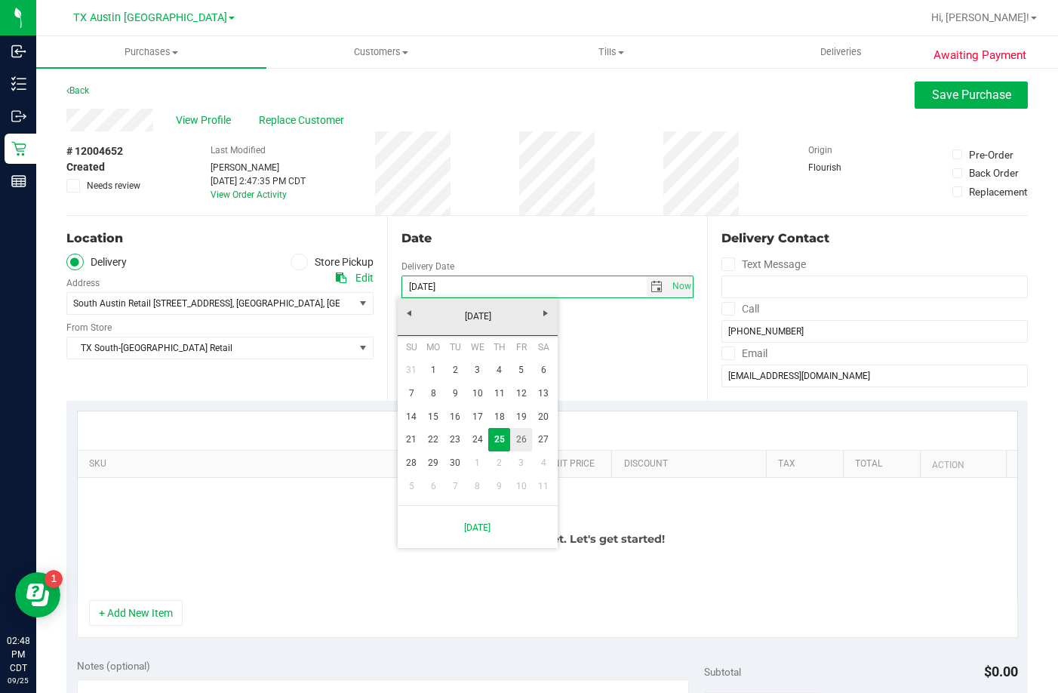
click at [527, 434] on link "26" at bounding box center [521, 439] width 22 height 23
type input "09/26/2025"
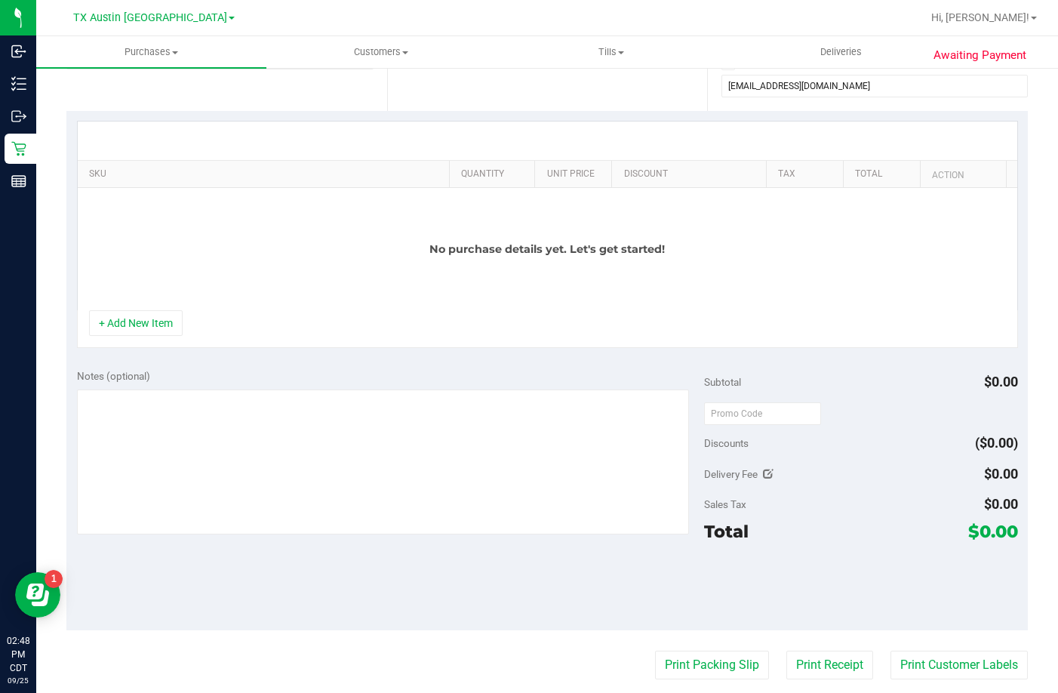
scroll to position [302, 0]
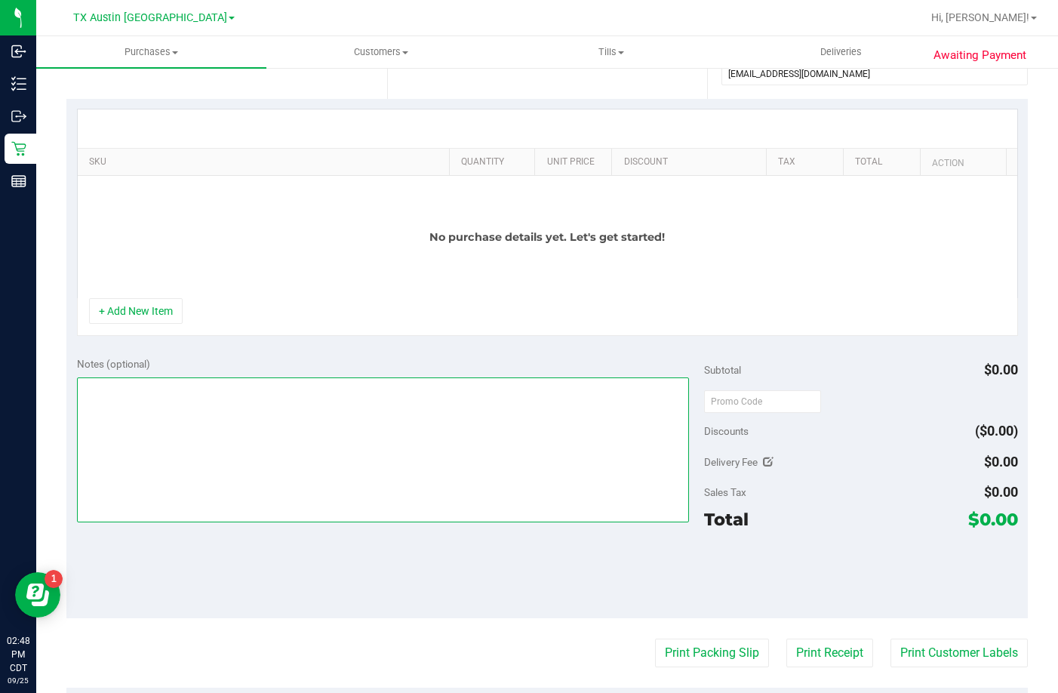
click at [149, 414] on textarea at bounding box center [383, 449] width 612 height 145
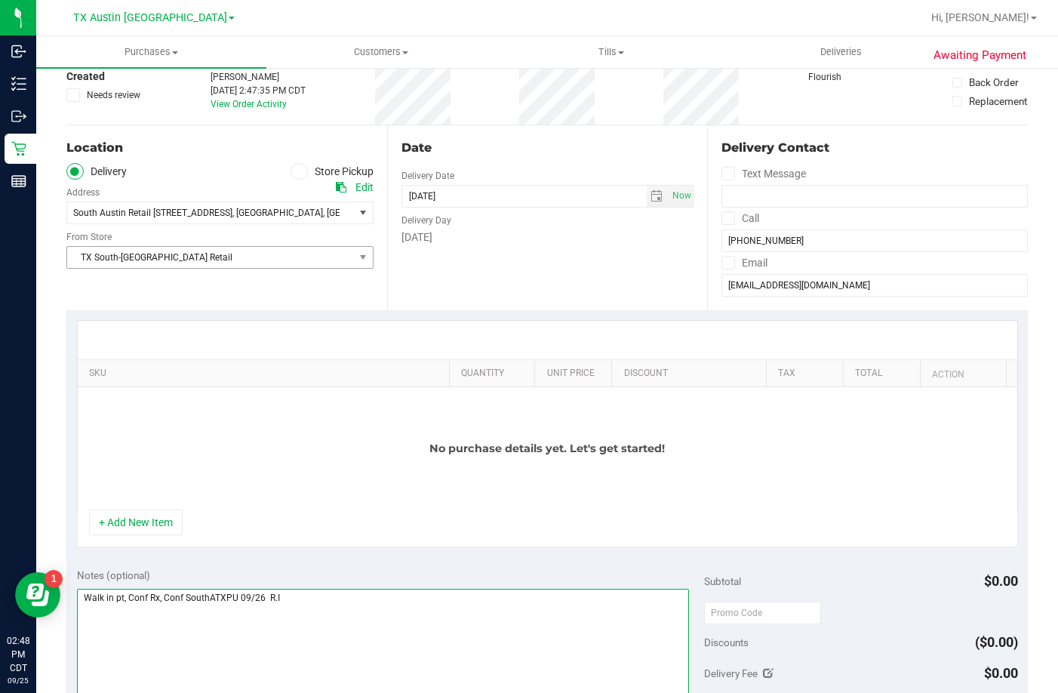
scroll to position [75, 0]
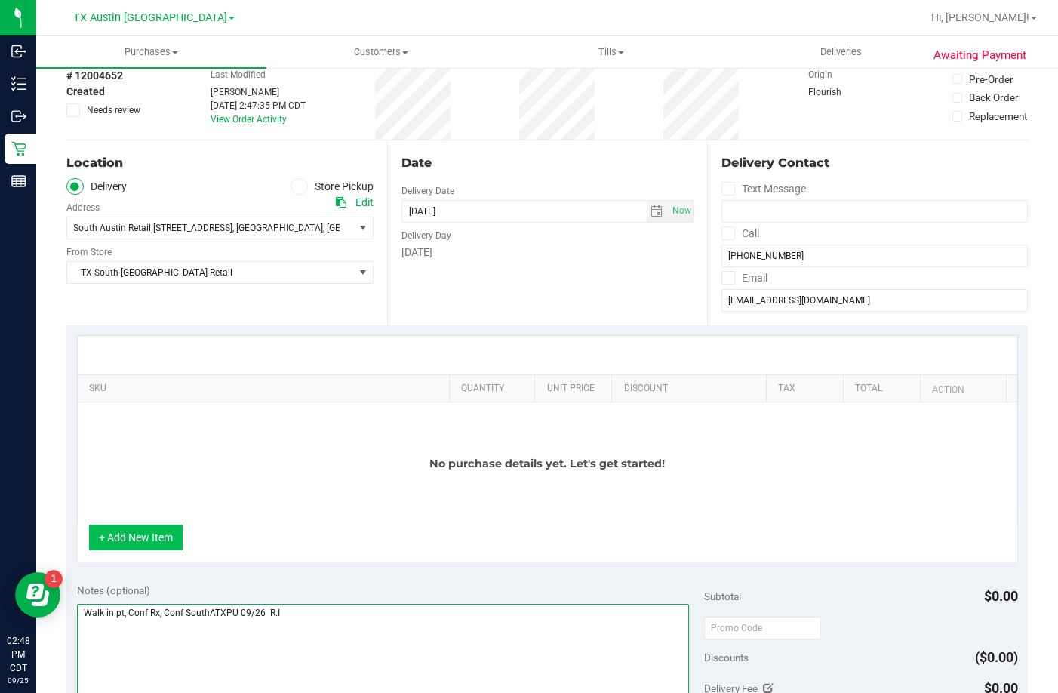
type textarea "Walk in pt, Conf Rx, Conf SouthATXPU 09/26 R.I"
click at [121, 530] on button "+ Add New Item" at bounding box center [136, 537] width 94 height 26
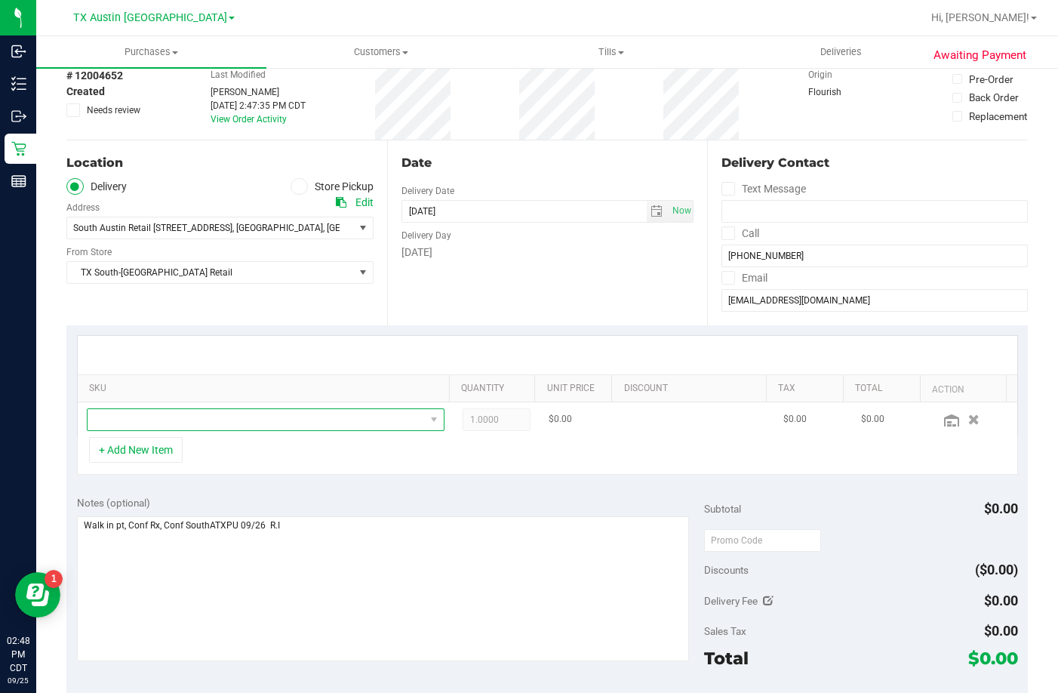
click at [361, 423] on span "NO DATA FOUND" at bounding box center [256, 419] width 337 height 21
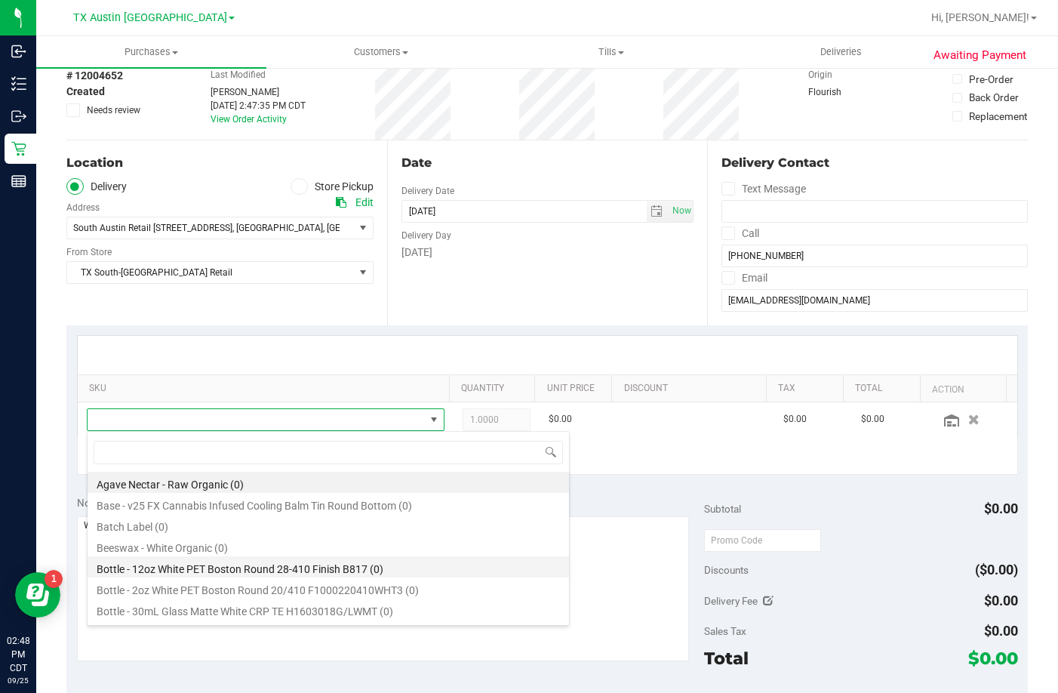
scroll to position [226, 0]
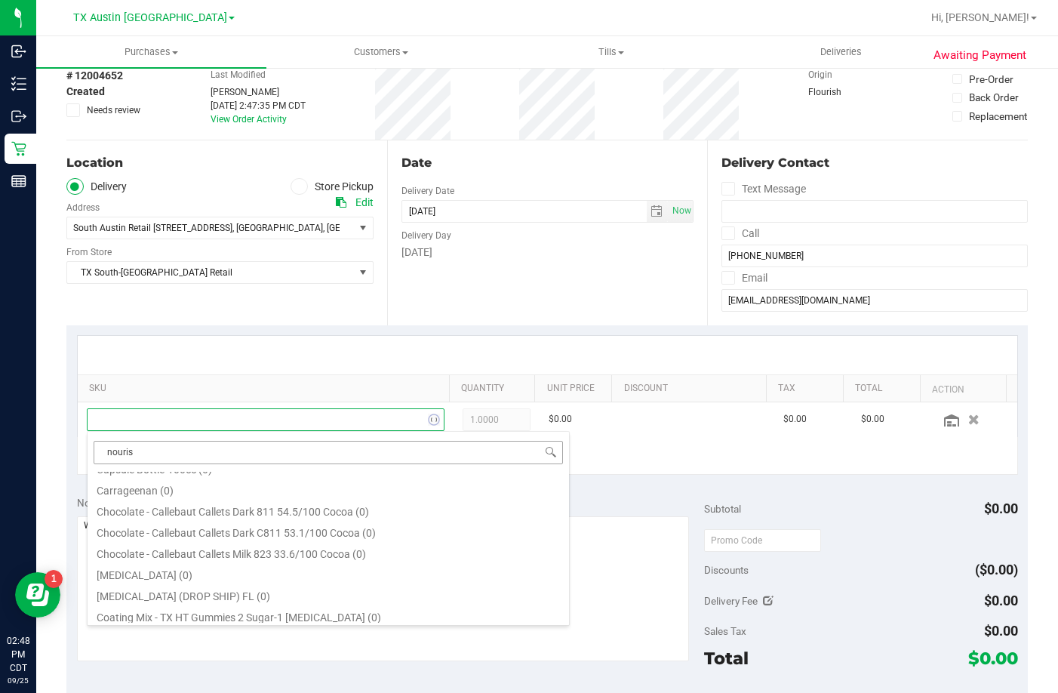
type input "nourish"
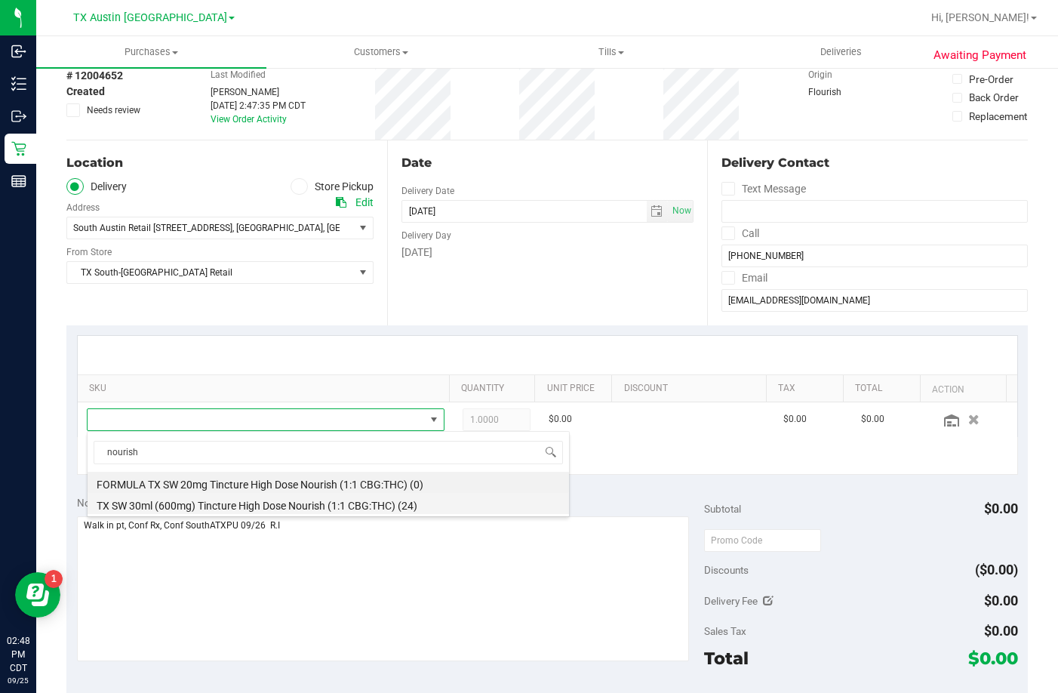
click at [223, 501] on li "TX SW 30ml (600mg) Tincture High Dose Nourish (1:1 CBG:THC) (24)" at bounding box center [328, 503] width 481 height 21
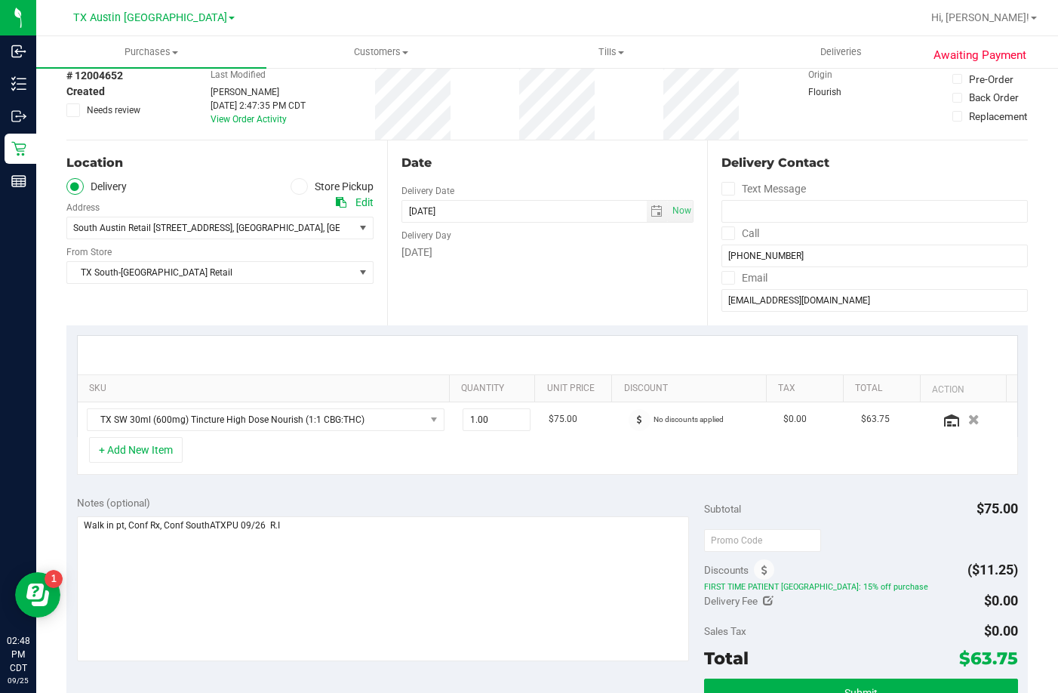
click at [291, 470] on div "+ Add New Item" at bounding box center [547, 456] width 941 height 38
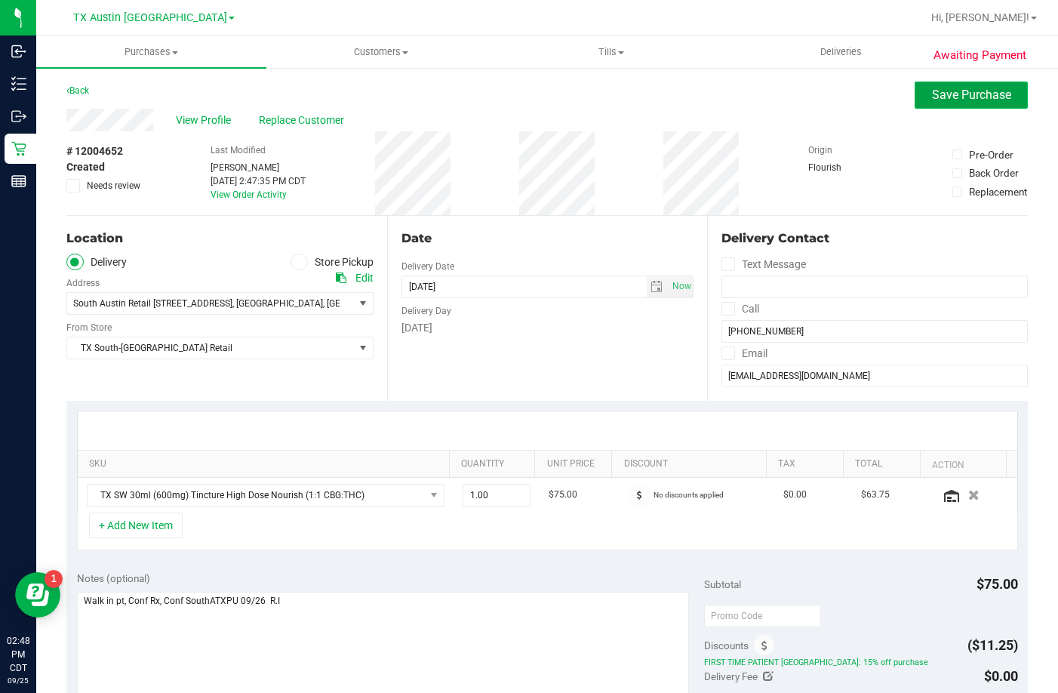
click at [943, 91] on span "Save Purchase" at bounding box center [971, 95] width 79 height 14
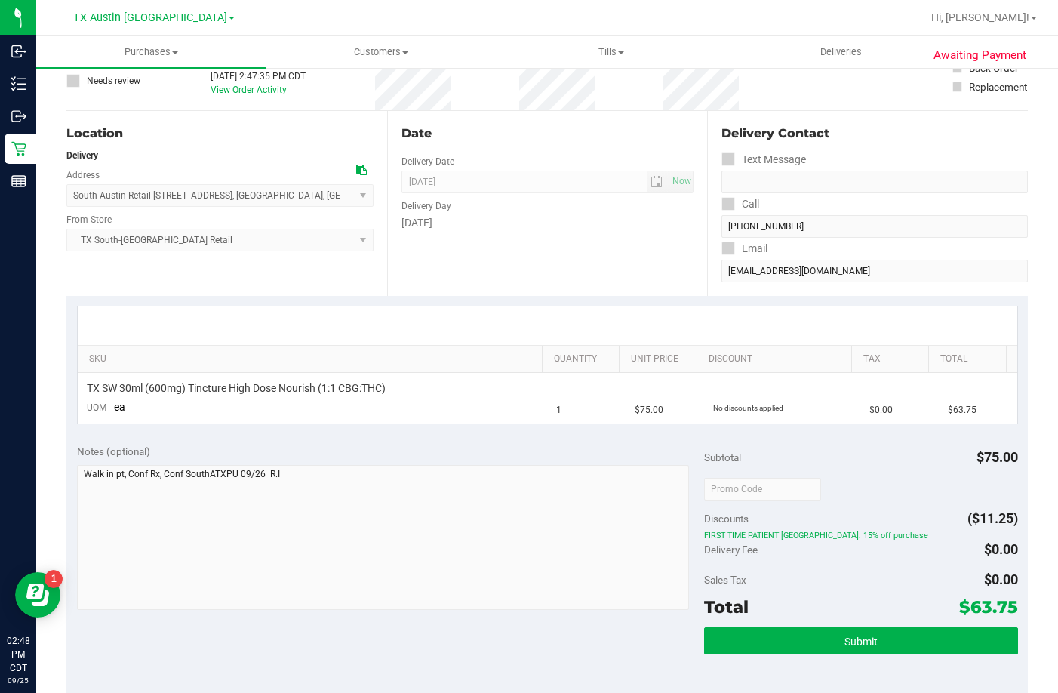
scroll to position [302, 0]
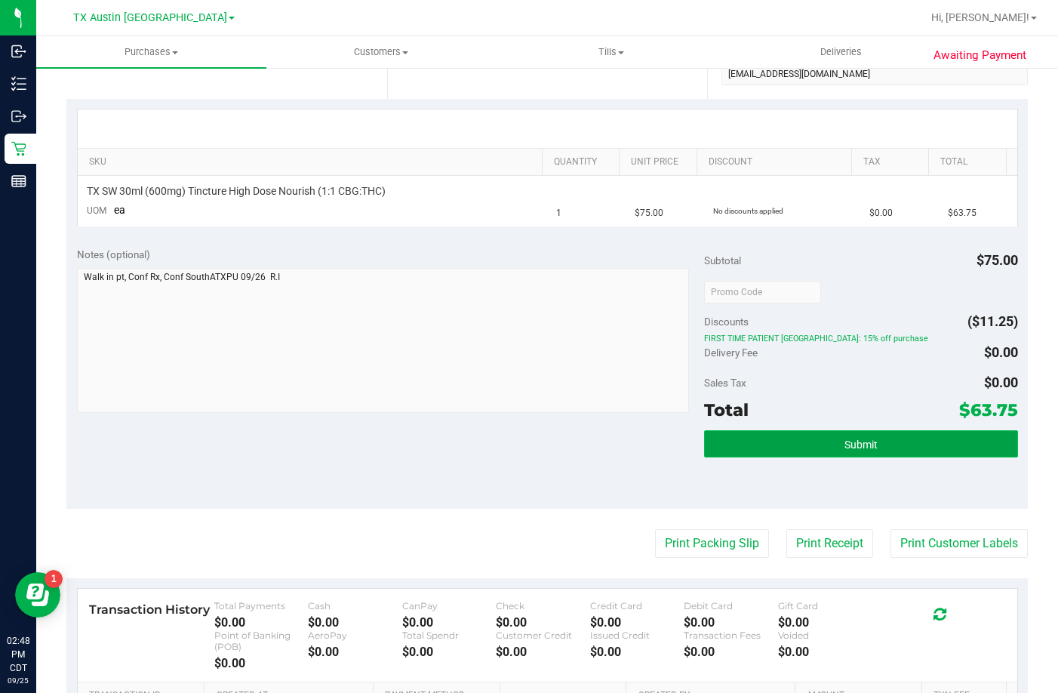
click at [774, 446] on button "Submit" at bounding box center [861, 443] width 314 height 27
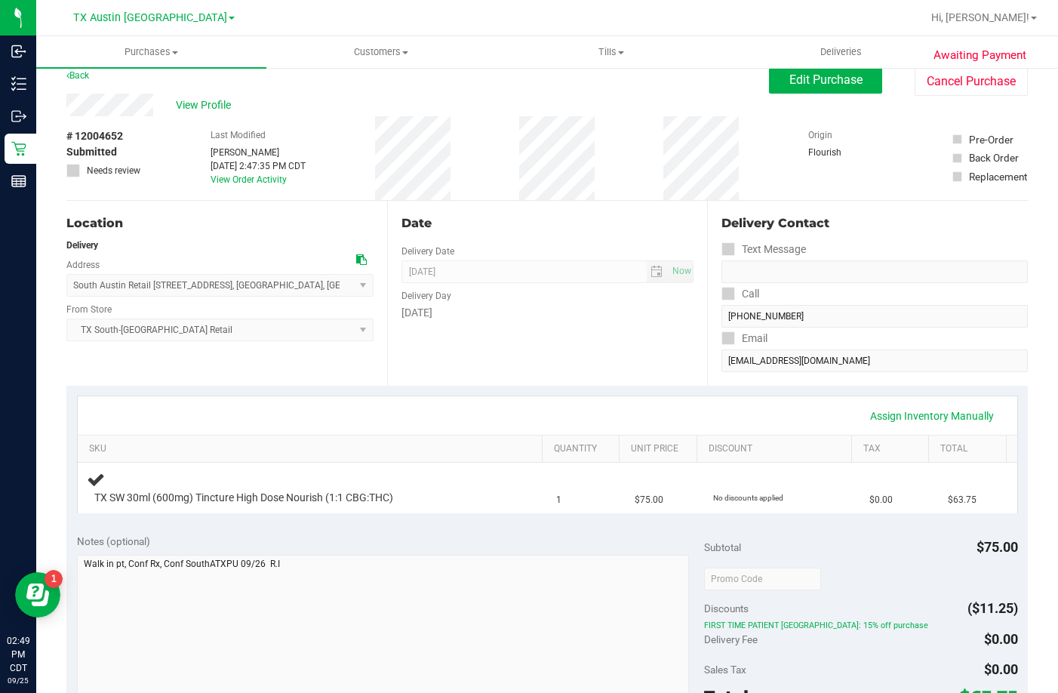
scroll to position [0, 0]
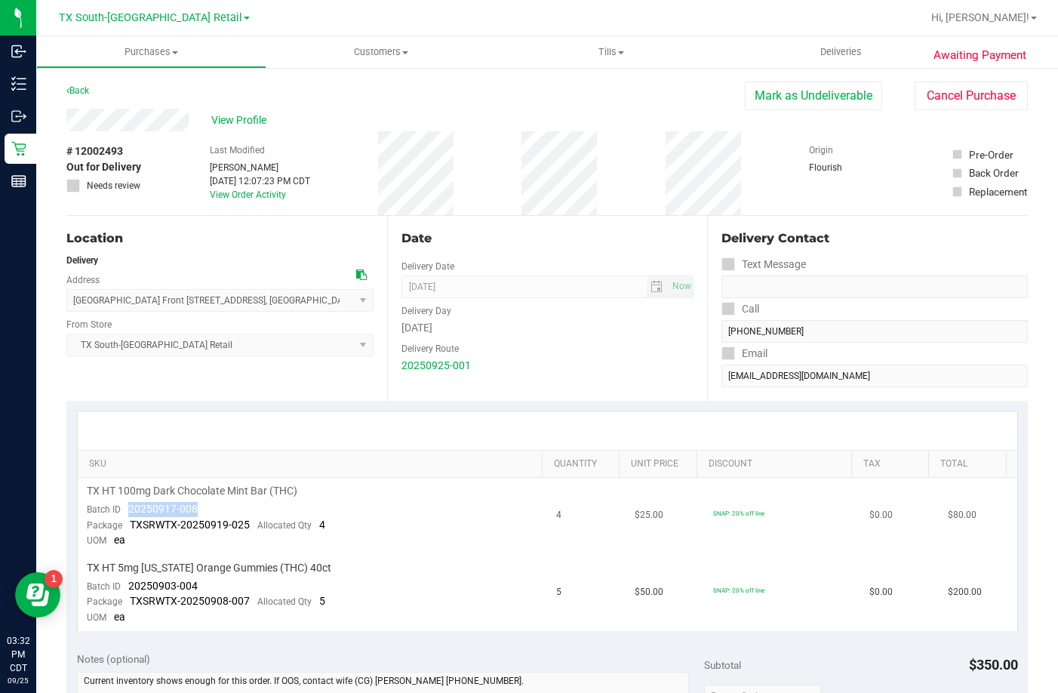
drag, startPoint x: 208, startPoint y: 503, endPoint x: 121, endPoint y: 503, distance: 87.5
click at [121, 503] on td "TX HT 100mg Dark Chocolate Mint Bar (THC) Batch ID 20250917-008 Package TXSRWTX…" at bounding box center [313, 516] width 470 height 77
drag, startPoint x: 208, startPoint y: 590, endPoint x: 126, endPoint y: 581, distance: 82.0
click at [126, 581] on td "TX HT 5mg [US_STATE] Orange Gummies (THC) 40ct Batch ID 20250903-004 Package TX…" at bounding box center [313, 593] width 470 height 76
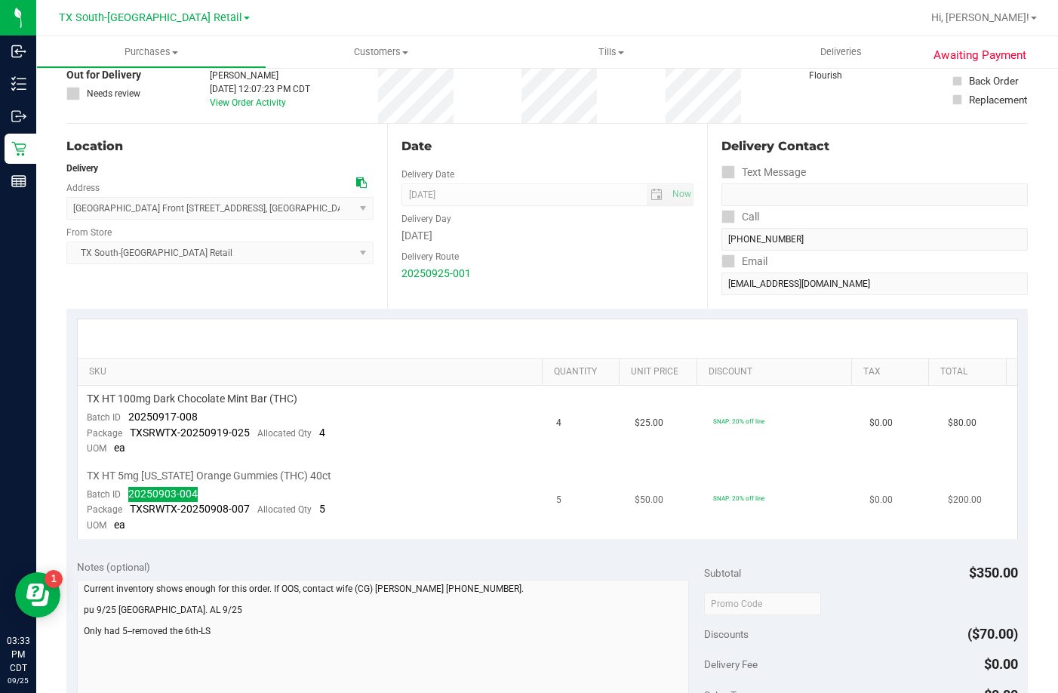
scroll to position [226, 0]
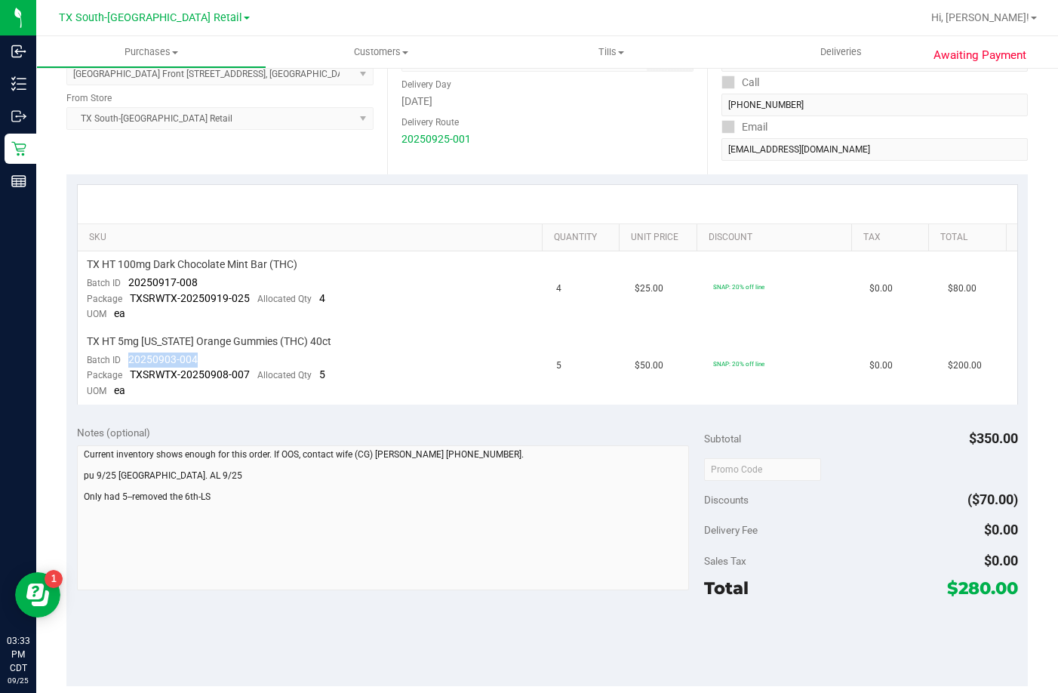
click at [317, 190] on div at bounding box center [547, 204] width 939 height 38
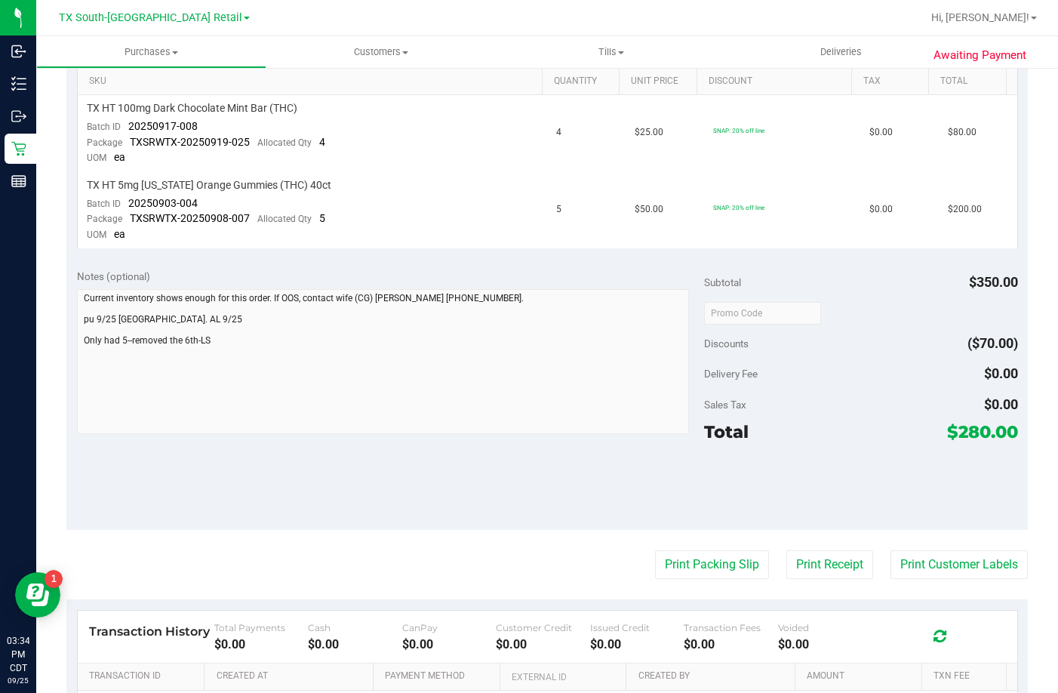
scroll to position [273, 0]
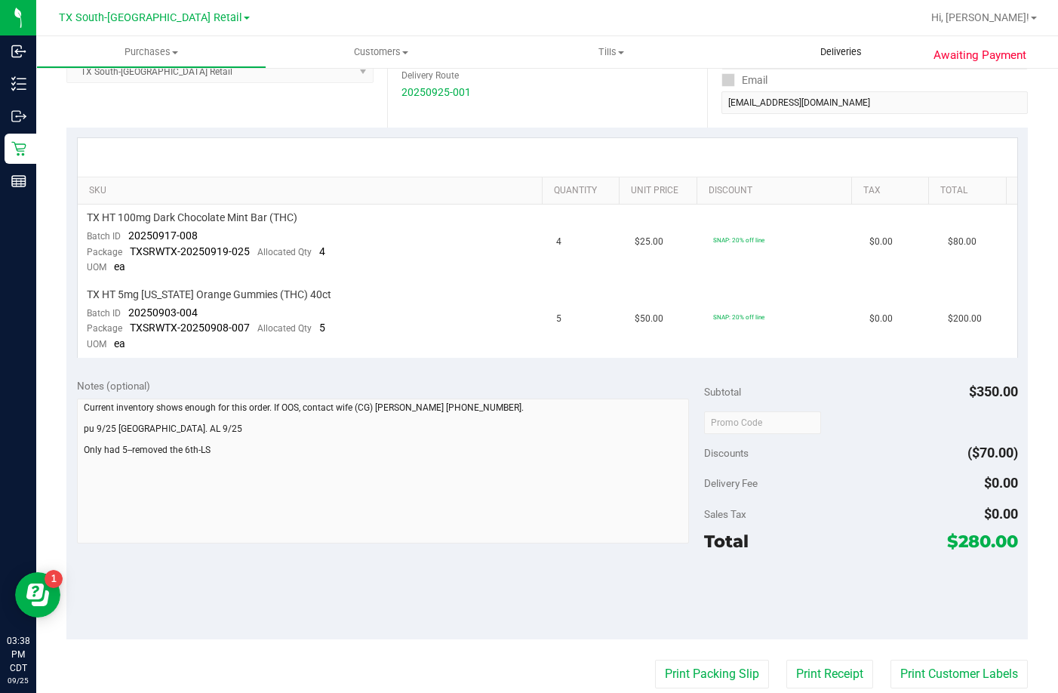
click at [804, 47] on span "Deliveries" at bounding box center [841, 52] width 82 height 14
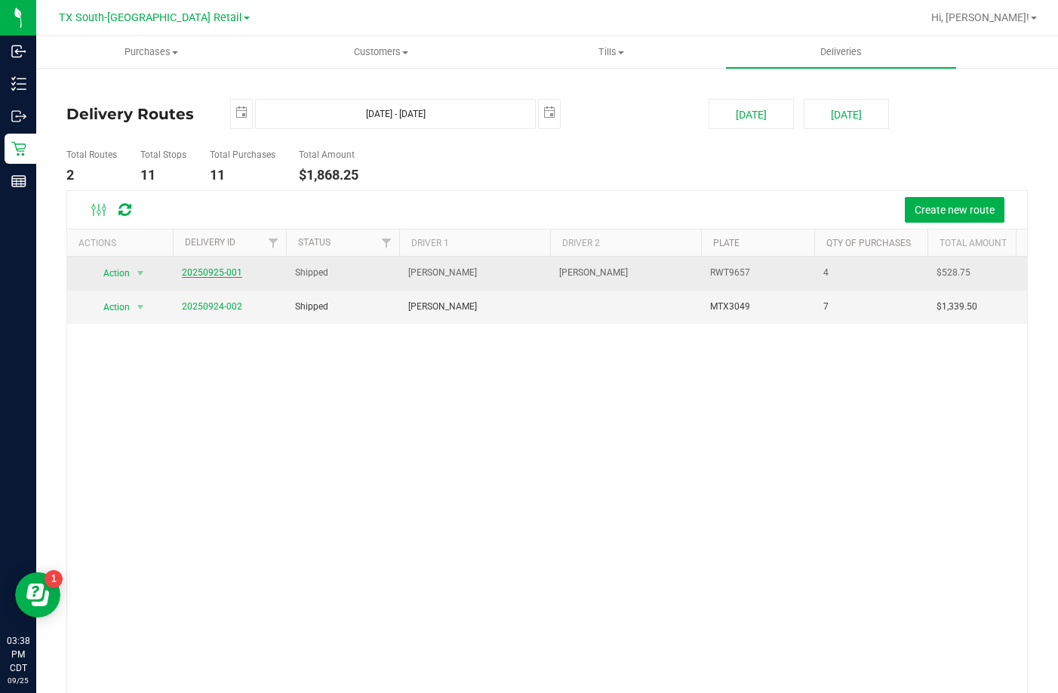
click at [193, 269] on link "20250925-001" at bounding box center [212, 272] width 60 height 11
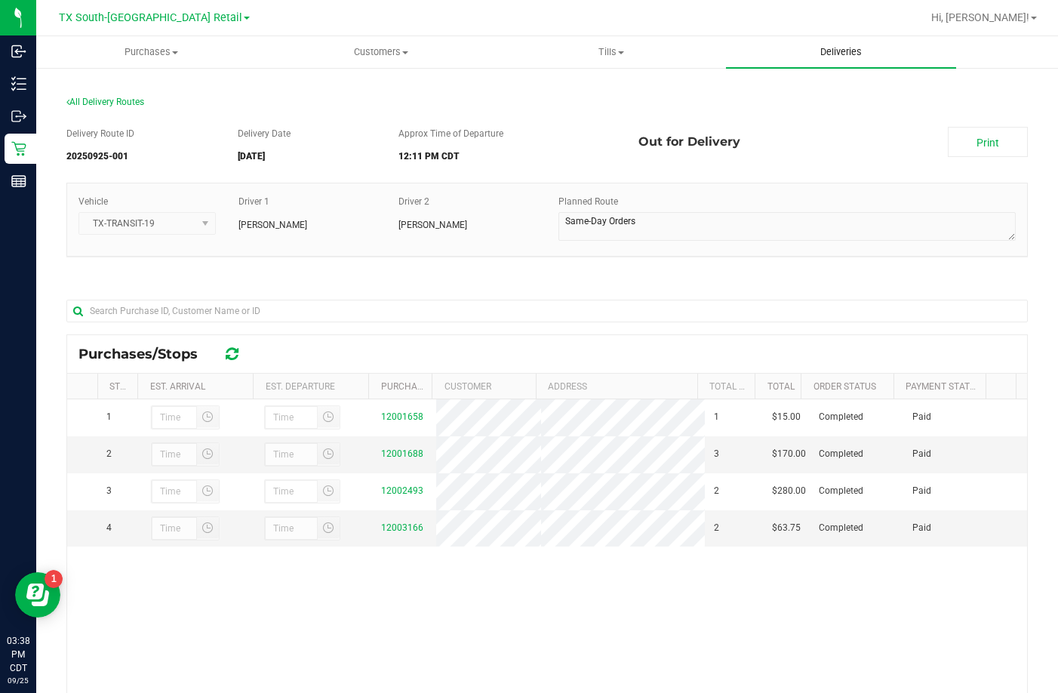
click at [751, 48] on uib-tab-heading "Deliveries" at bounding box center [841, 52] width 230 height 32
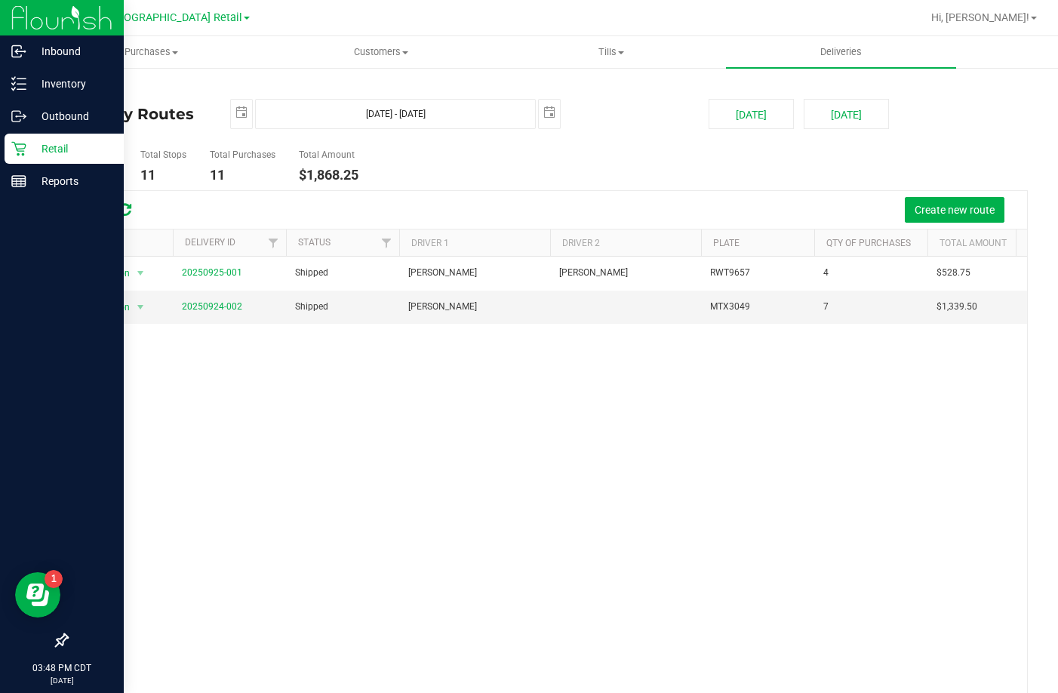
click at [26, 136] on div "Retail" at bounding box center [64, 149] width 119 height 30
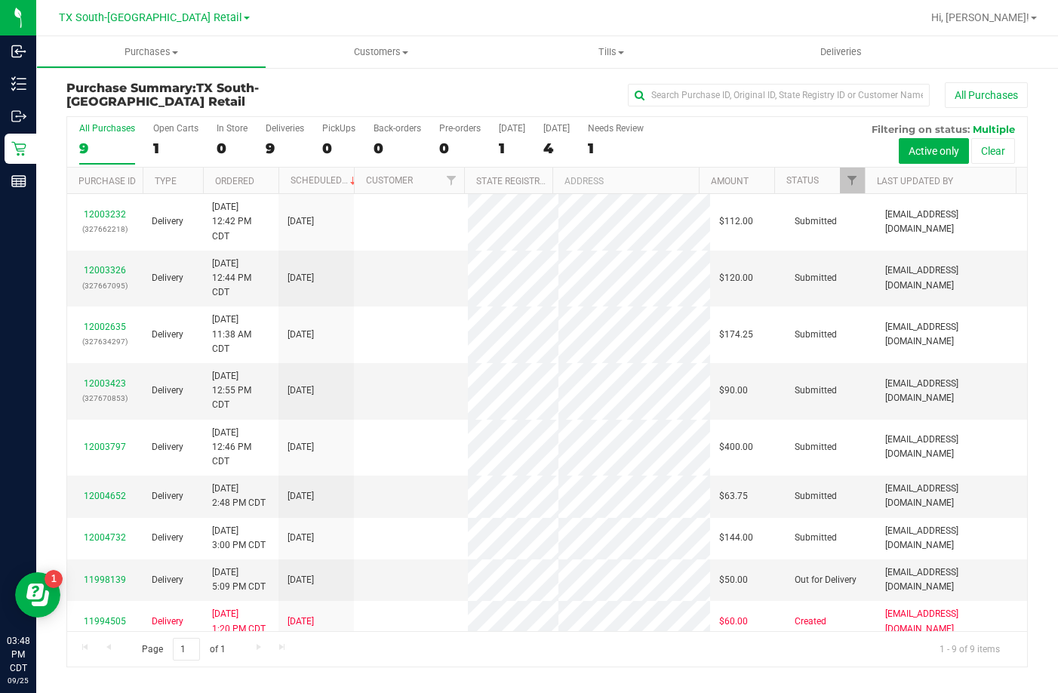
click at [558, 140] on div "4" at bounding box center [556, 148] width 26 height 17
click at [0, 0] on input "Tomorrow 4" at bounding box center [0, 0] width 0 height 0
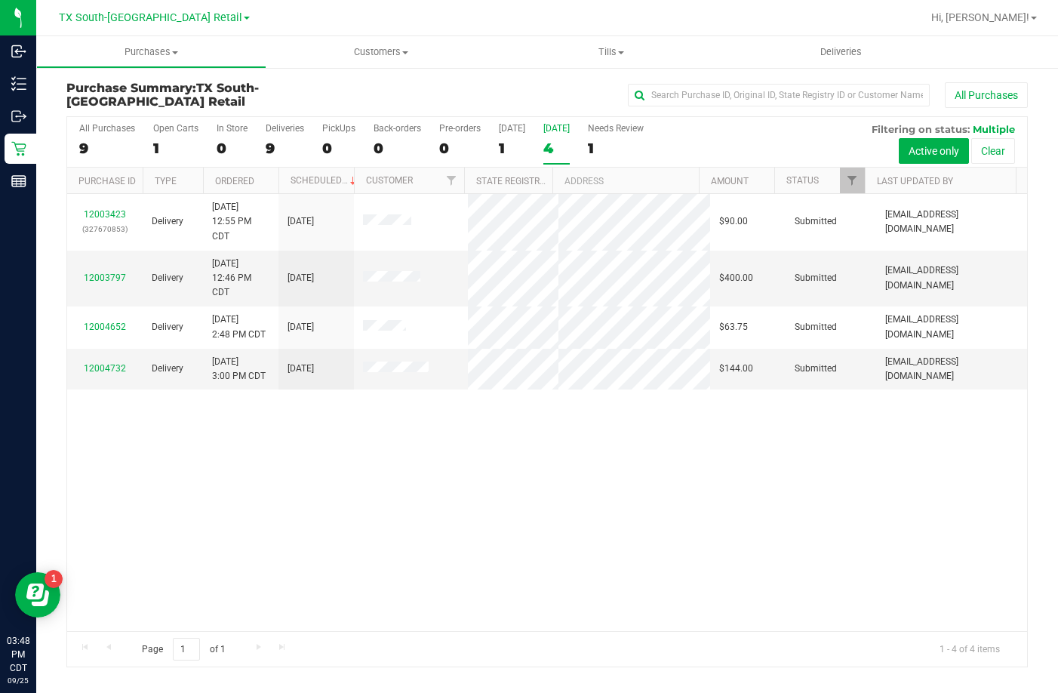
click at [528, 475] on div "12003423 (327670853) Delivery 9/25/2025 12:55 PM CDT 9/26/2025 $90.00 Submitted…" at bounding box center [547, 412] width 960 height 436
